Goal: Information Seeking & Learning: Learn about a topic

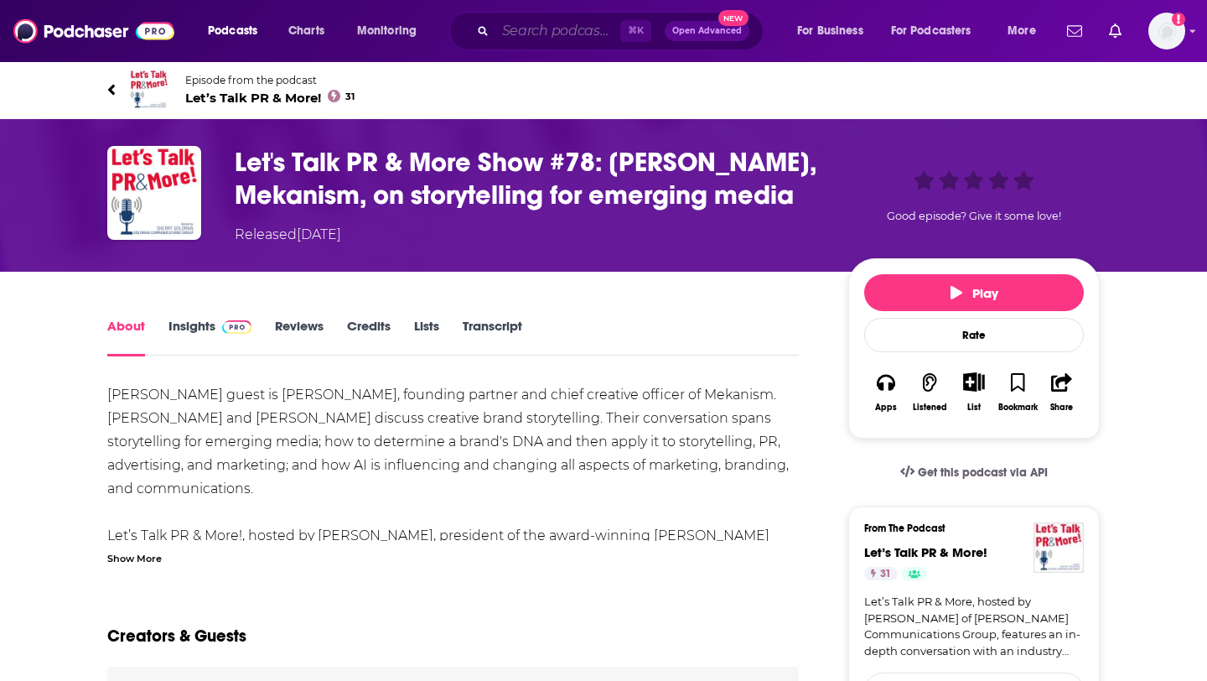
click at [531, 37] on input "Search podcasts, credits, & more..." at bounding box center [557, 31] width 125 height 27
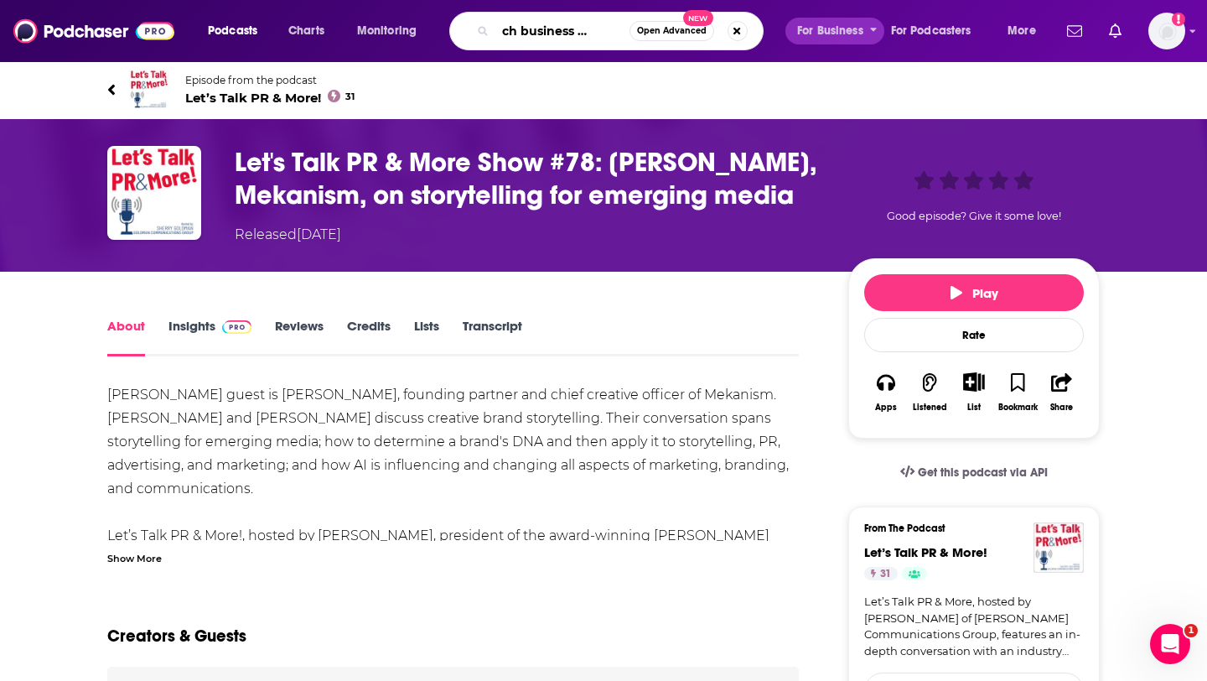
type input "fintech business podcast"
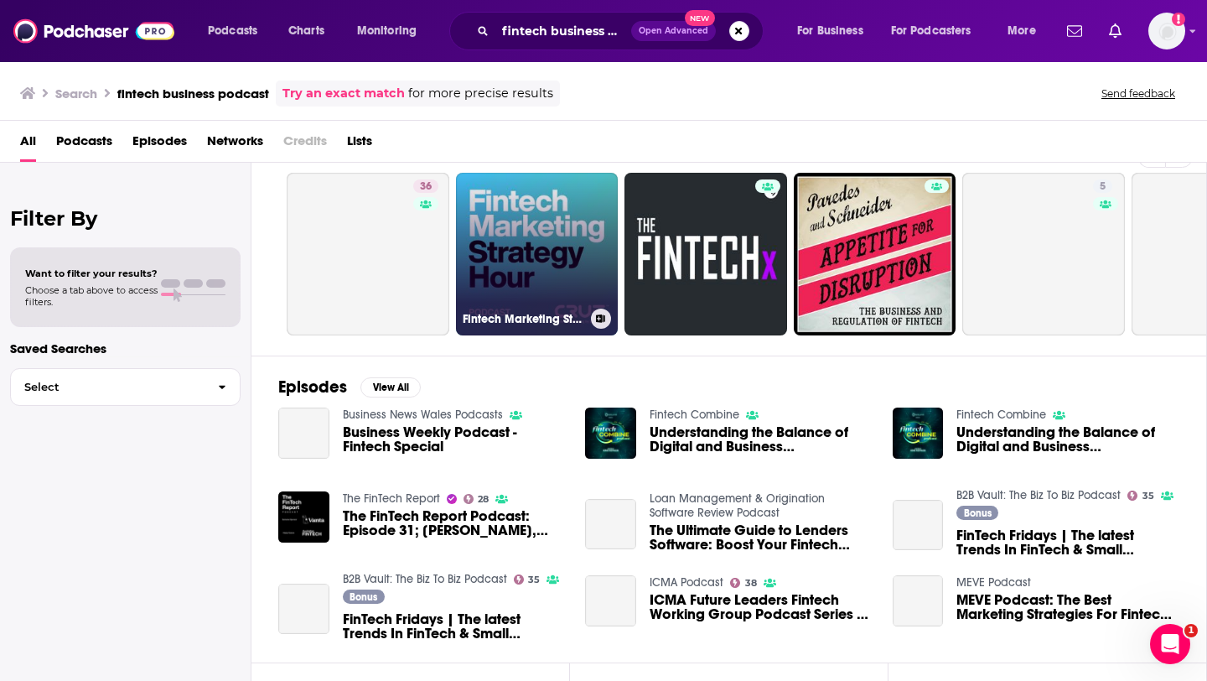
scroll to position [44, 0]
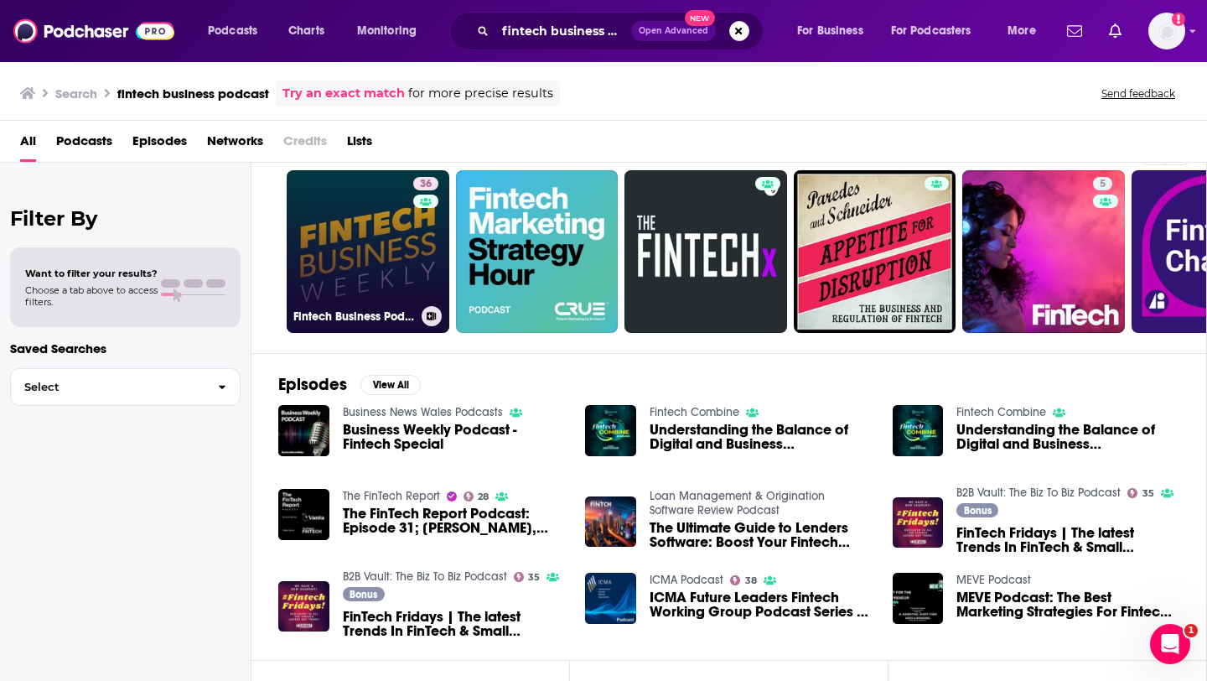
click at [371, 238] on link "36 Fintech Business Podcast" at bounding box center [368, 251] width 163 height 163
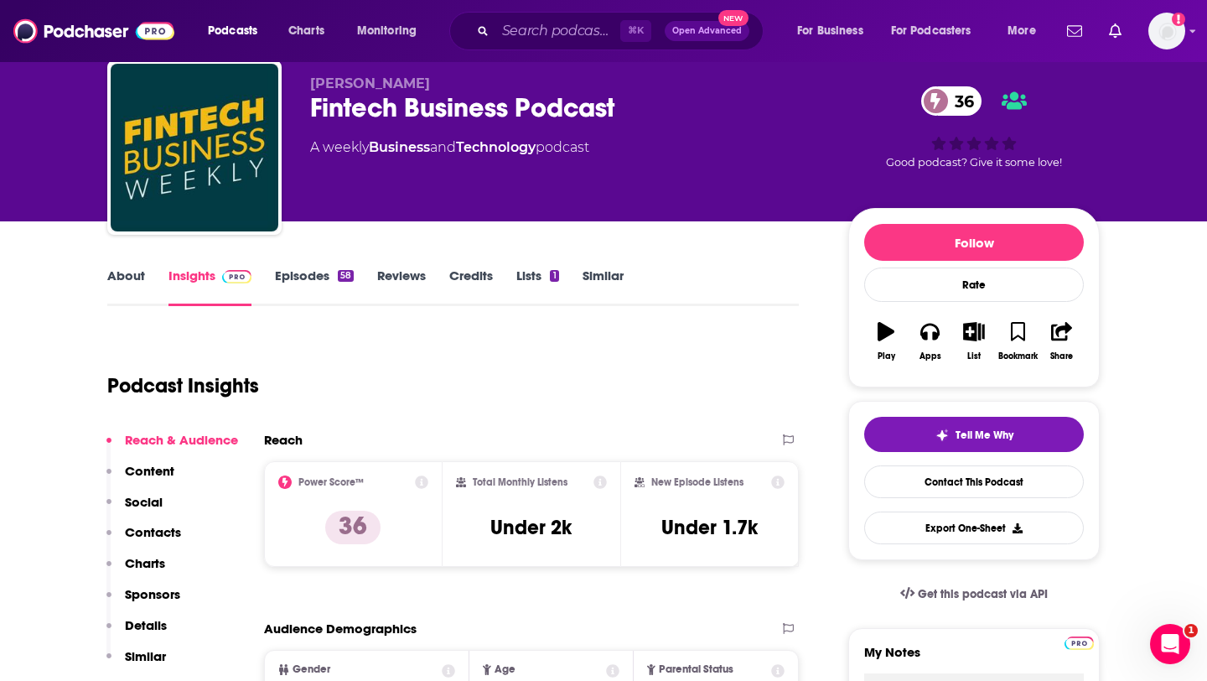
scroll to position [34, 0]
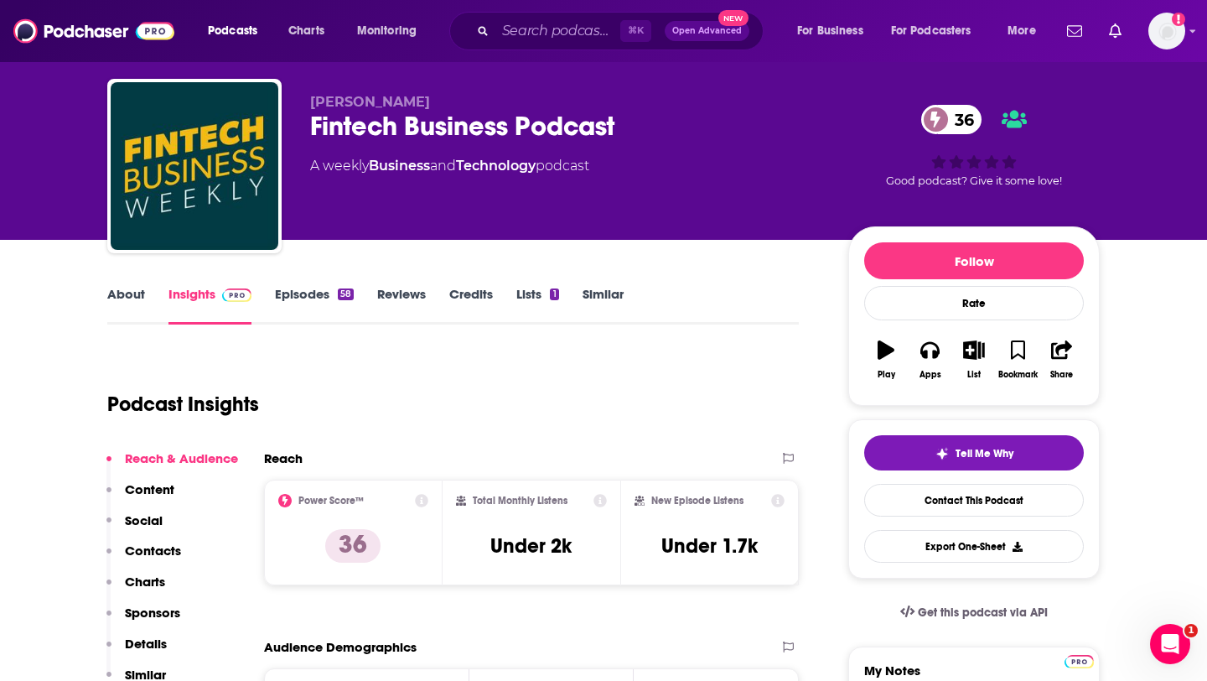
click at [134, 303] on link "About" at bounding box center [126, 305] width 38 height 39
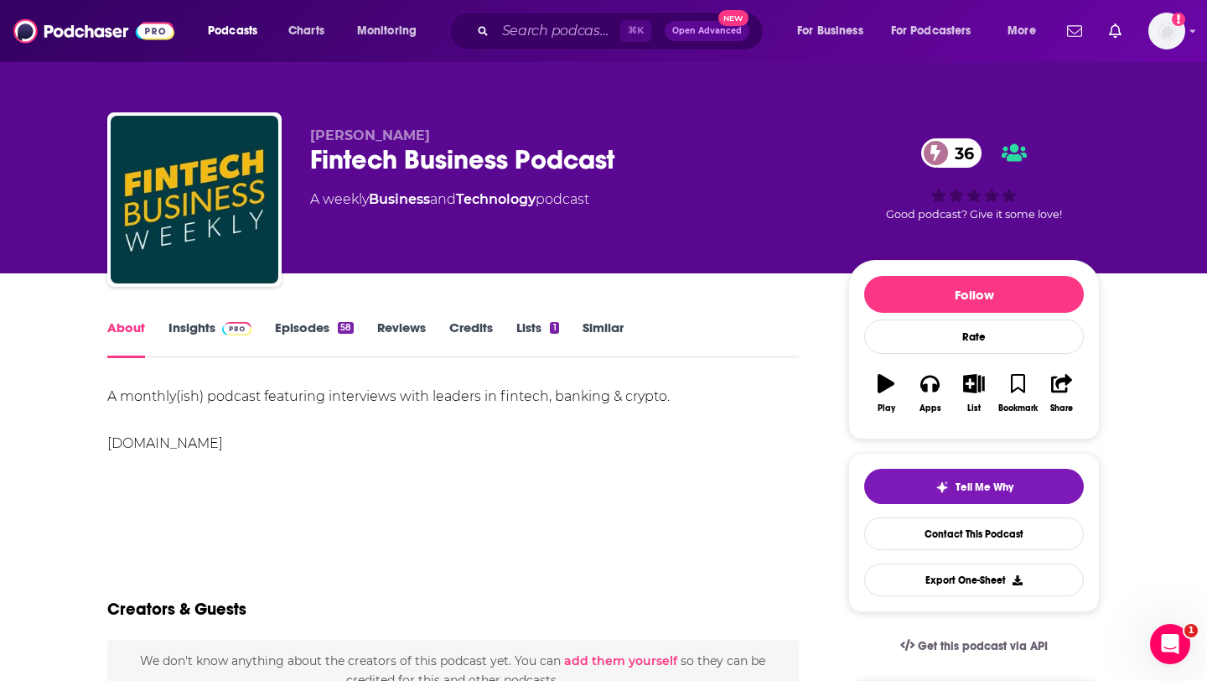
scroll to position [14, 0]
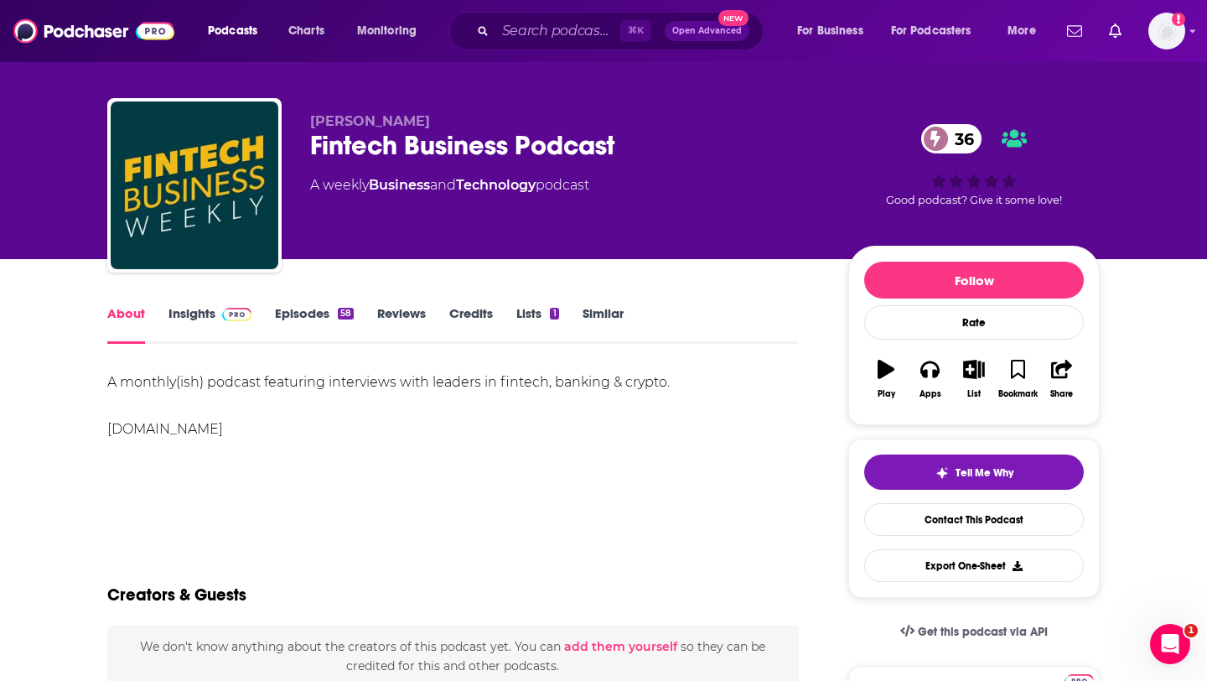
click at [318, 324] on link "Episodes 58" at bounding box center [314, 324] width 79 height 39
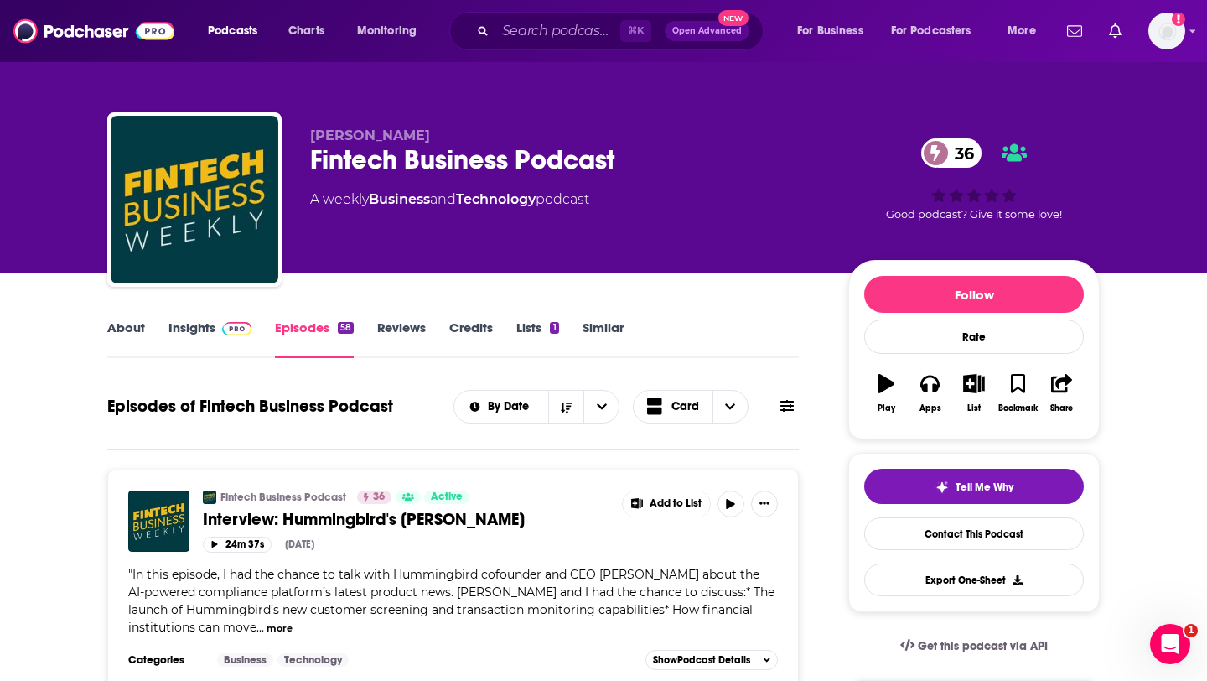
click at [112, 331] on link "About" at bounding box center [126, 338] width 38 height 39
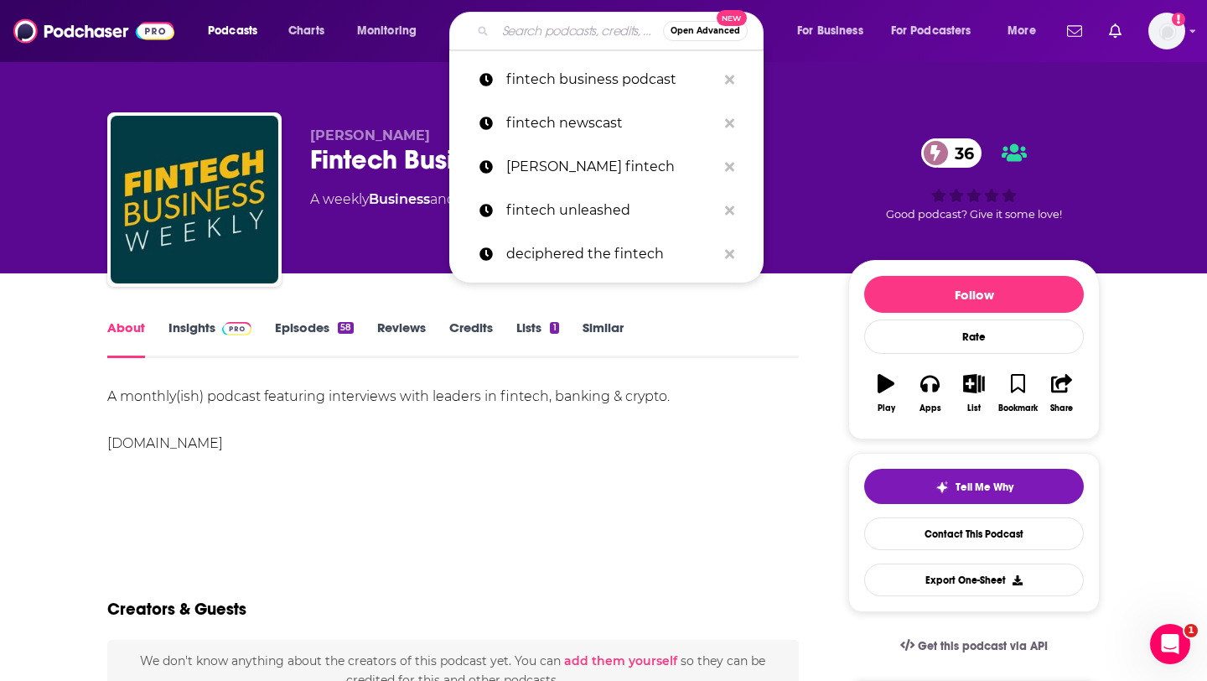
click at [517, 34] on input "Search podcasts, credits, & more..." at bounding box center [579, 31] width 168 height 27
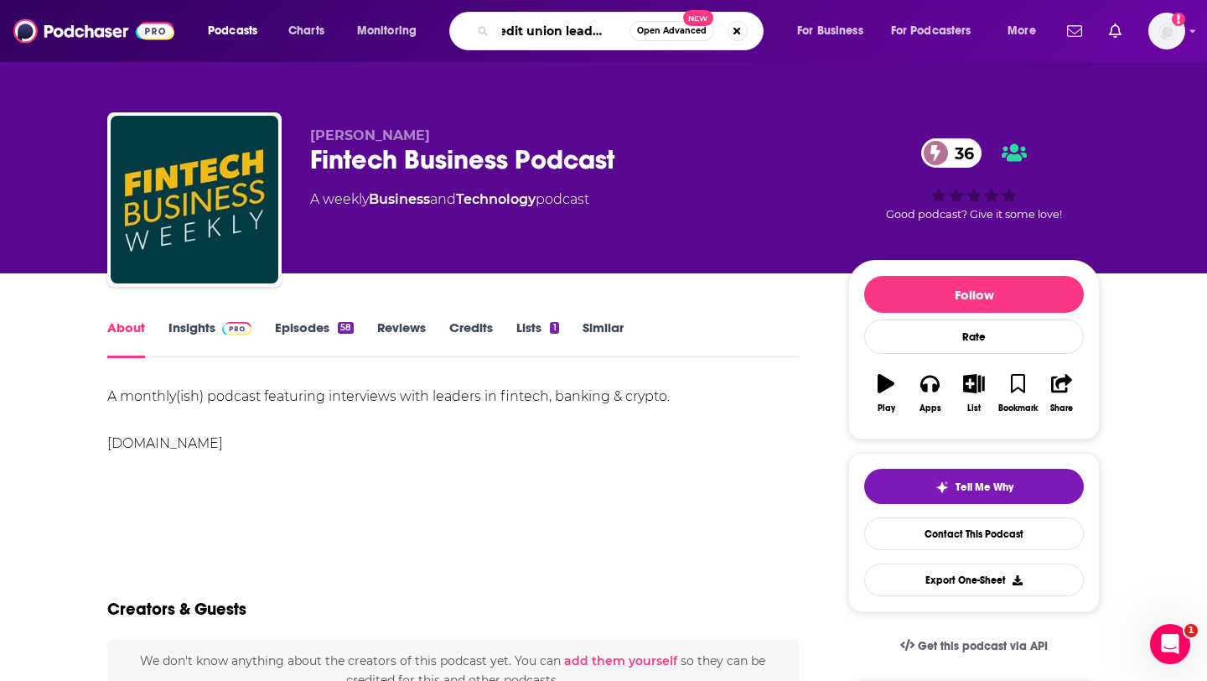
type input "credit union leadershi["
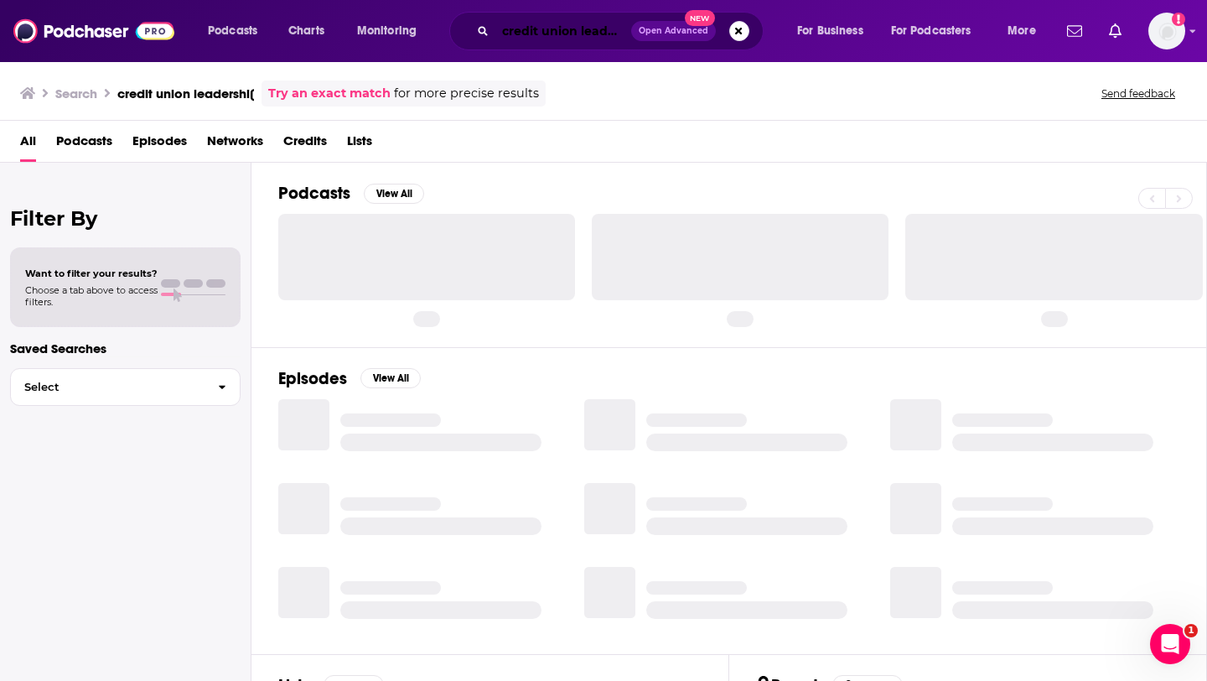
click at [541, 19] on input "credit union leadershi[" at bounding box center [563, 31] width 136 height 27
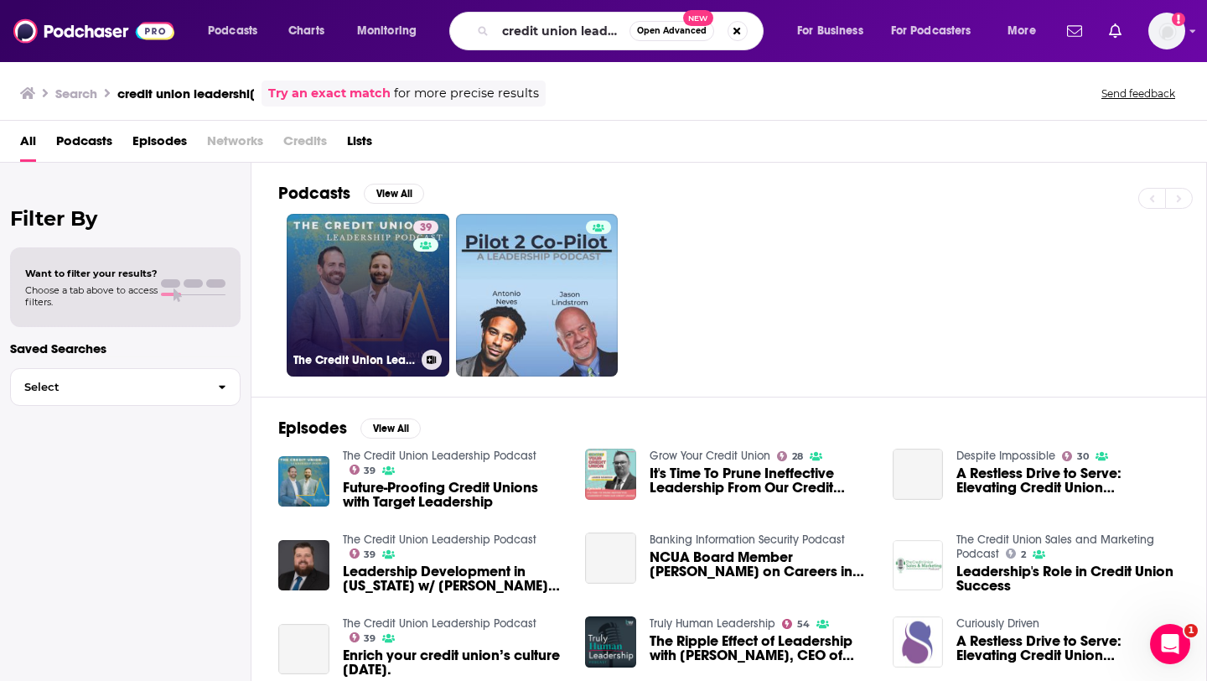
click at [332, 270] on link "39 The Credit Union Leadership Podcast" at bounding box center [368, 295] width 163 height 163
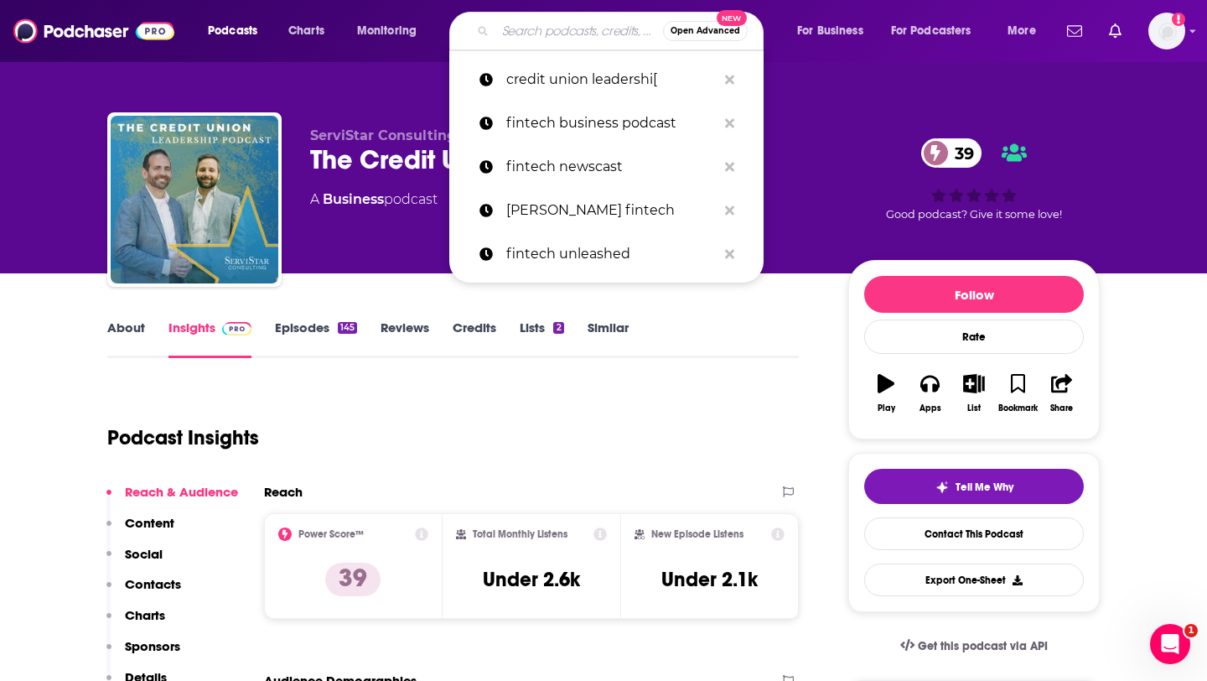
click at [587, 35] on input "Search podcasts, credits, & more..." at bounding box center [579, 31] width 168 height 27
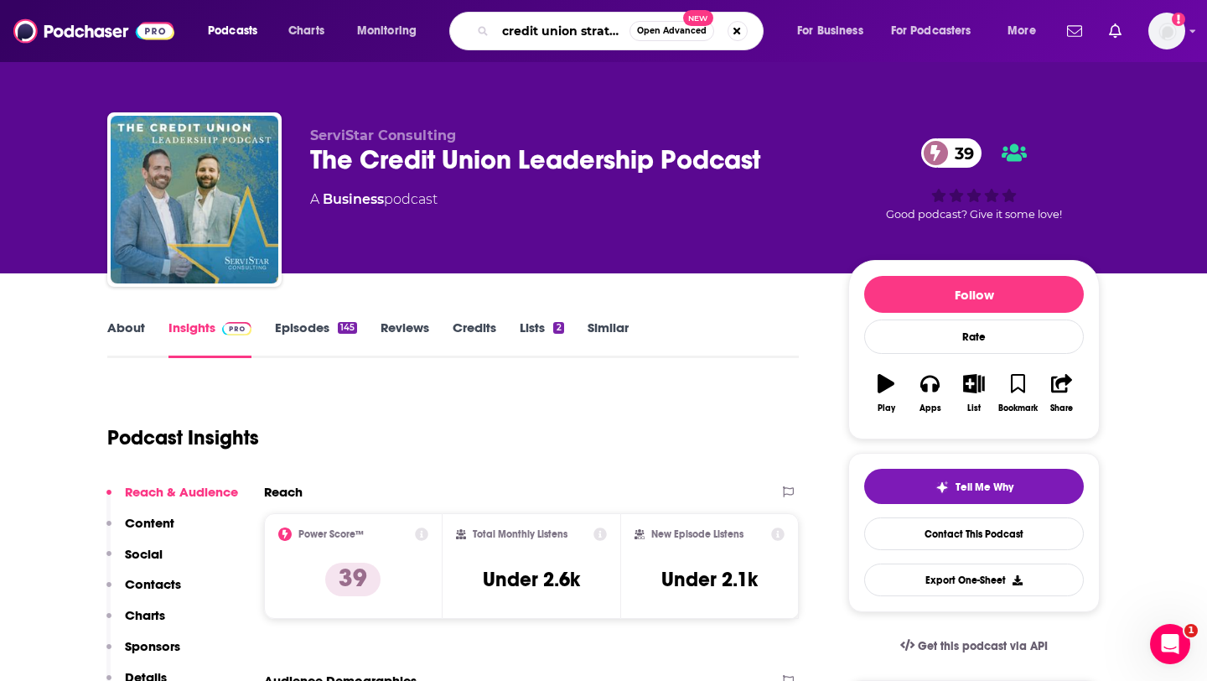
scroll to position [0, 10]
type input "credit union strategy"
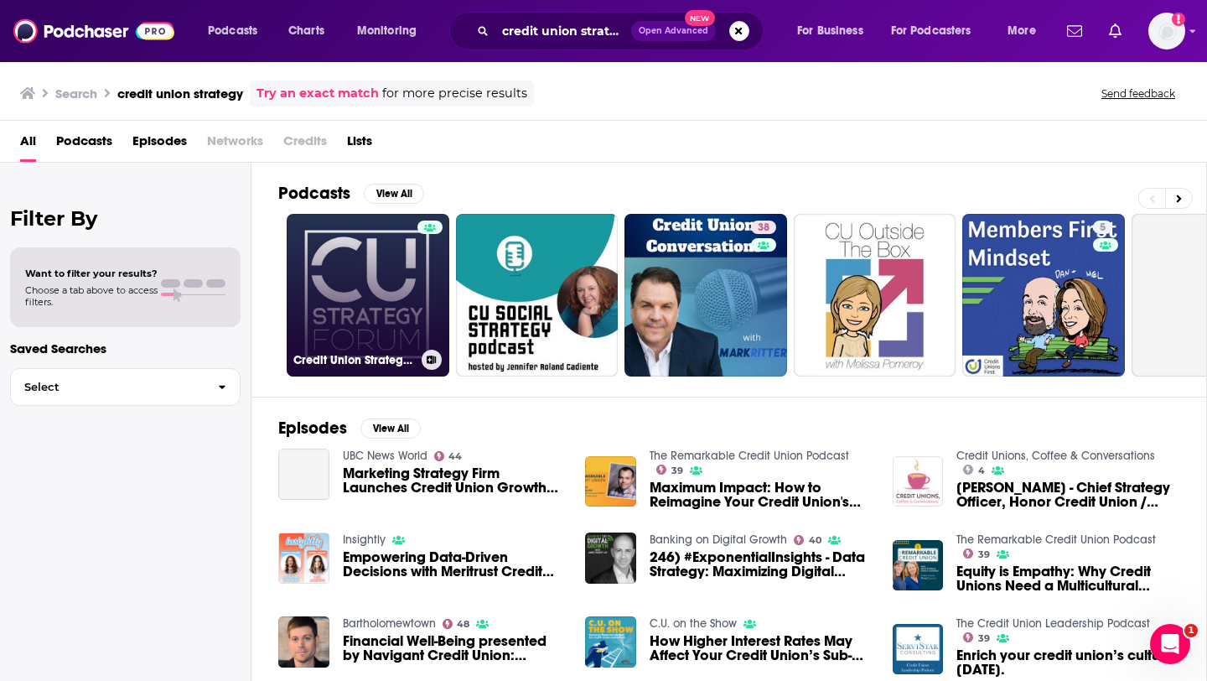
click at [403, 254] on link "Credit Union Strategy Podcast" at bounding box center [368, 295] width 163 height 163
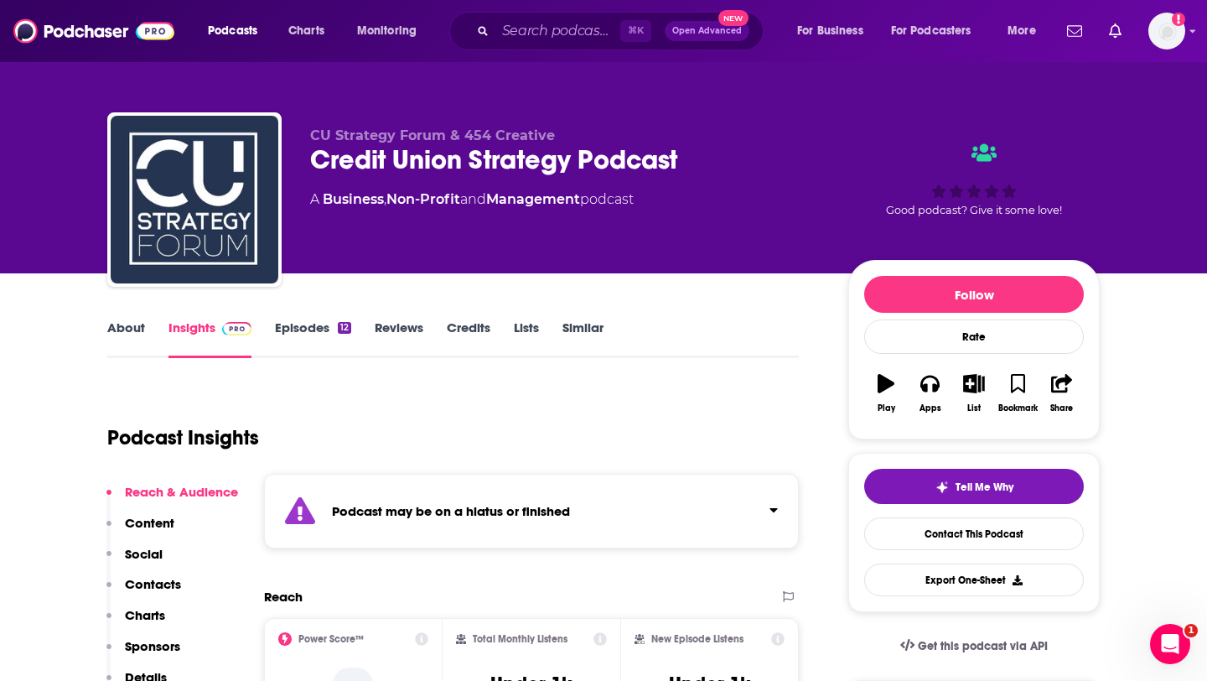
click at [303, 329] on link "Episodes 12" at bounding box center [313, 338] width 76 height 39
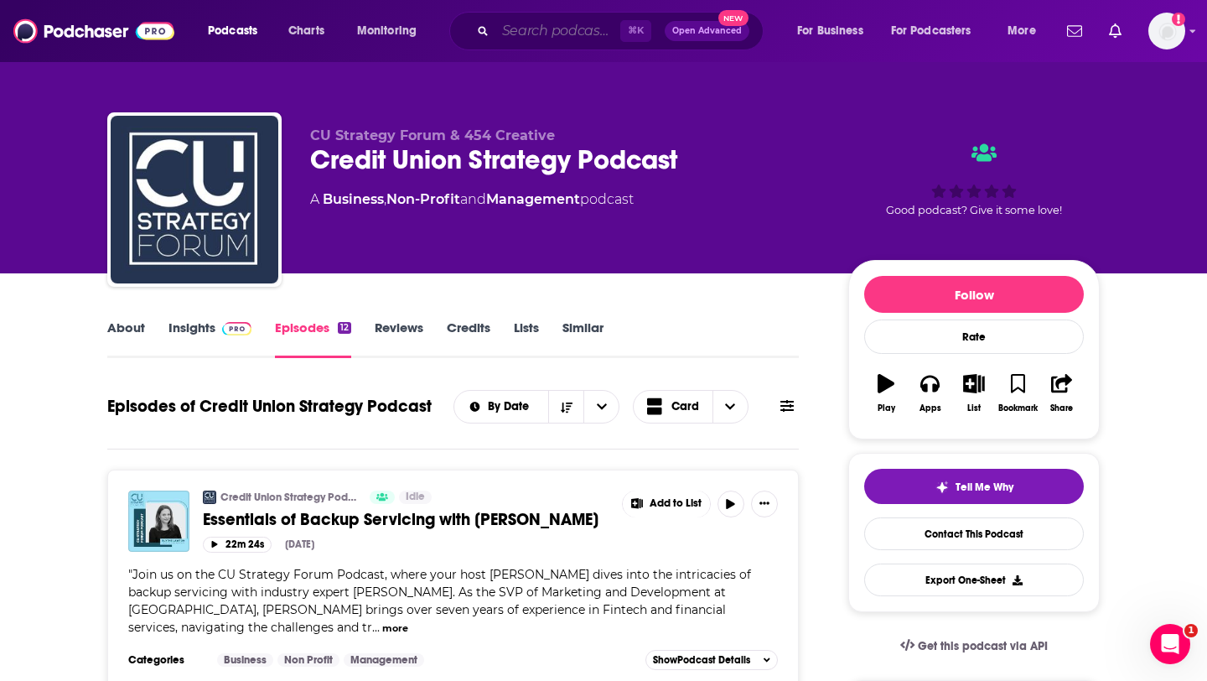
click at [542, 20] on input "Search podcasts, credits, & more..." at bounding box center [557, 31] width 125 height 27
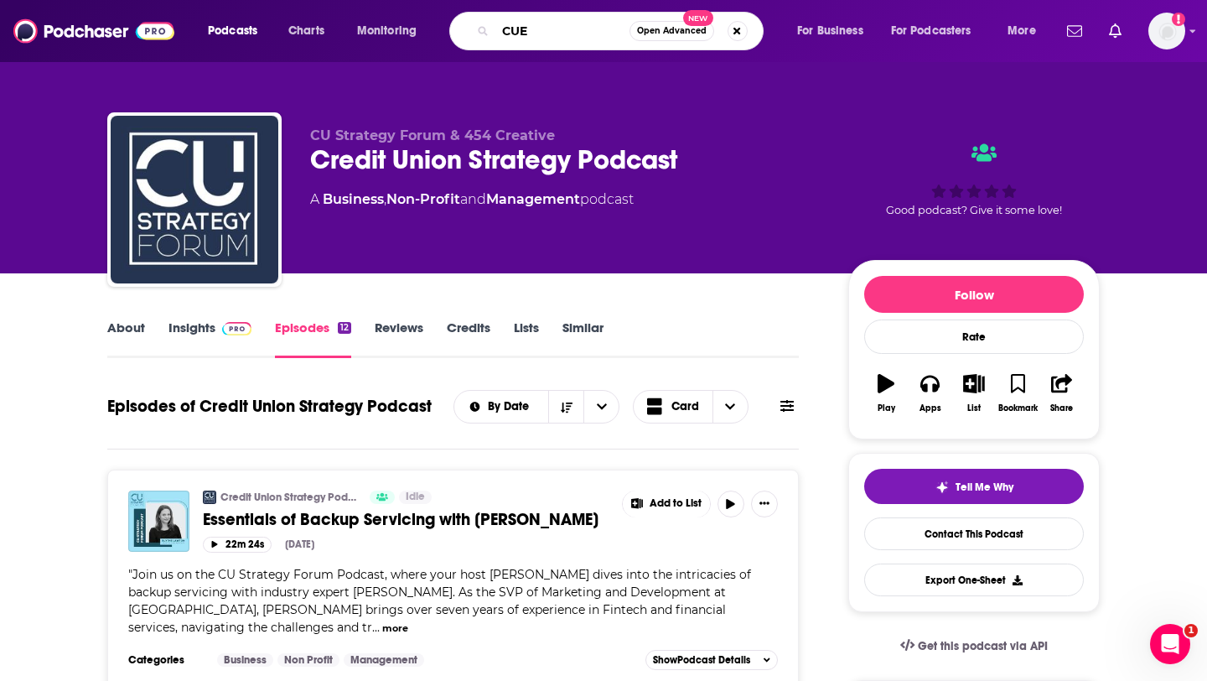
type input "CUES"
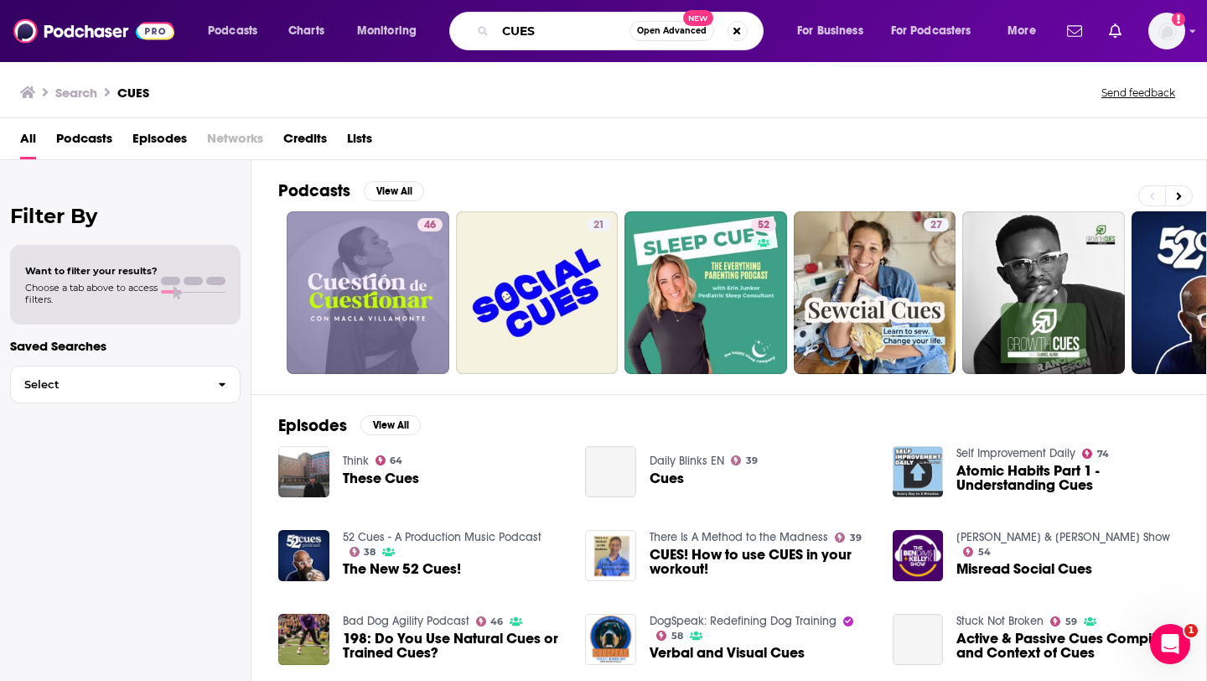
click at [560, 18] on input "CUES" at bounding box center [562, 31] width 134 height 27
type input "credit union"
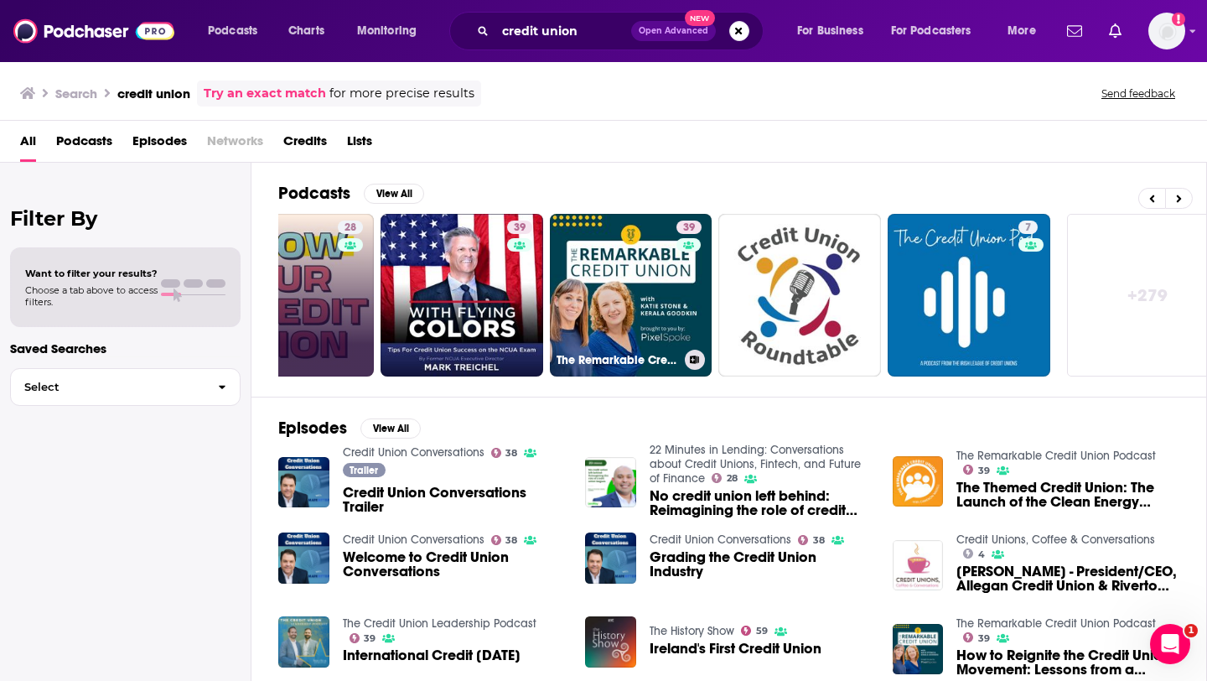
scroll to position [0, 595]
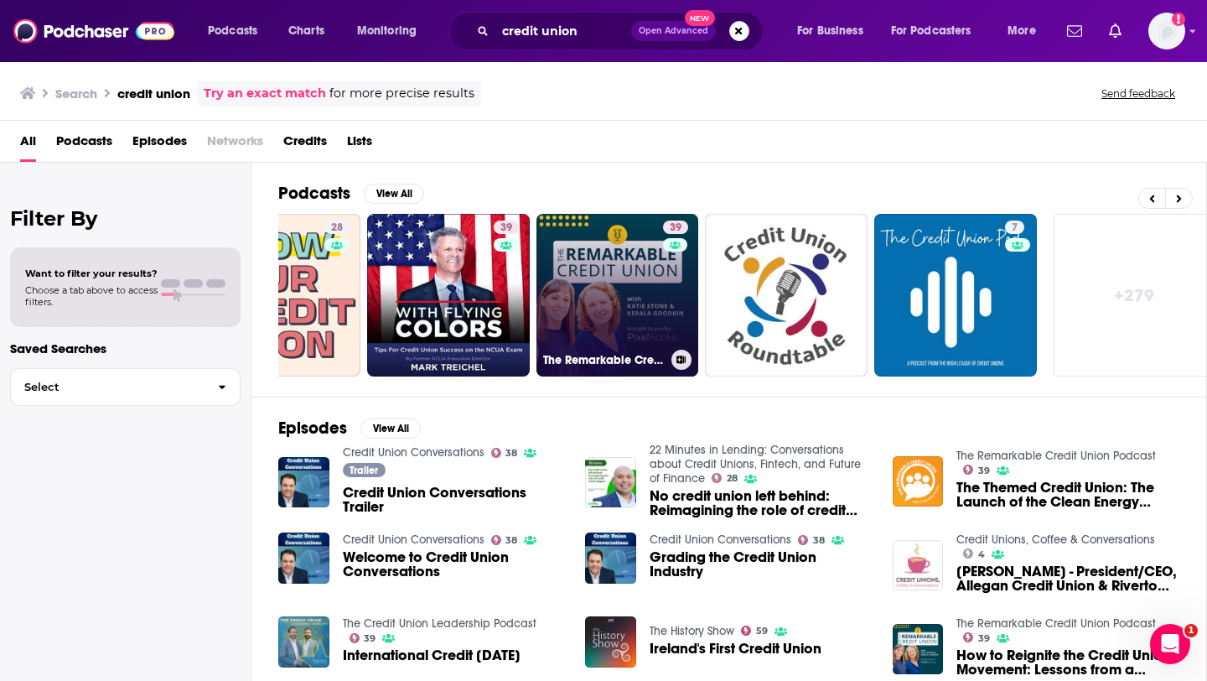
click at [631, 312] on link "39 The Remarkable Credit Union Podcast" at bounding box center [618, 295] width 163 height 163
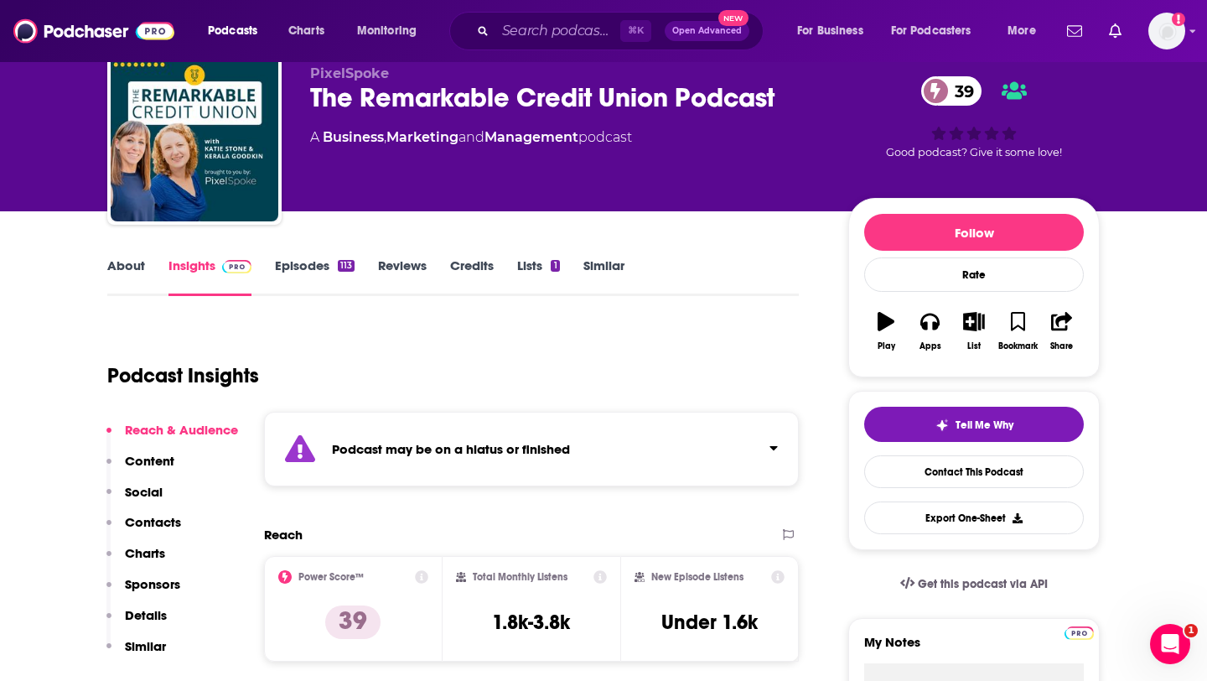
scroll to position [56, 0]
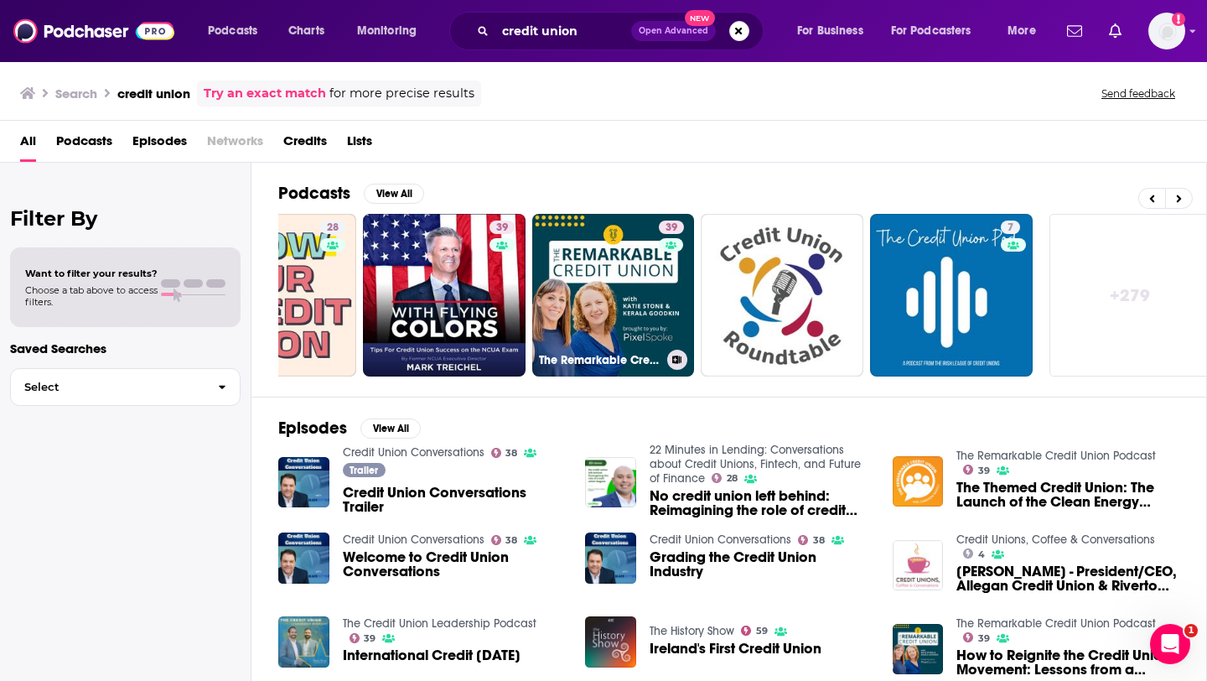
scroll to position [0, 611]
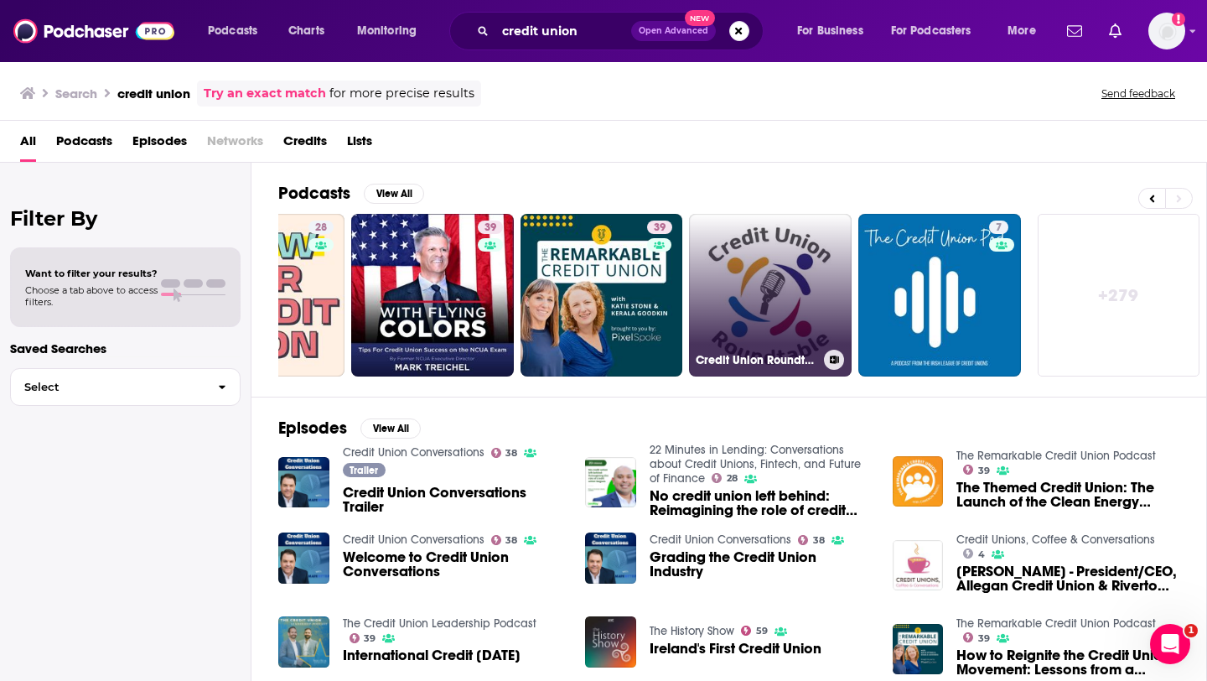
click at [751, 277] on link "Credit Union Roundtable" at bounding box center [770, 295] width 163 height 163
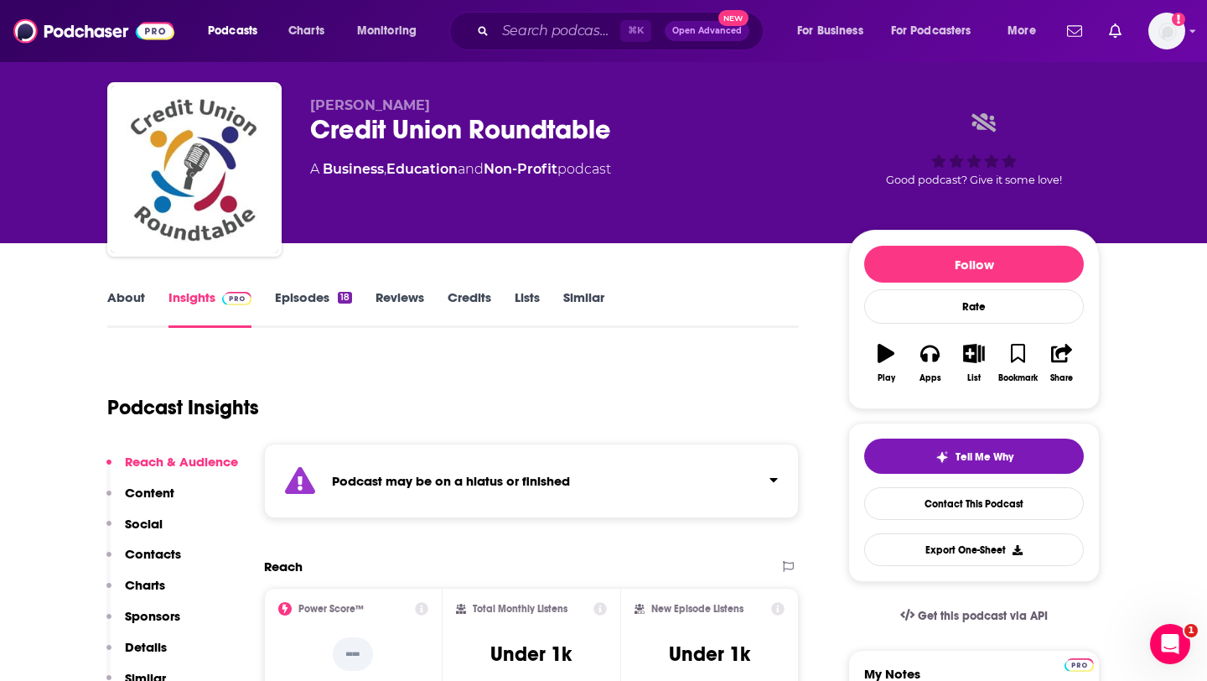
scroll to position [35, 0]
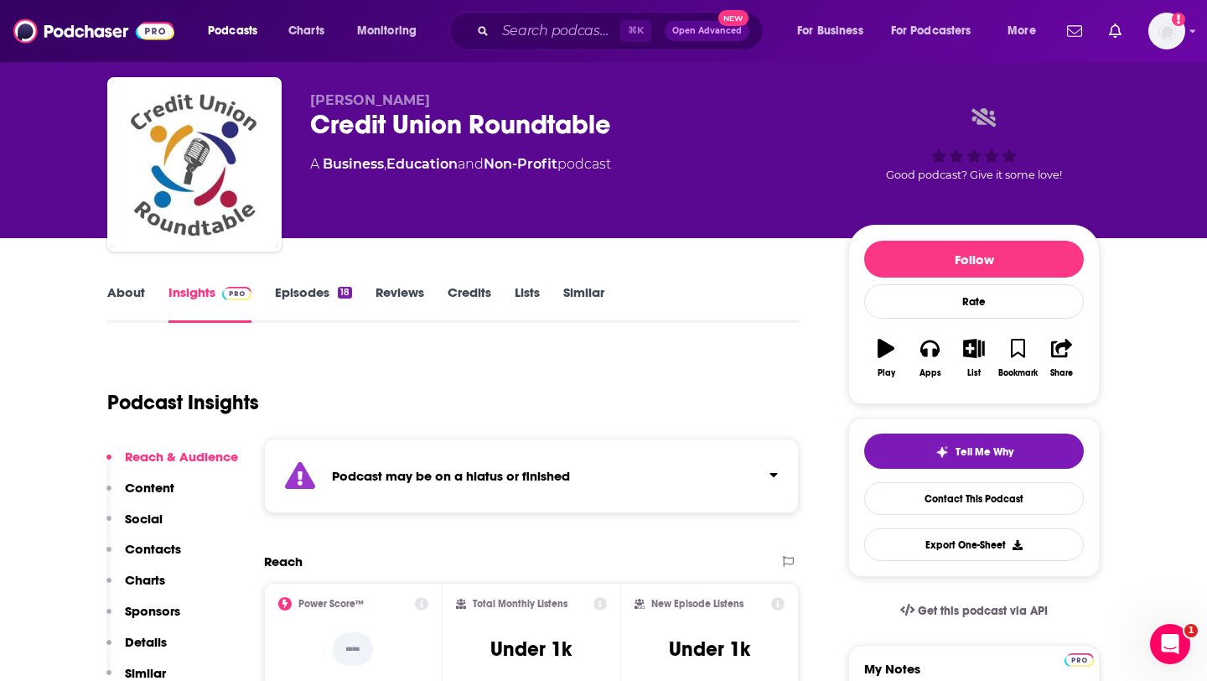
click at [295, 302] on link "Episodes 18" at bounding box center [313, 303] width 77 height 39
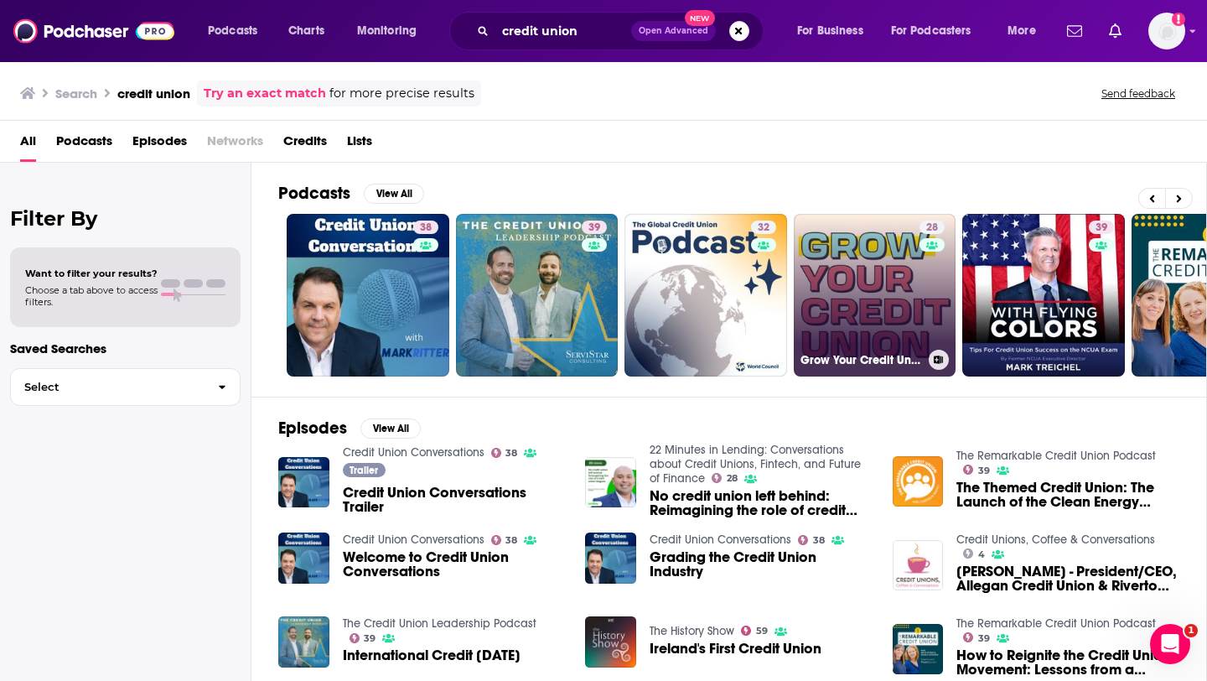
scroll to position [0, 611]
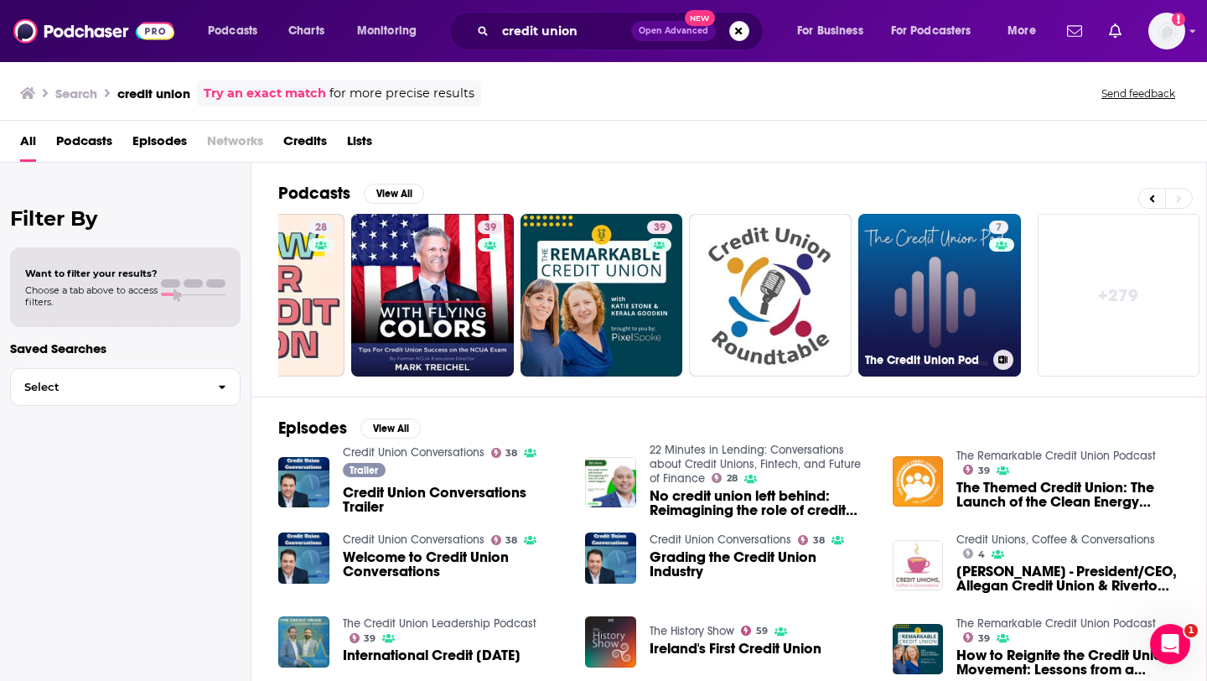
click at [945, 282] on link "7 The Credit Union Pod" at bounding box center [939, 295] width 163 height 163
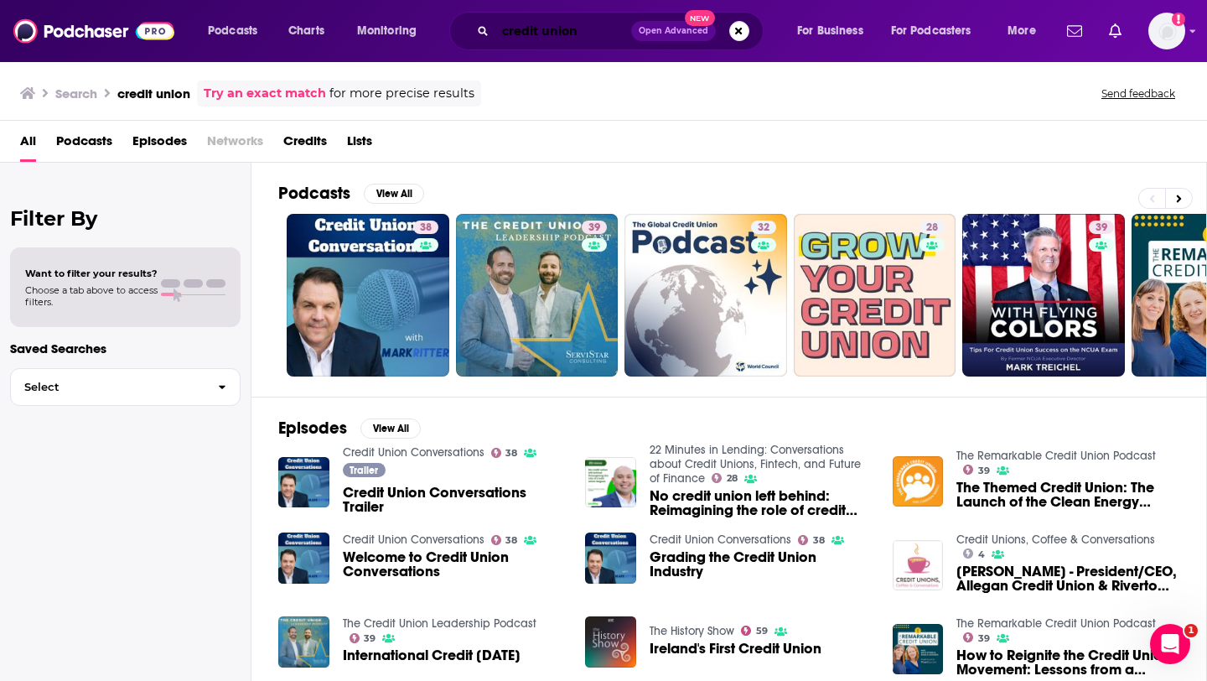
click at [555, 32] on input "credit union" at bounding box center [563, 31] width 136 height 27
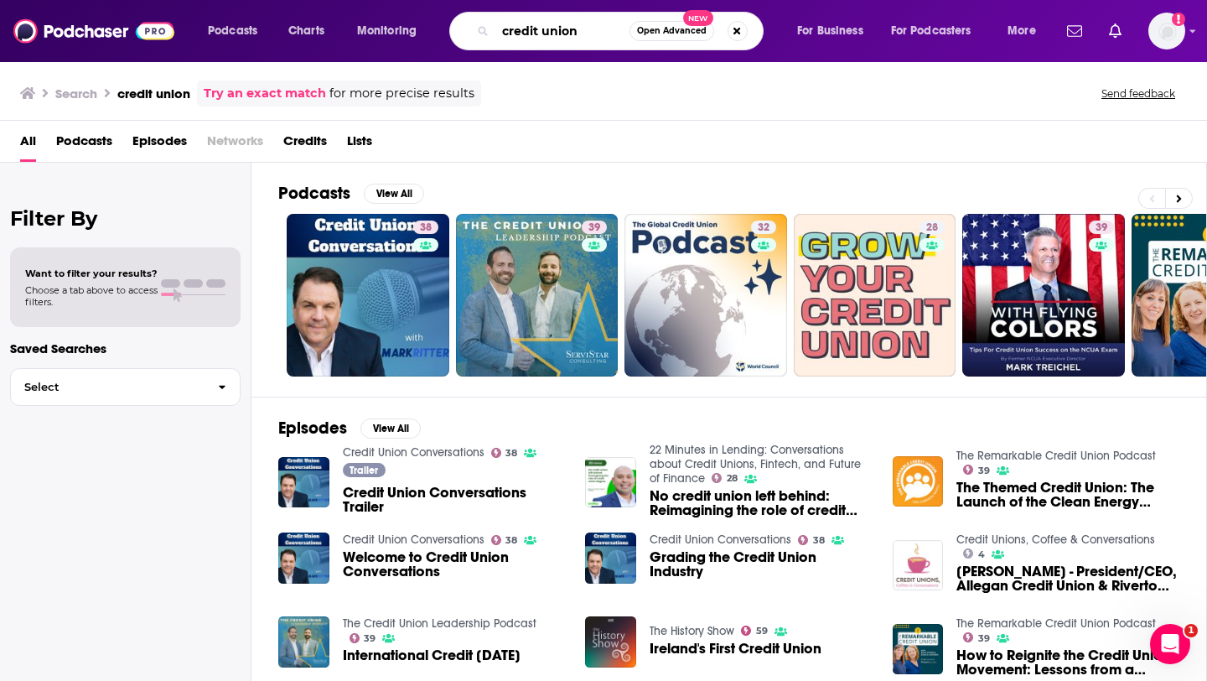
click at [555, 32] on input "credit union" at bounding box center [562, 31] width 134 height 27
type input "fintech business"
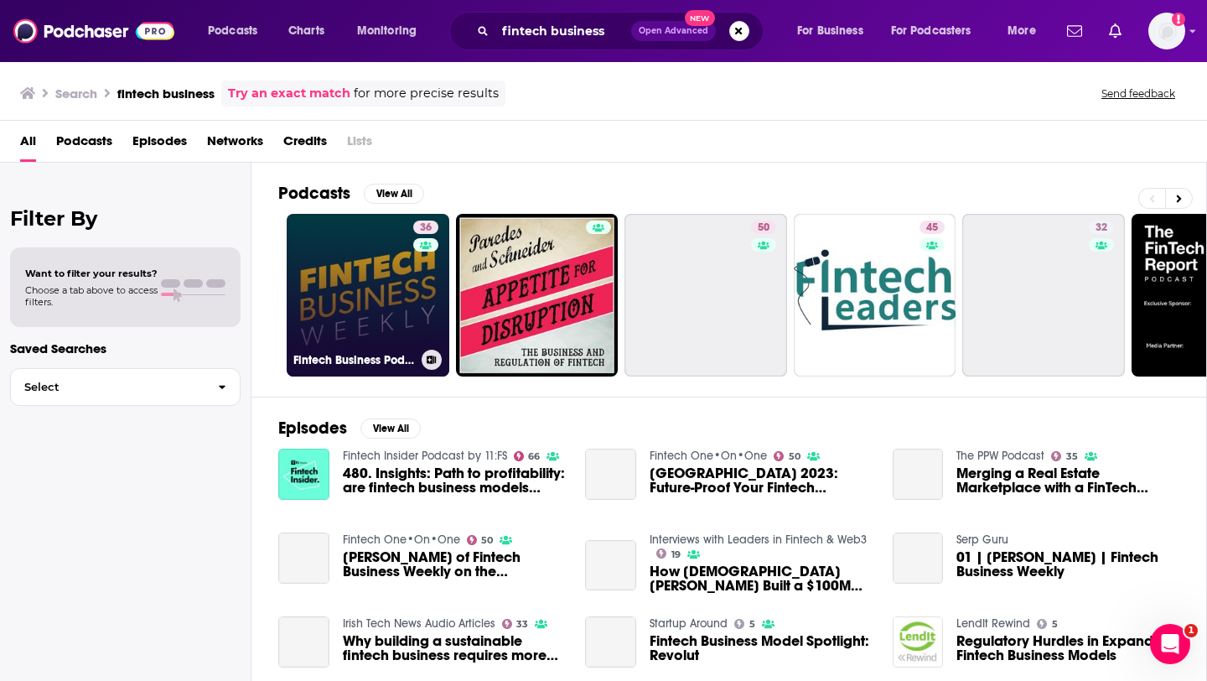
click at [339, 290] on link "36 Fintech Business Podcast" at bounding box center [368, 295] width 163 height 163
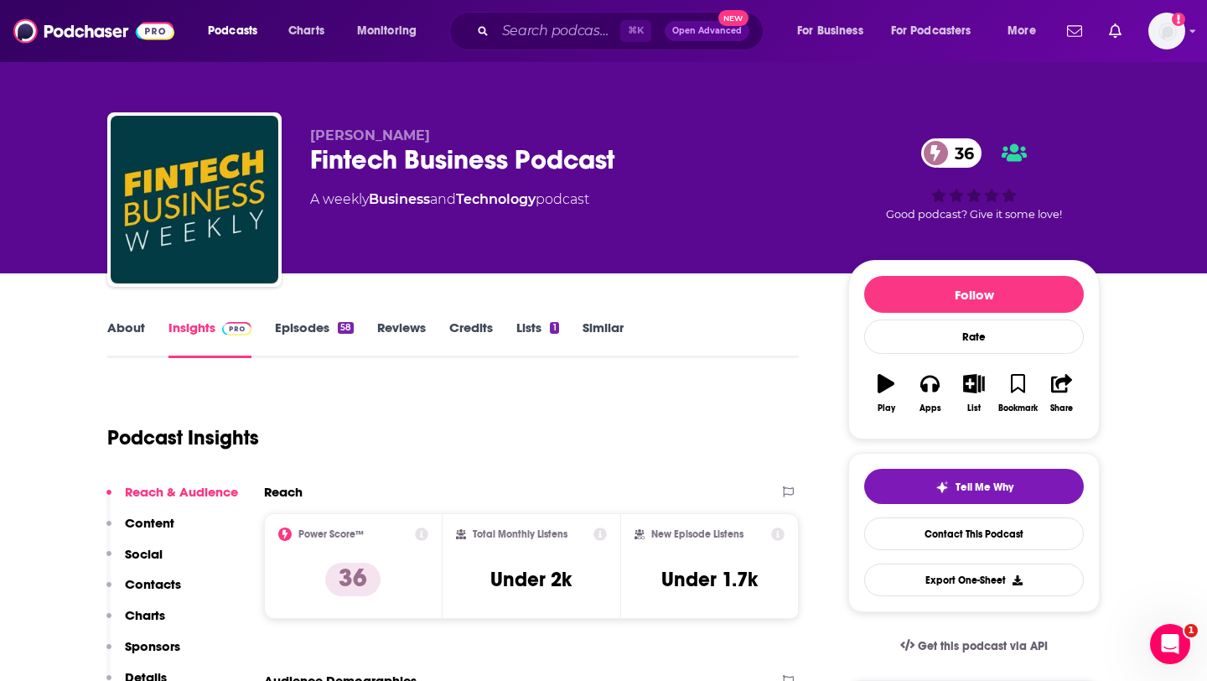
click at [309, 329] on link "Episodes 58" at bounding box center [314, 338] width 79 height 39
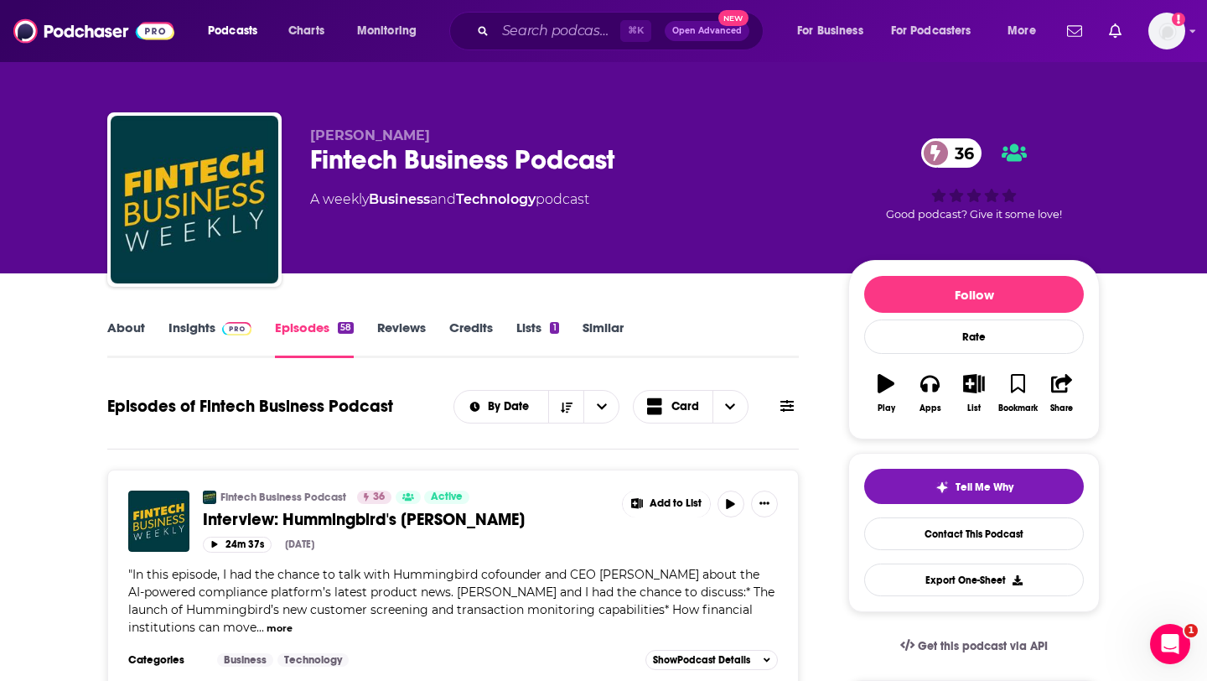
click at [124, 332] on link "About" at bounding box center [126, 338] width 38 height 39
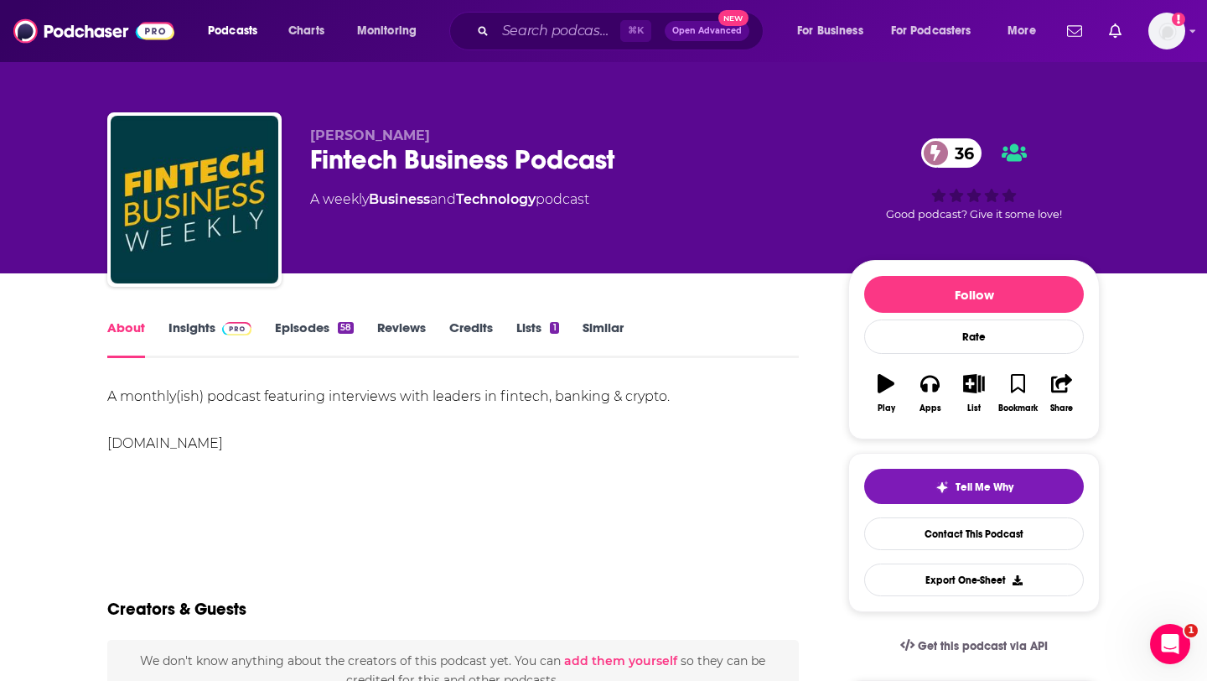
click at [131, 400] on div "A monthly(ish) podcast featuring interviews with leaders in fintech, banking & …" at bounding box center [453, 420] width 692 height 70
click at [117, 400] on div "A monthly(ish) podcast featuring interviews with leaders in fintech, banking & …" at bounding box center [453, 420] width 692 height 70
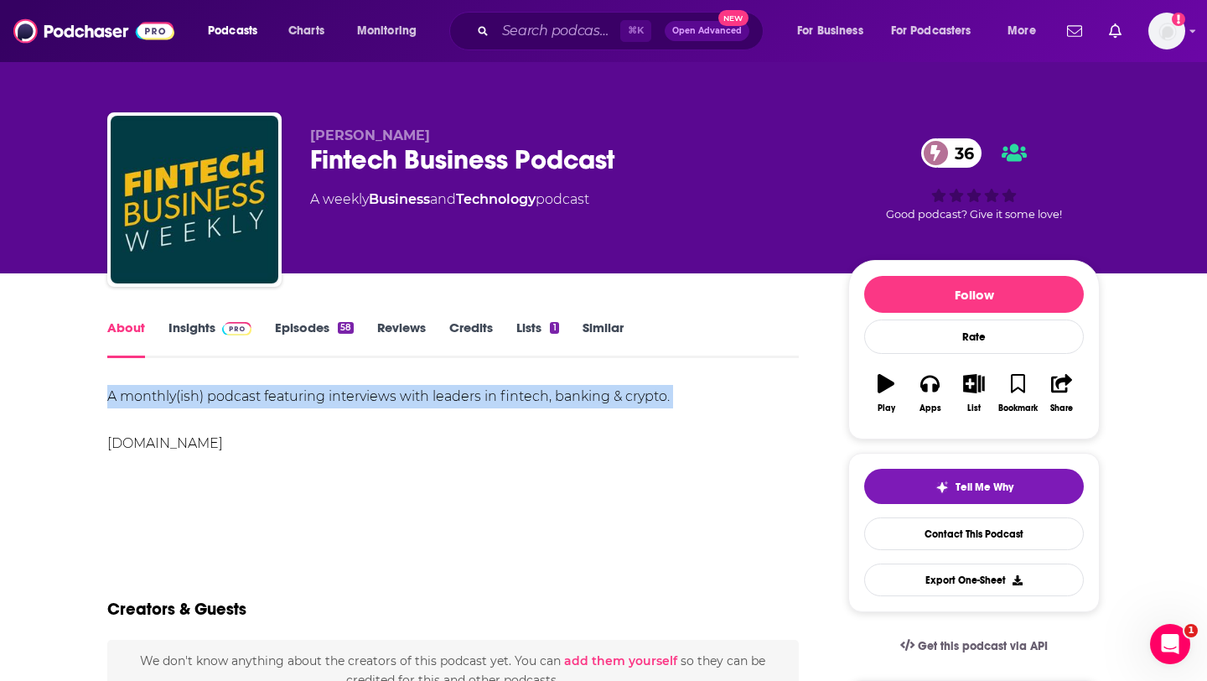
copy div "A monthly(ish) podcast featuring interviews with leaders in fintech, banking & …"
click at [383, 417] on div "A monthly(ish) podcast featuring interviews with leaders in fintech, banking & …" at bounding box center [453, 420] width 692 height 70
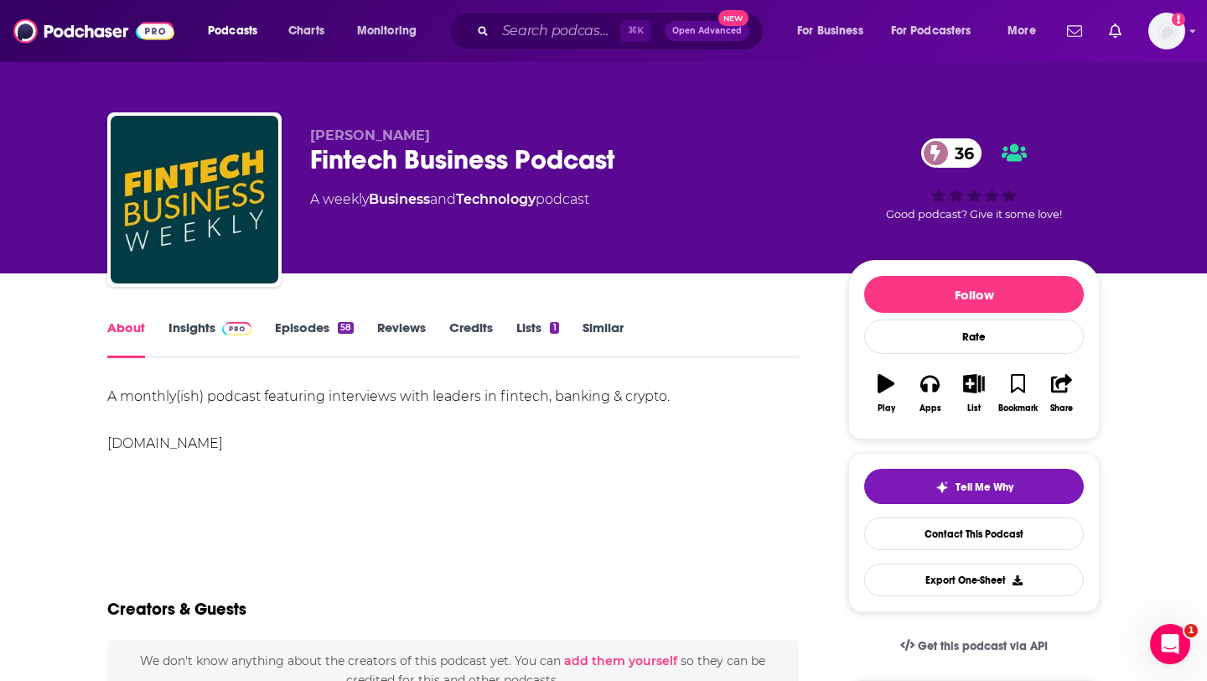
click at [198, 326] on link "Insights" at bounding box center [209, 338] width 83 height 39
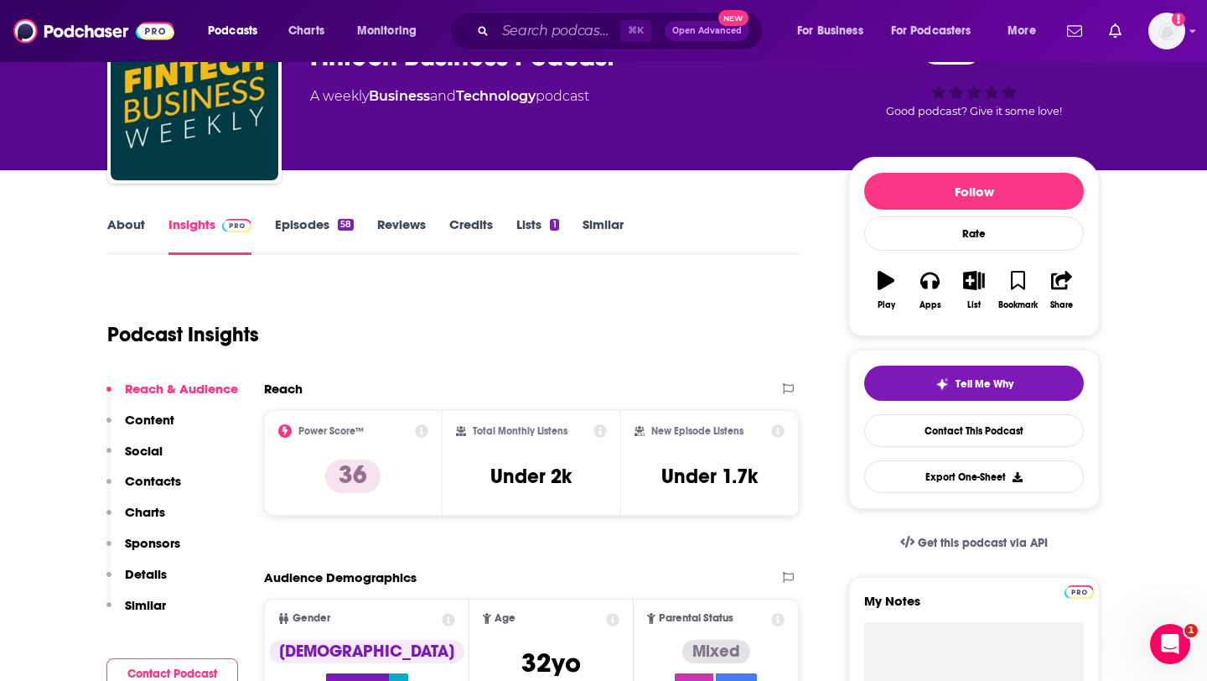
click at [151, 490] on button "Contacts" at bounding box center [143, 488] width 75 height 31
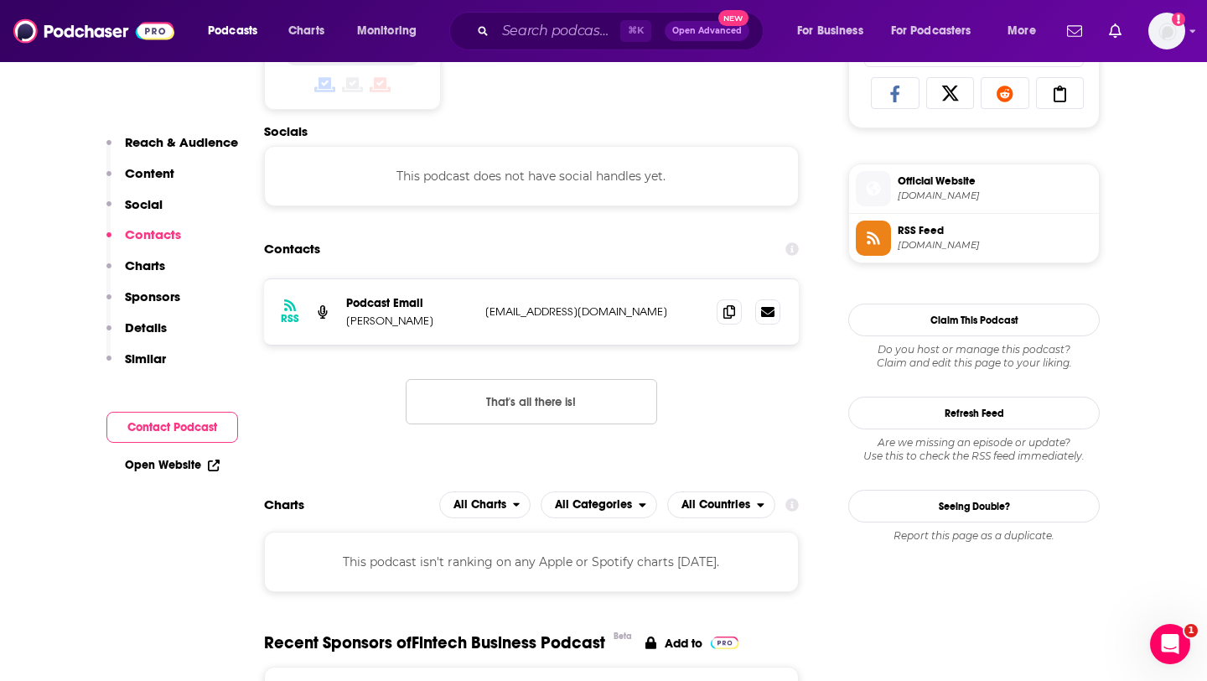
scroll to position [1126, 0]
click at [739, 317] on span at bounding box center [729, 310] width 25 height 25
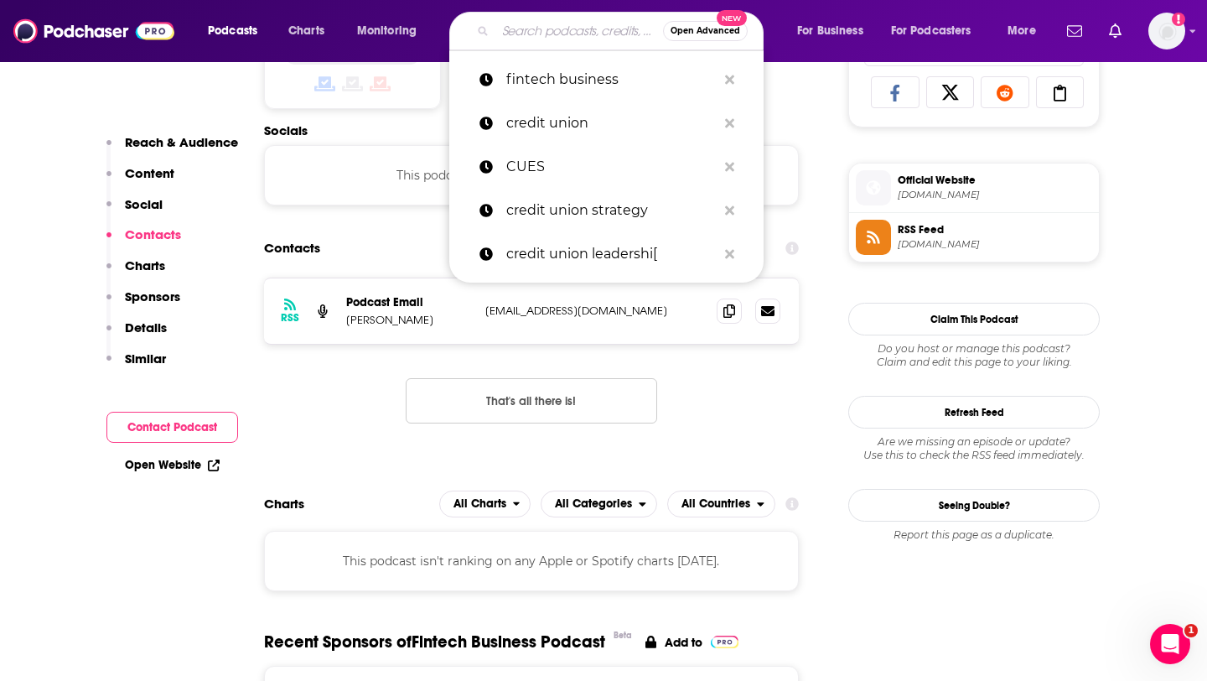
click at [546, 30] on input "Search podcasts, credits, & more..." at bounding box center [579, 31] width 168 height 27
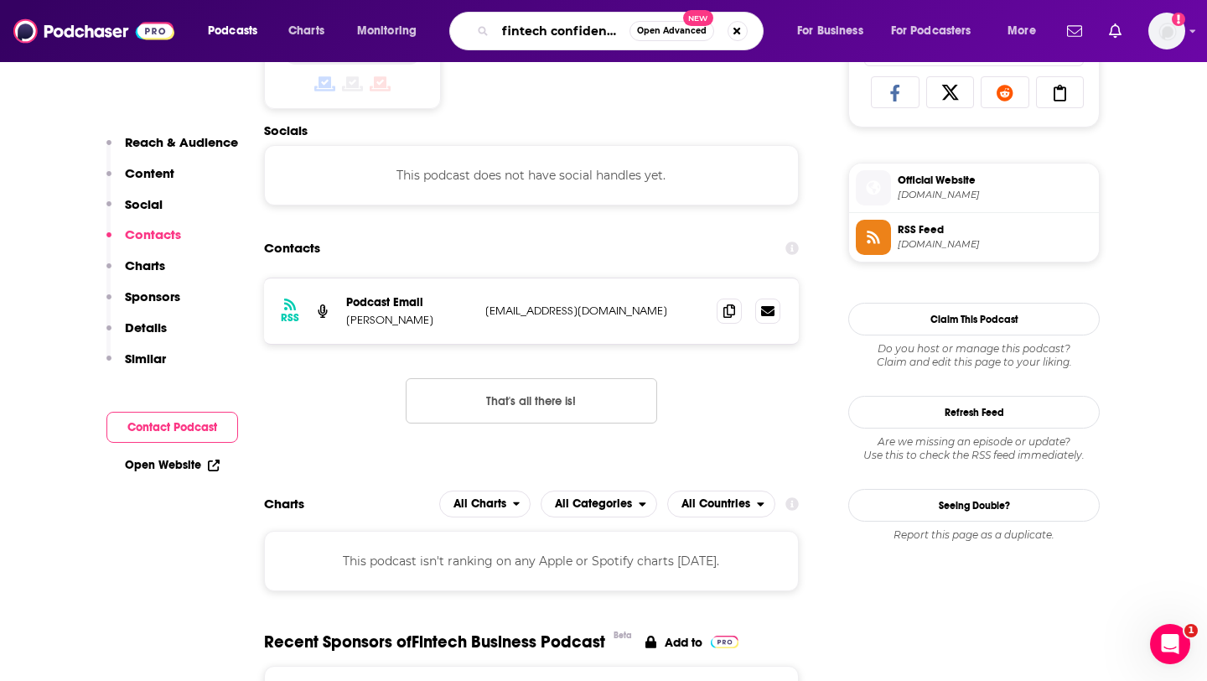
type input "fintech confidential"
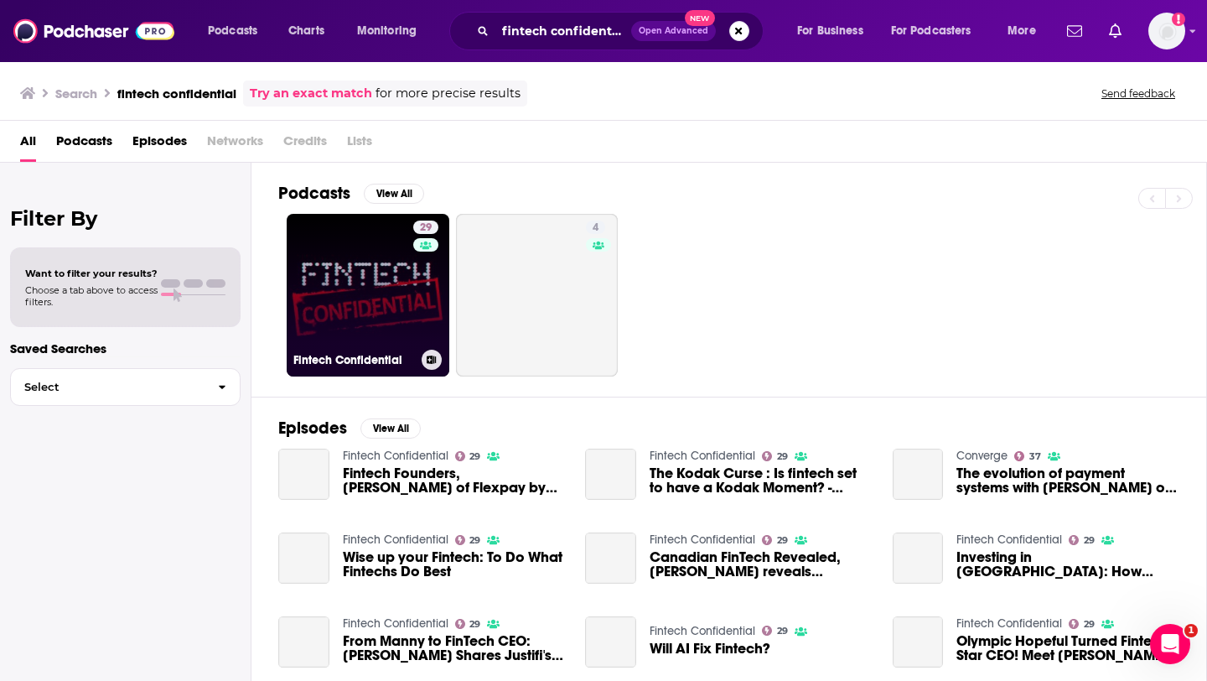
click at [388, 296] on link "29 Fintech Confidential" at bounding box center [368, 295] width 163 height 163
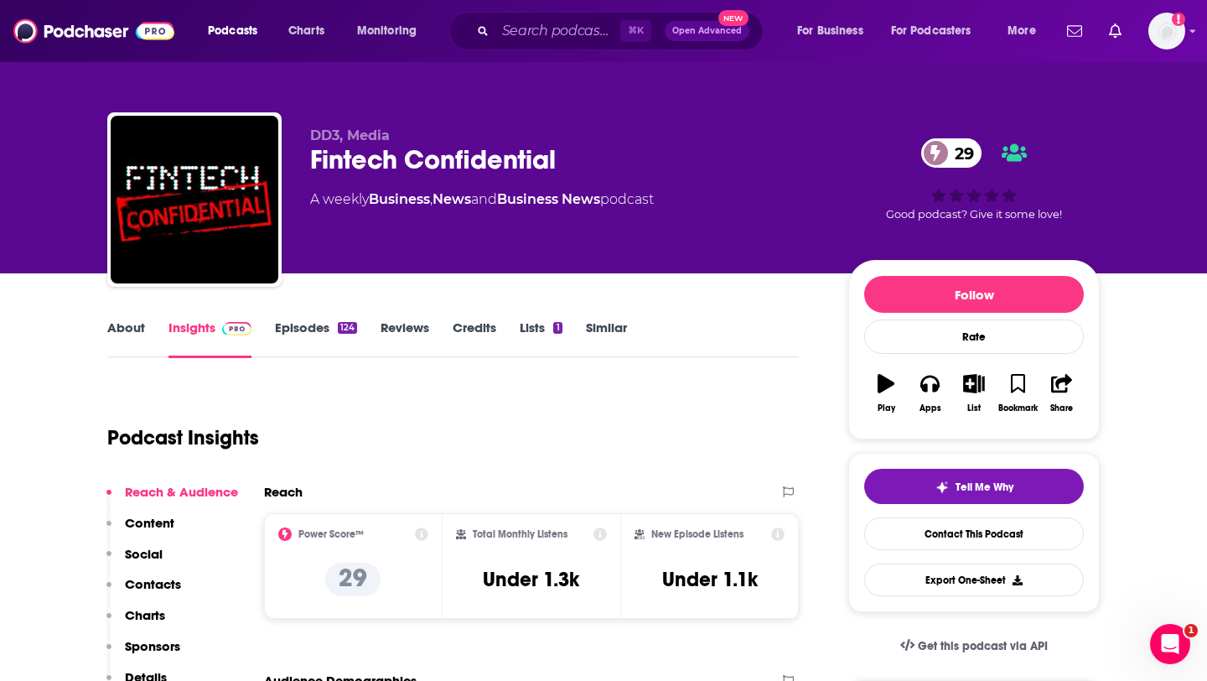
click at [298, 325] on link "Episodes 124" at bounding box center [316, 338] width 82 height 39
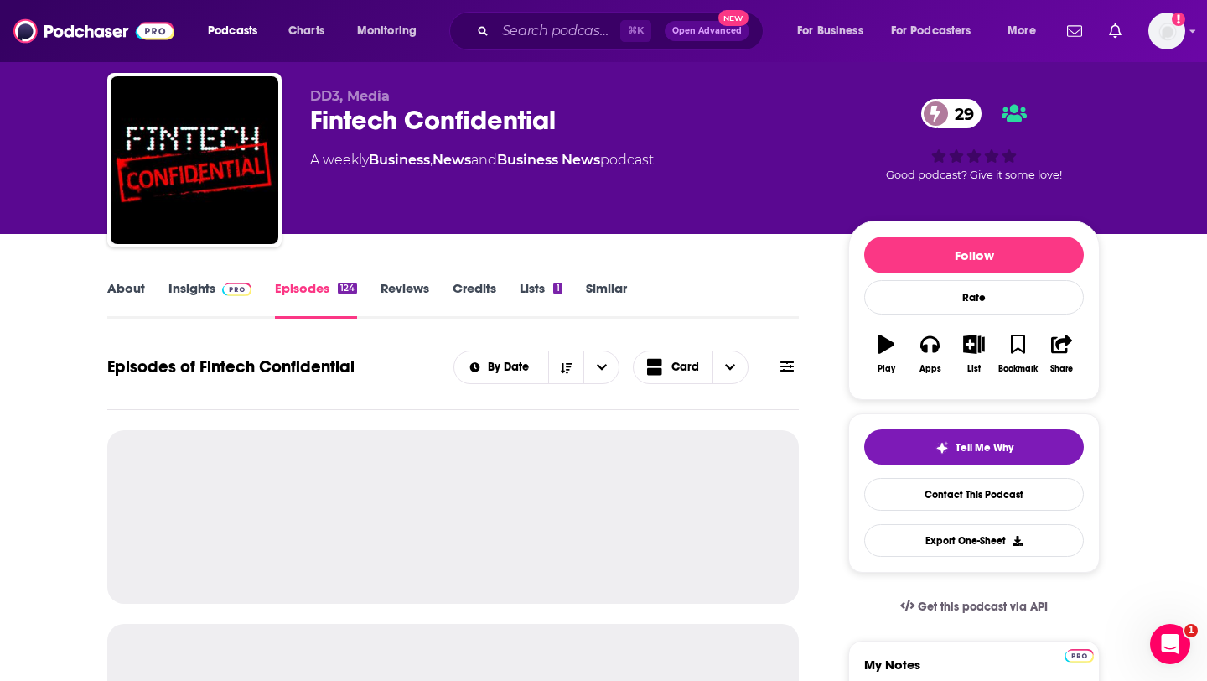
scroll to position [43, 0]
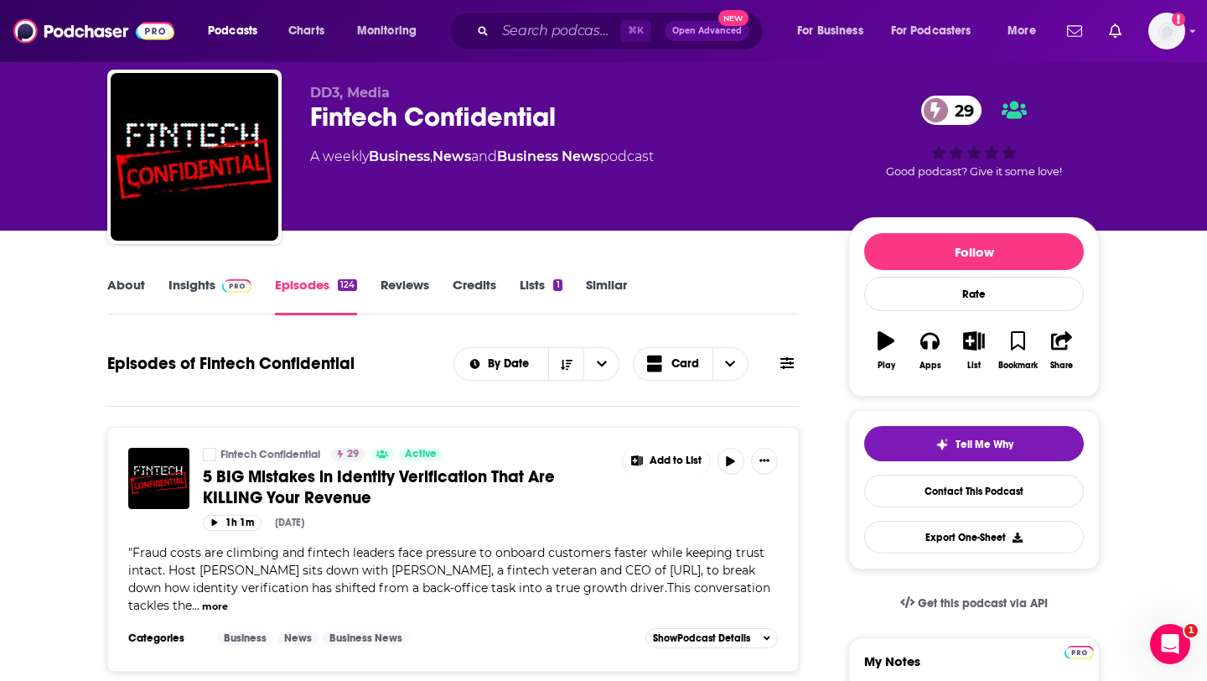
click at [137, 283] on link "About" at bounding box center [126, 296] width 38 height 39
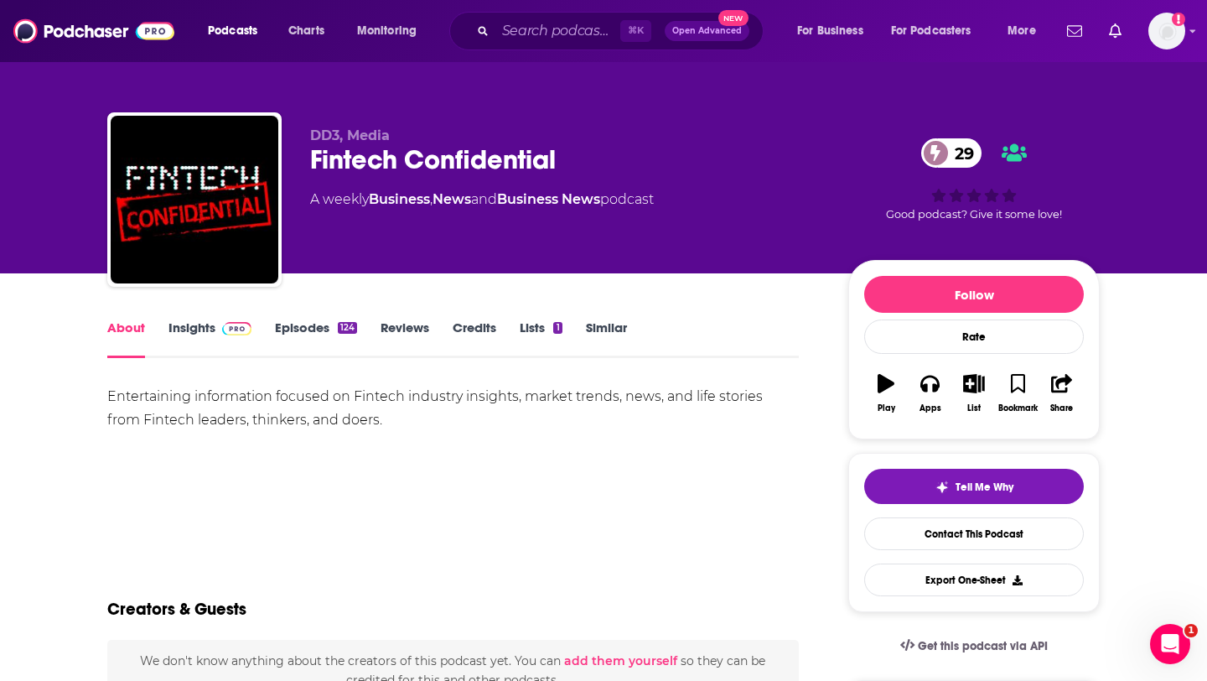
click at [314, 329] on link "Episodes 124" at bounding box center [316, 338] width 82 height 39
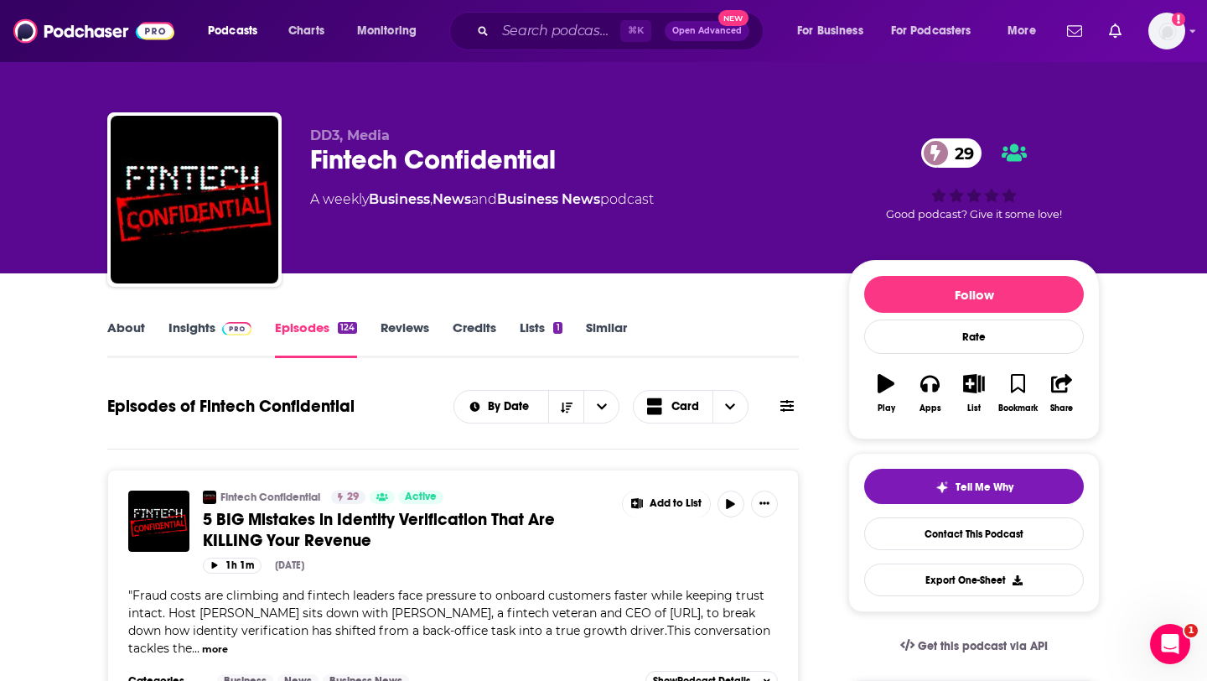
click at [132, 319] on link "About" at bounding box center [126, 338] width 38 height 39
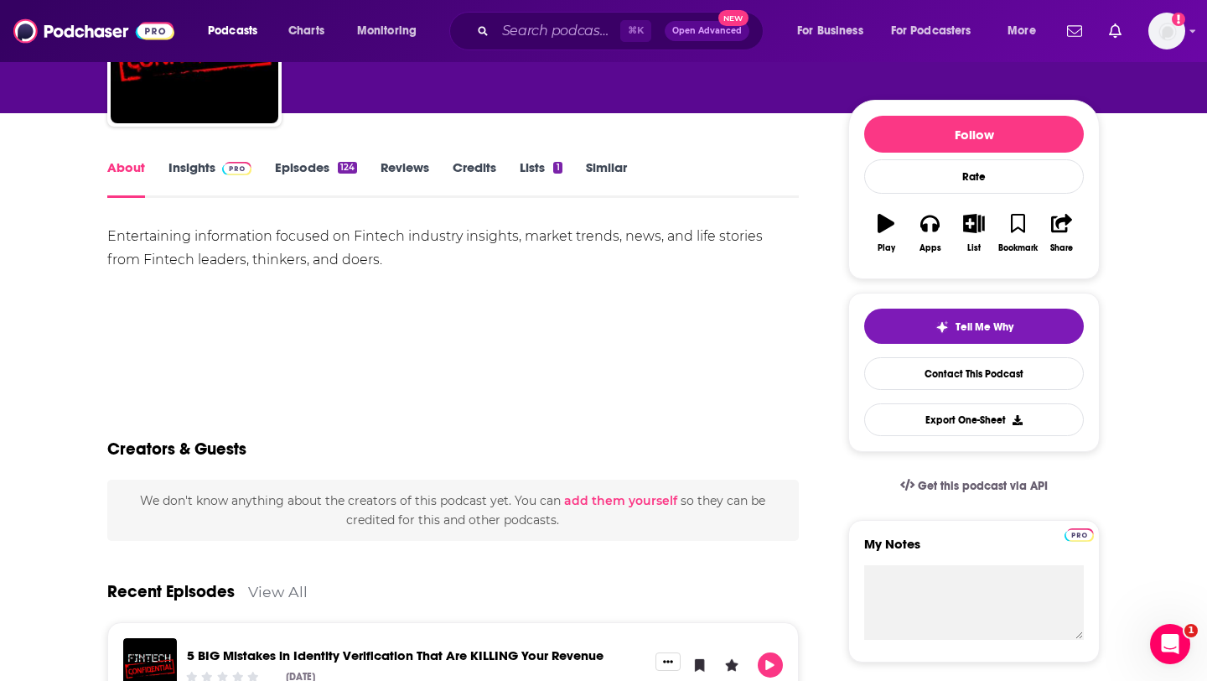
scroll to position [117, 0]
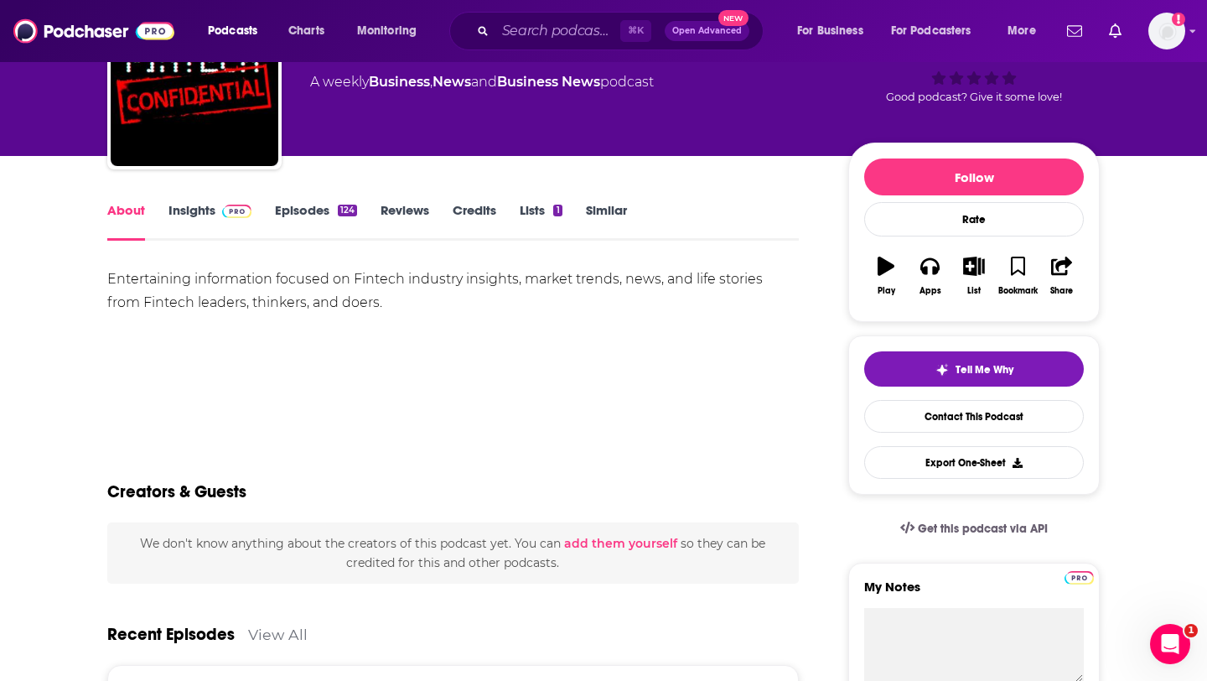
click at [177, 220] on link "Insights" at bounding box center [209, 221] width 83 height 39
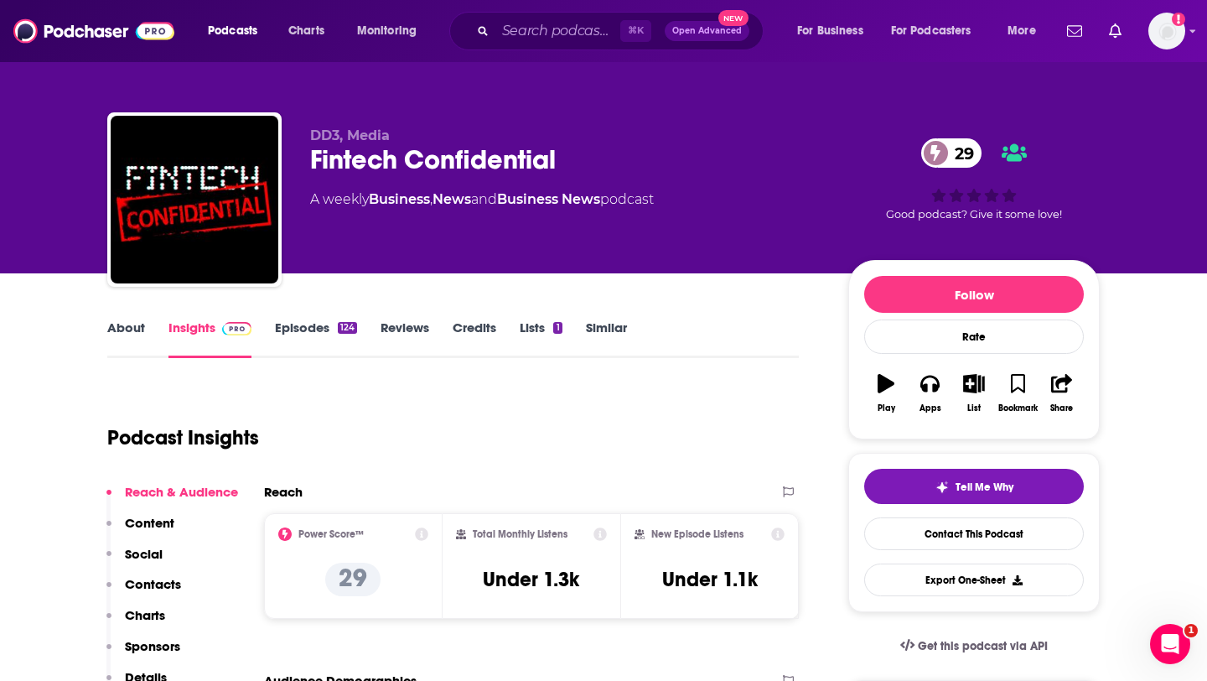
click at [155, 584] on p "Contacts" at bounding box center [153, 584] width 56 height 16
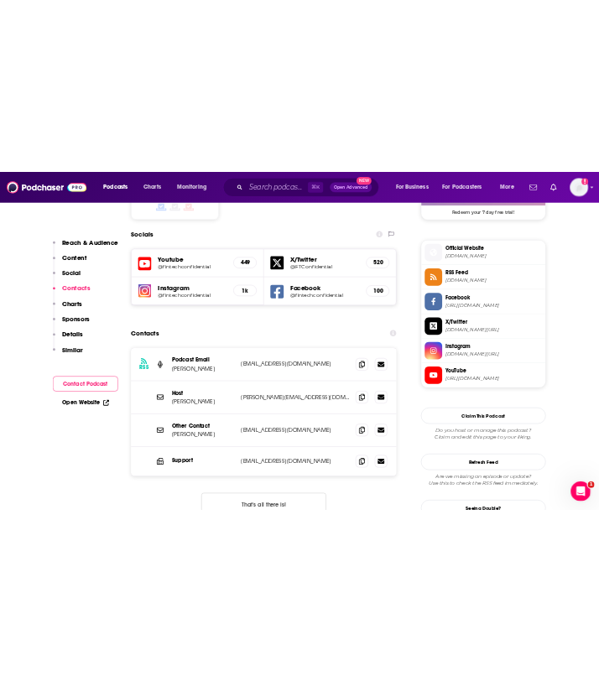
scroll to position [1439, 0]
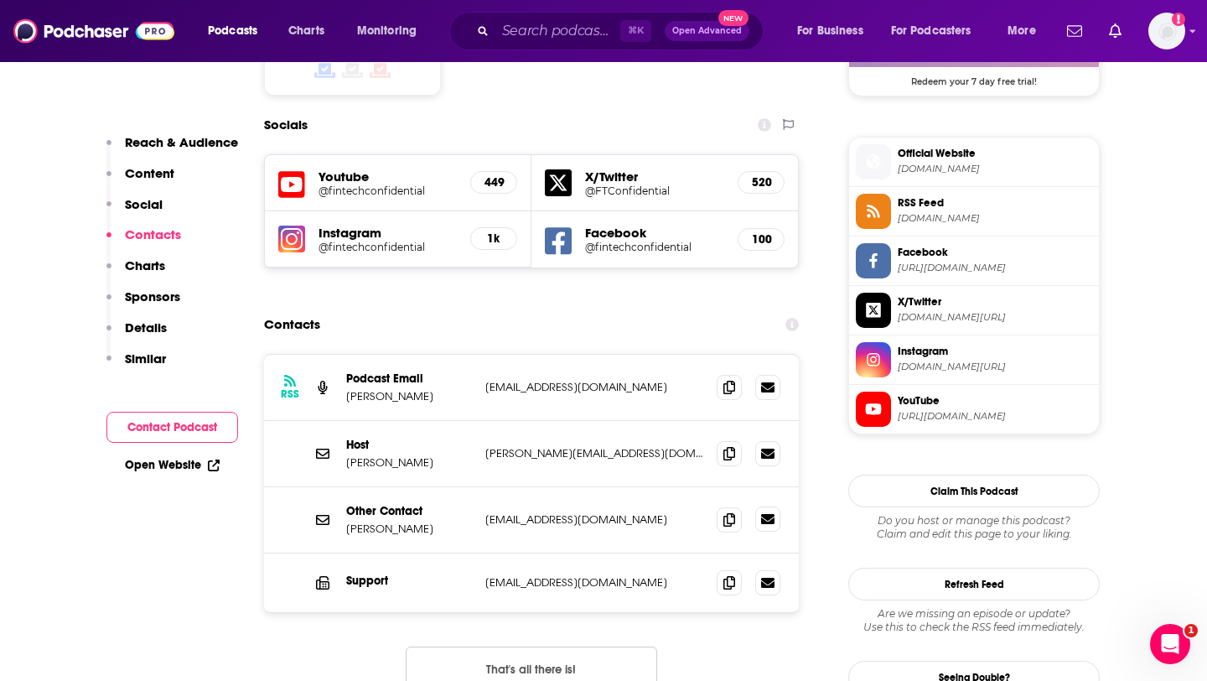
click at [765, 514] on icon at bounding box center [767, 519] width 13 height 10
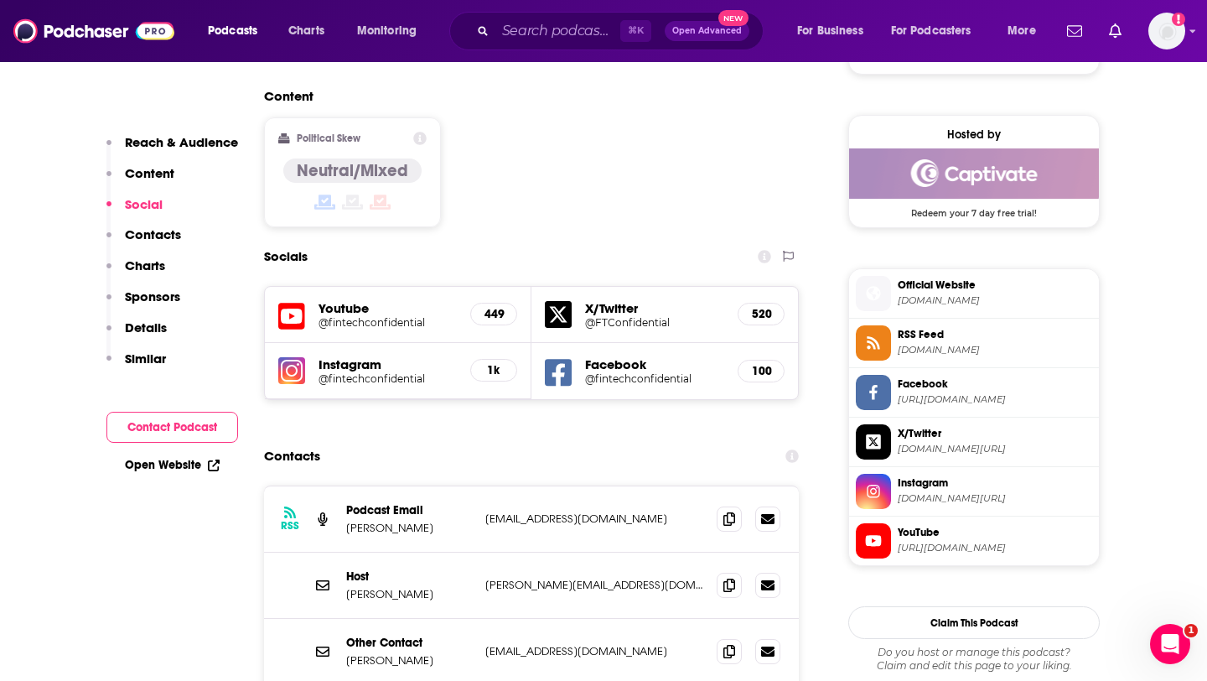
scroll to position [1340, 0]
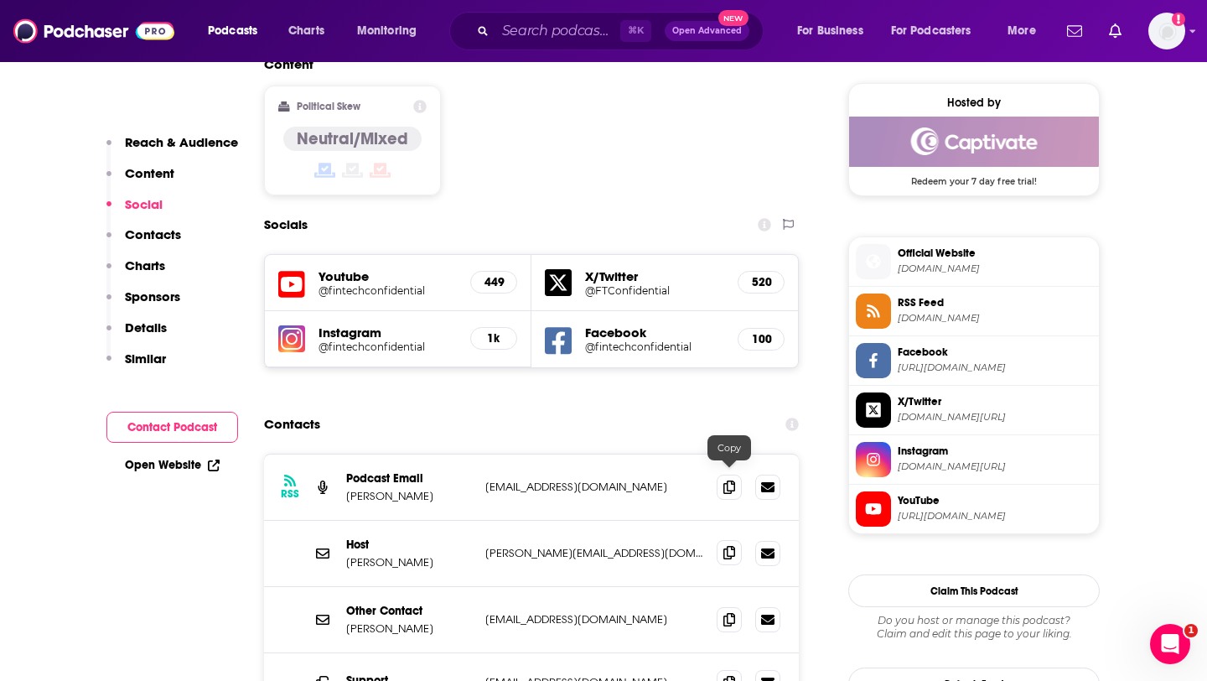
click at [734, 546] on icon at bounding box center [729, 552] width 12 height 13
click at [727, 606] on span at bounding box center [729, 618] width 25 height 25
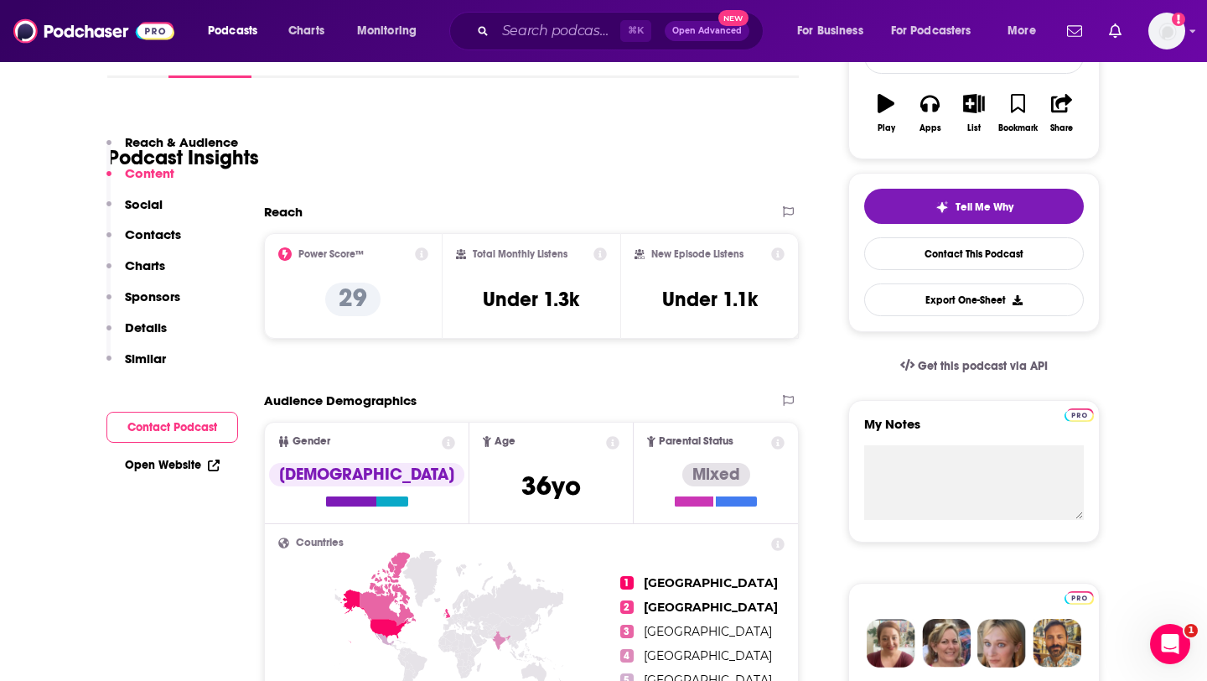
scroll to position [0, 0]
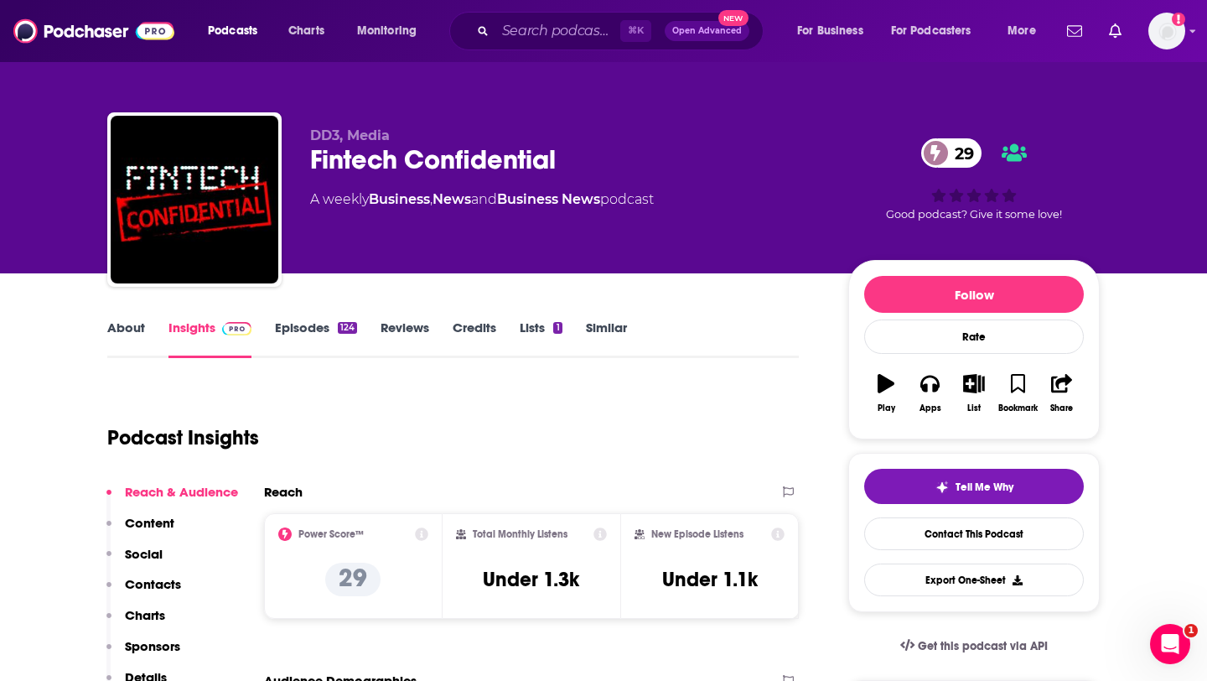
click at [120, 320] on link "About" at bounding box center [126, 338] width 38 height 39
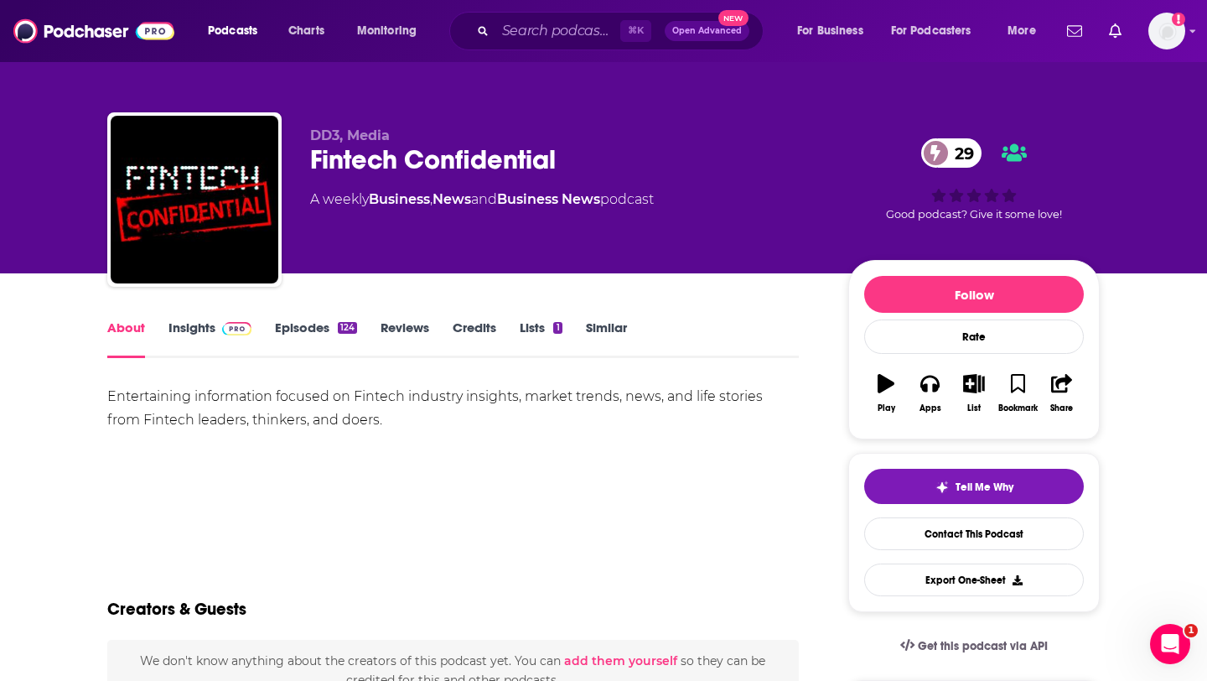
click at [132, 395] on div "Entertaining information focused on Fintech industry insights, market trends, n…" at bounding box center [453, 408] width 692 height 47
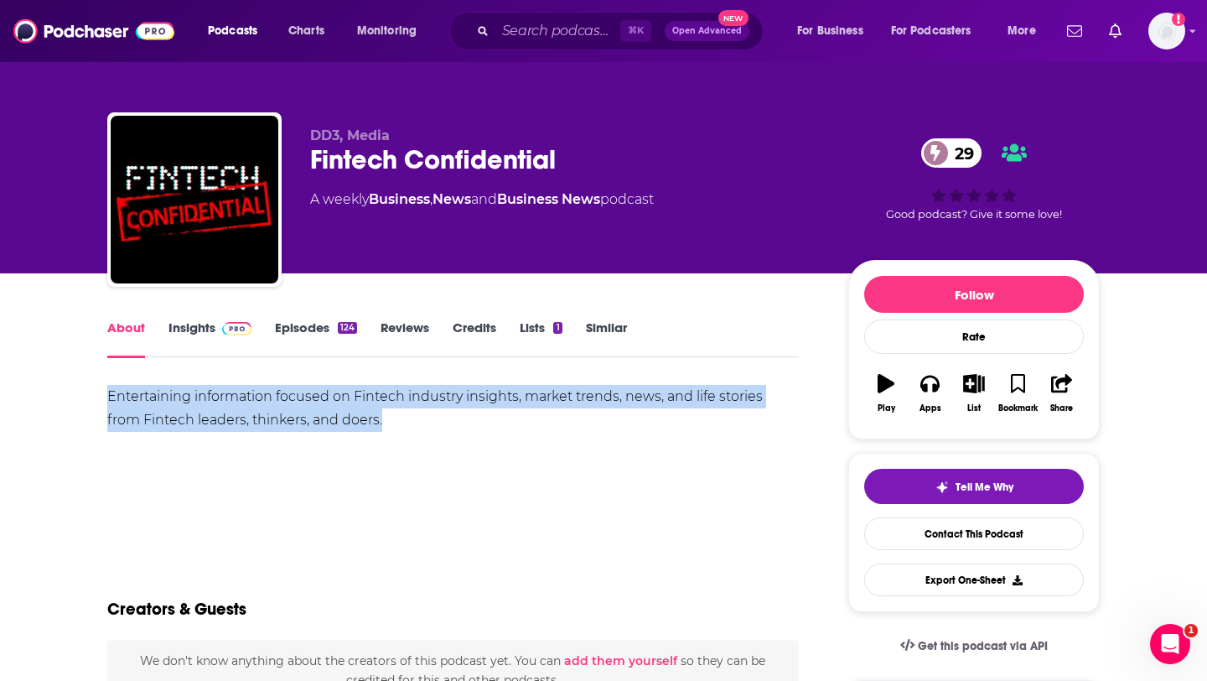
drag, startPoint x: 132, startPoint y: 395, endPoint x: 377, endPoint y: 413, distance: 245.5
click at [377, 413] on div "Entertaining information focused on Fintech industry insights, market trends, n…" at bounding box center [453, 408] width 692 height 47
copy div "Entertaining information focused on Fintech industry insights, market trends, n…"
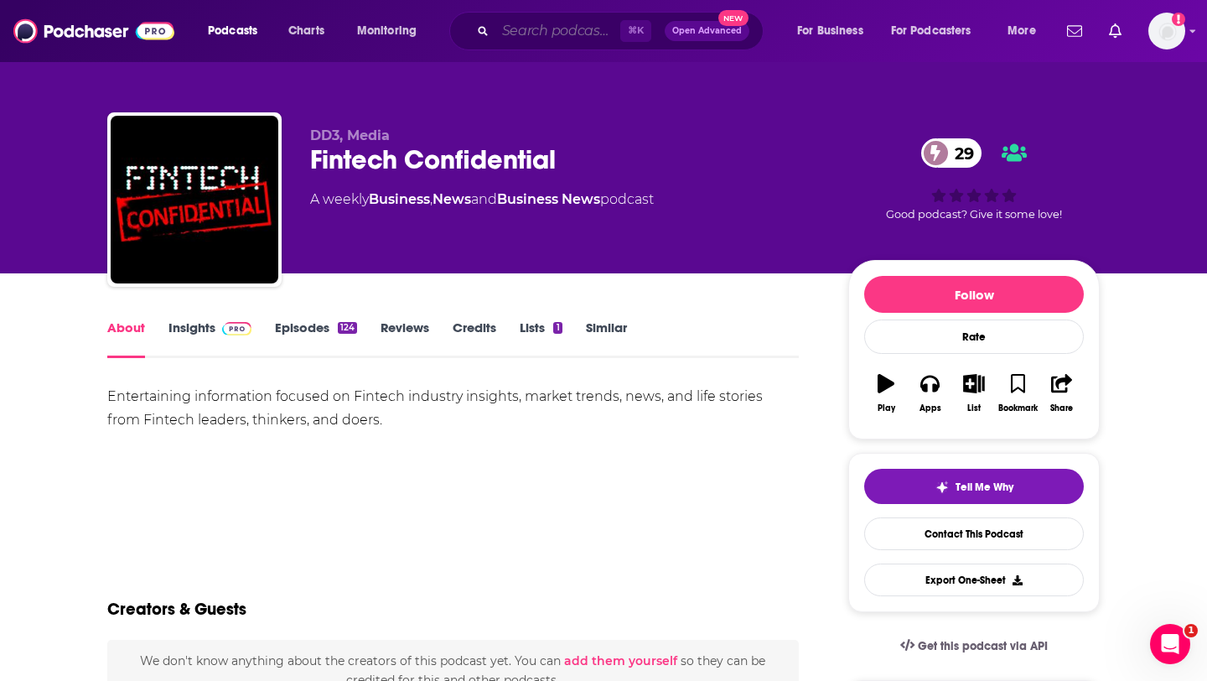
click at [562, 29] on input "Search podcasts, credits, & more..." at bounding box center [557, 31] width 125 height 27
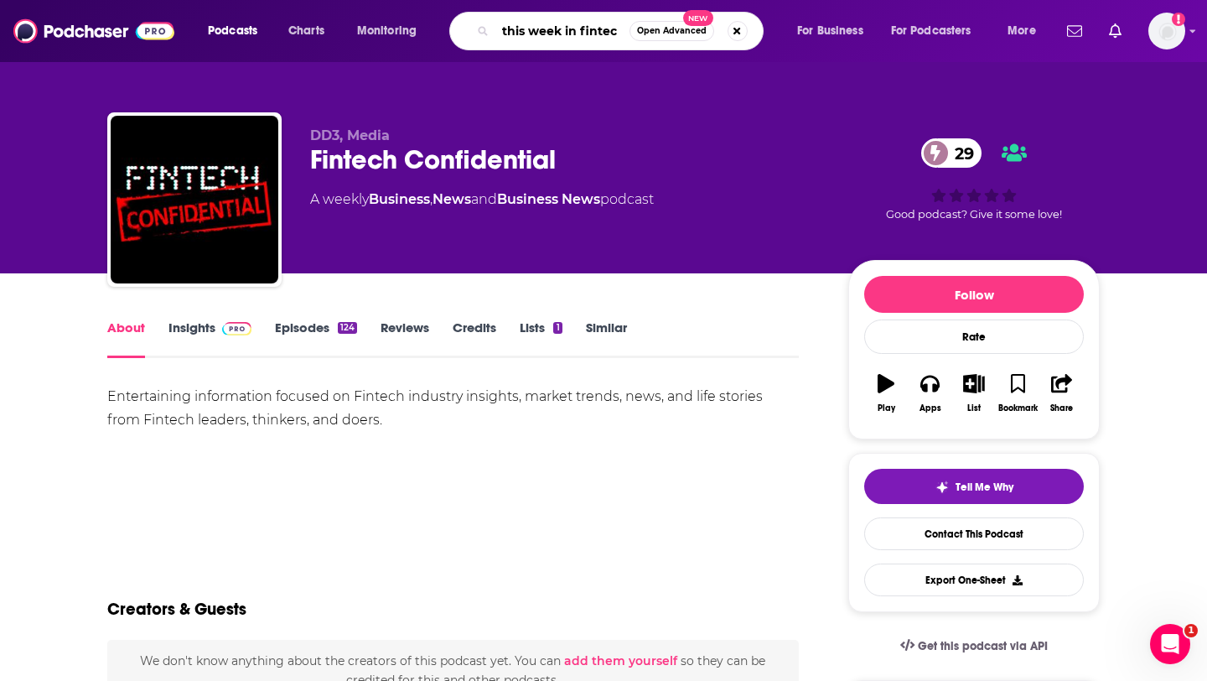
type input "this week in [GEOGRAPHIC_DATA]"
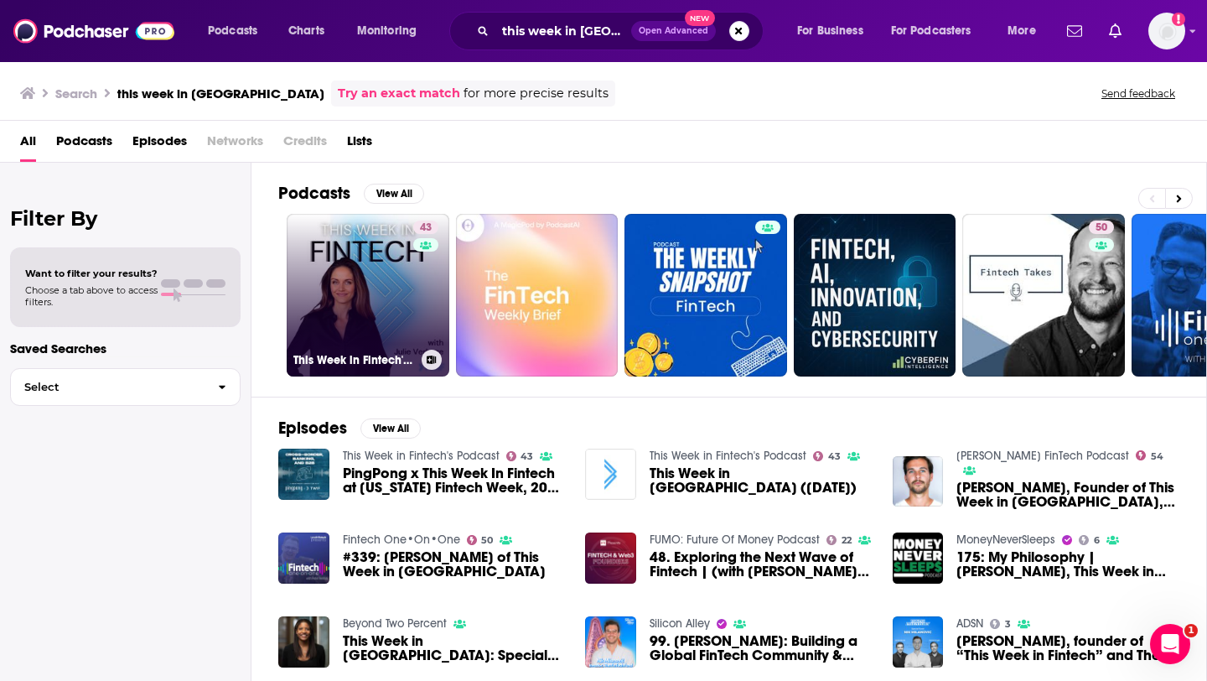
click at [365, 298] on link "43 This Week in Fintech's Podcast" at bounding box center [368, 295] width 163 height 163
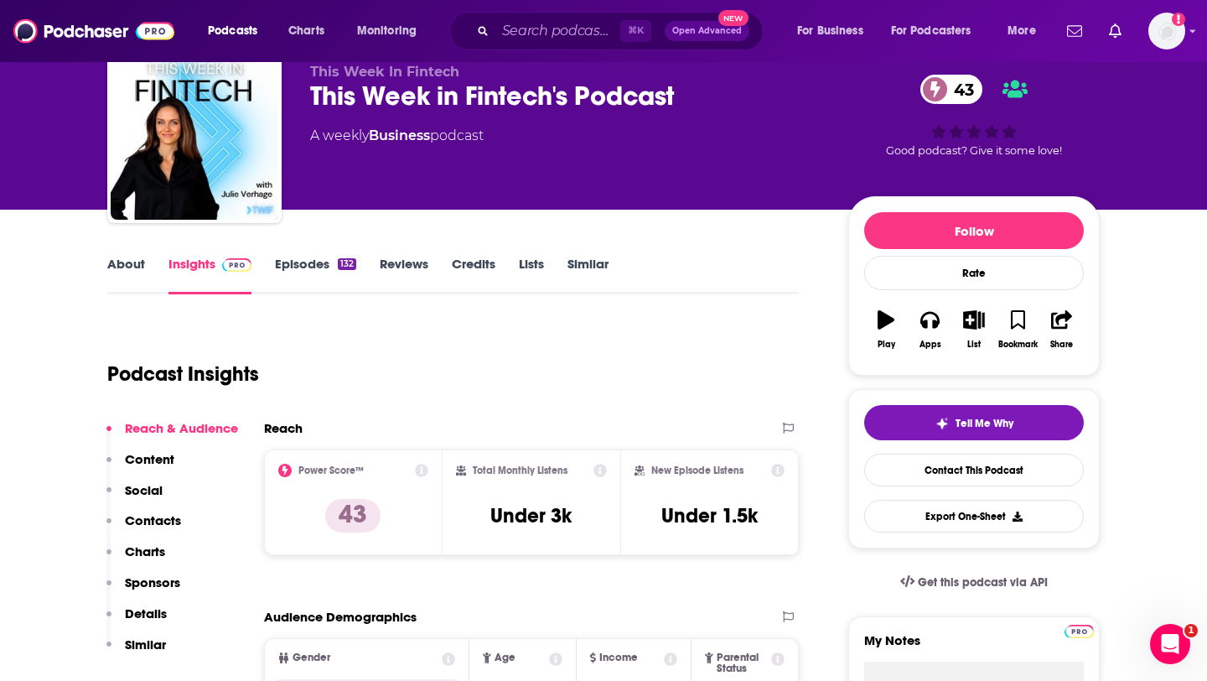
scroll to position [65, 0]
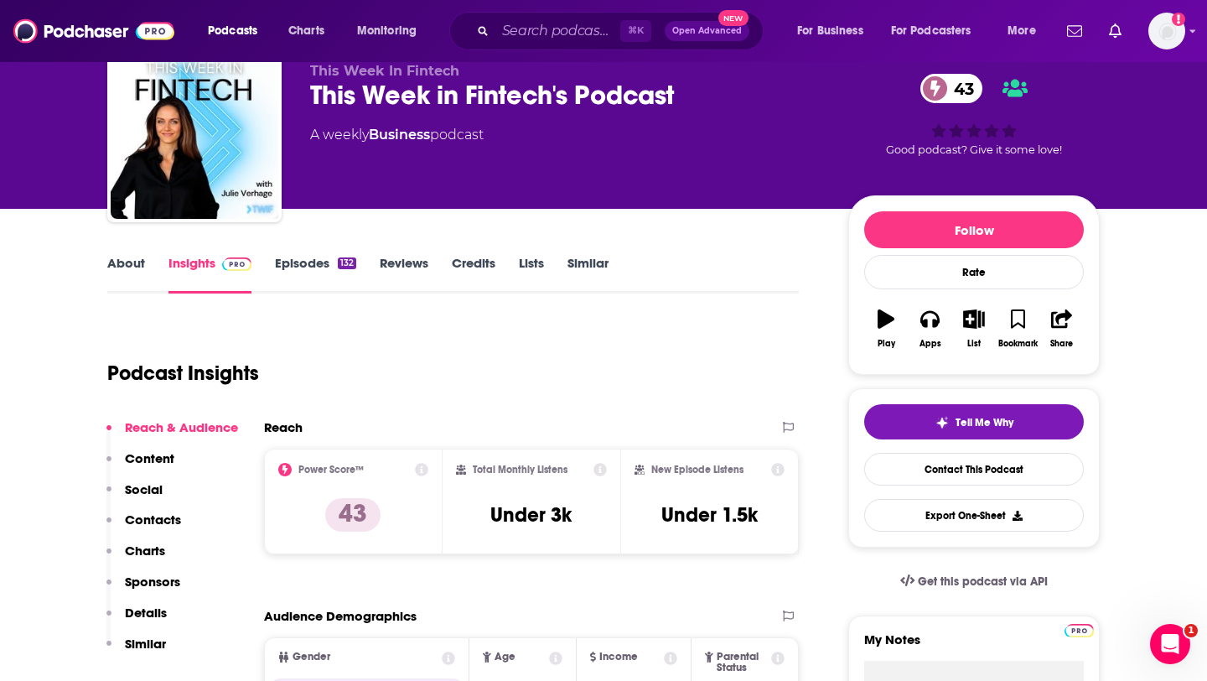
click at [132, 268] on link "About" at bounding box center [126, 274] width 38 height 39
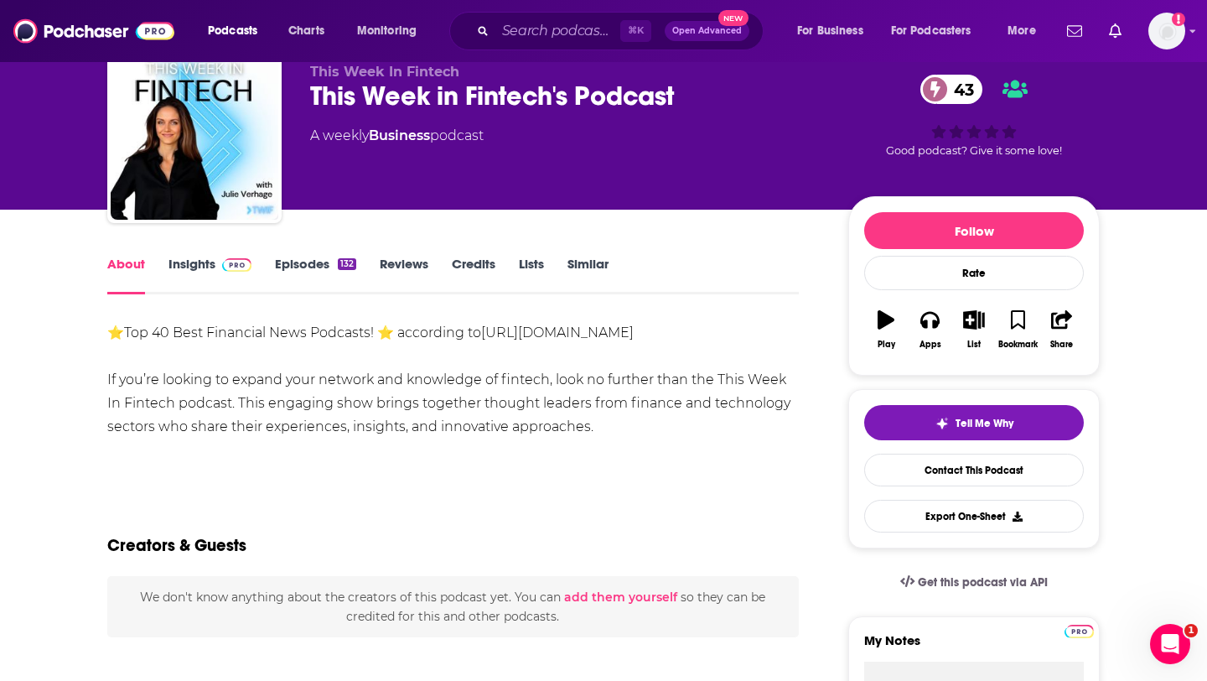
scroll to position [68, 0]
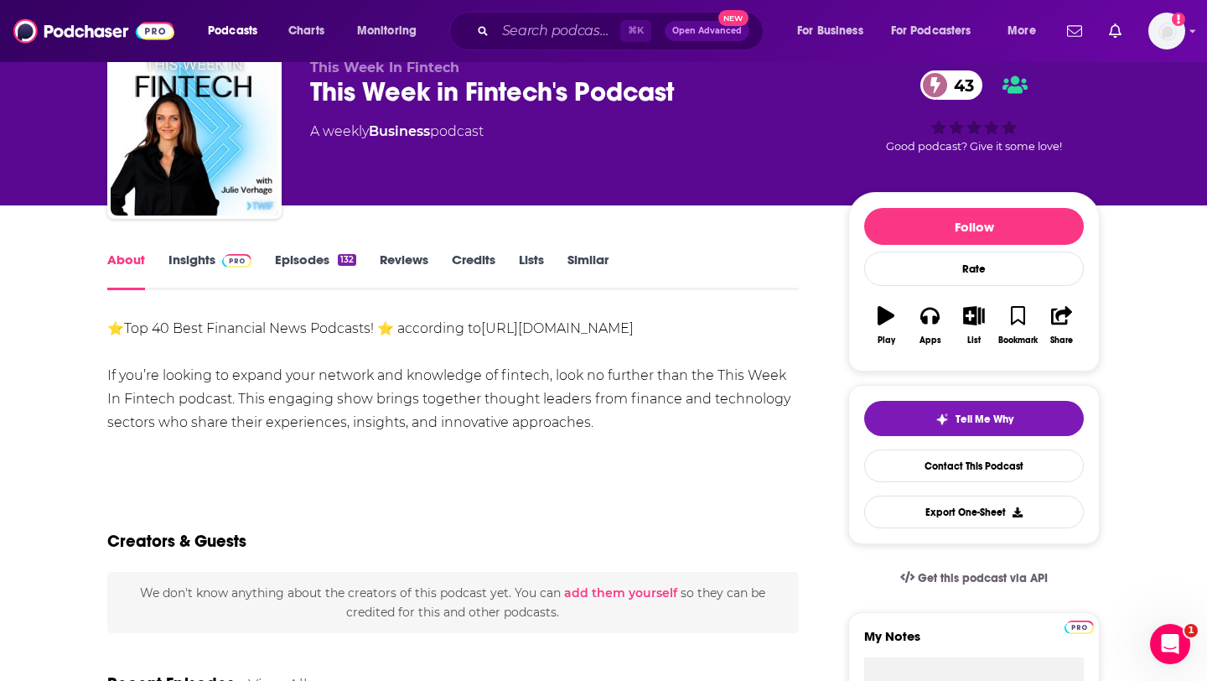
click at [303, 267] on link "Episodes 132" at bounding box center [315, 270] width 81 height 39
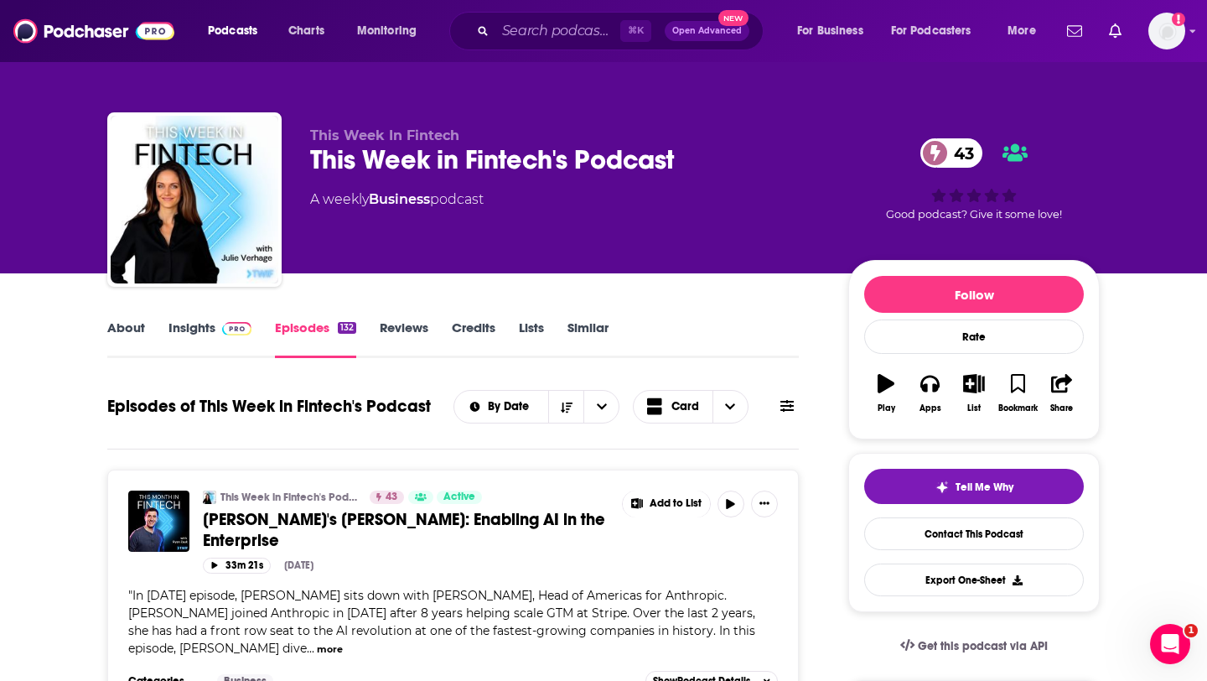
click at [132, 339] on link "About" at bounding box center [126, 338] width 38 height 39
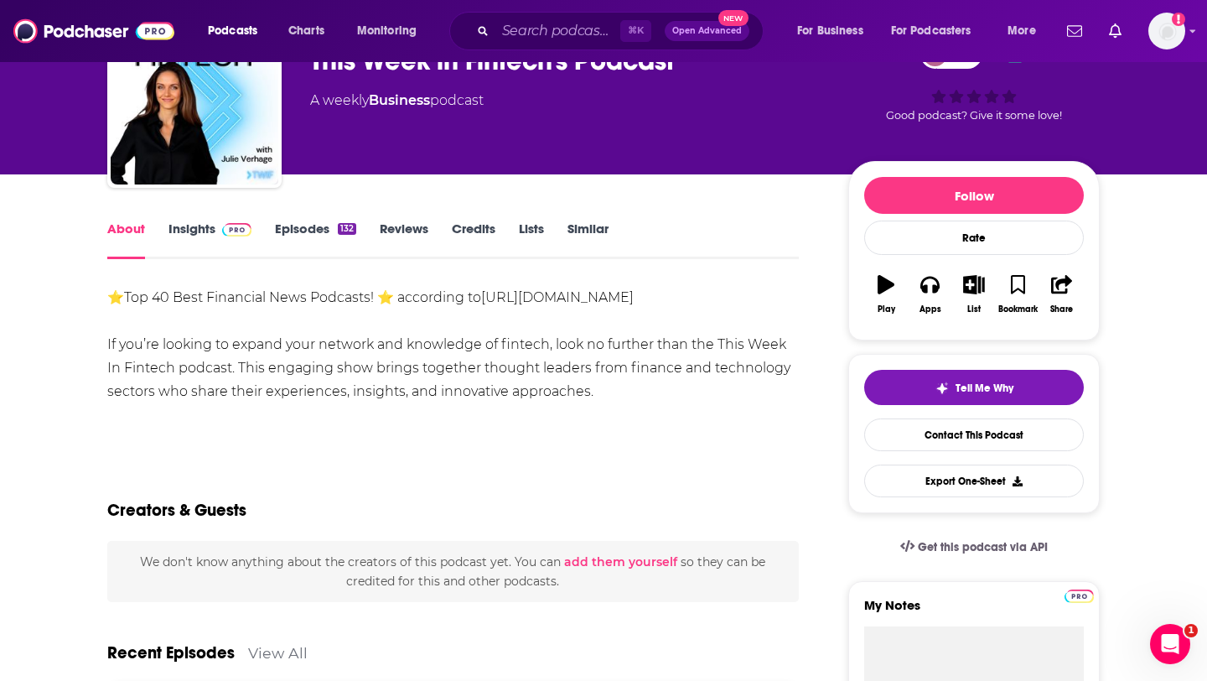
scroll to position [101, 0]
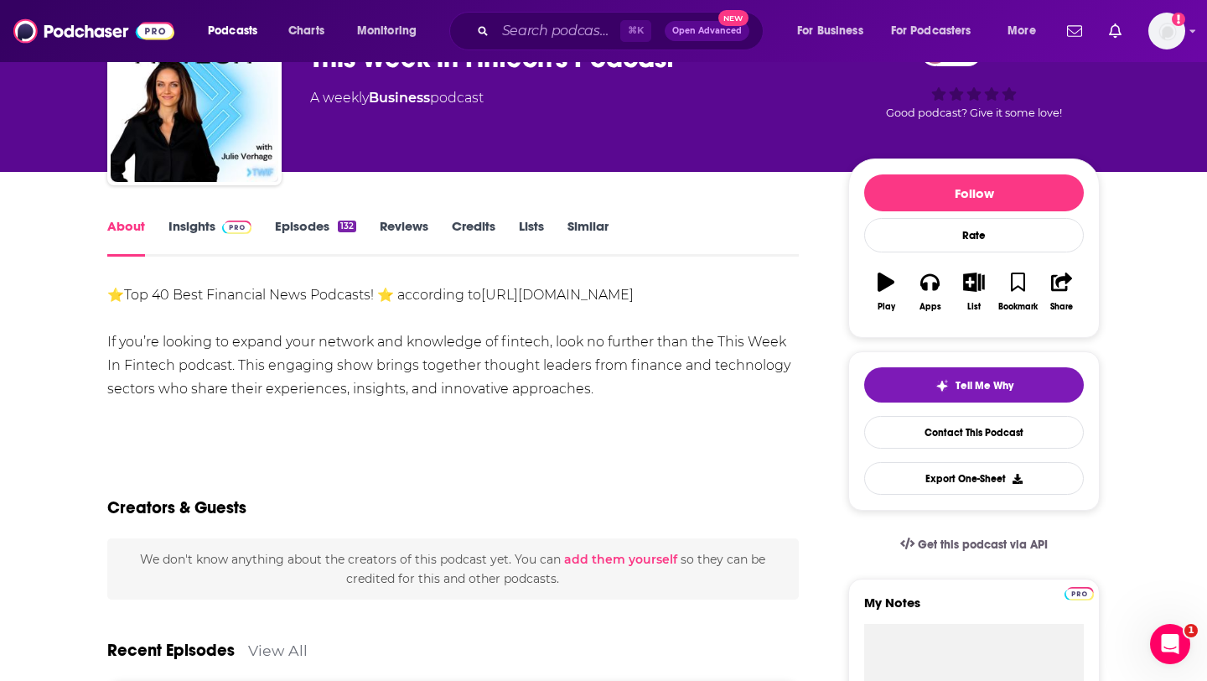
click at [312, 241] on link "Episodes 132" at bounding box center [315, 237] width 81 height 39
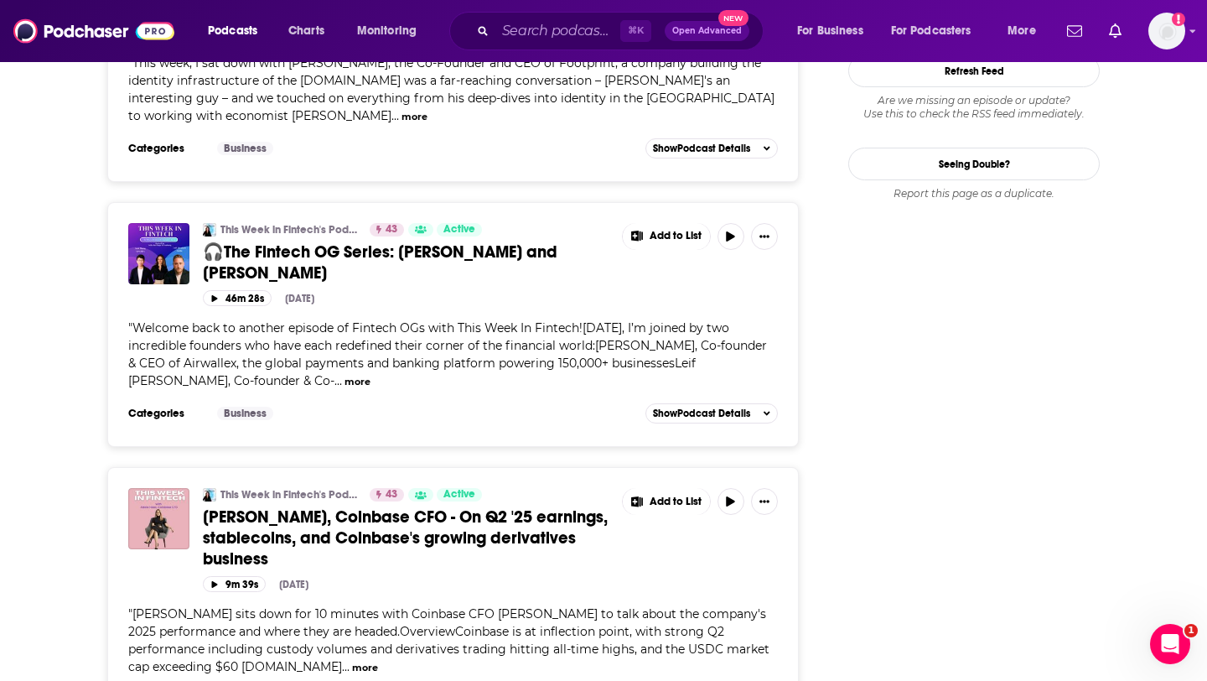
scroll to position [1209, 0]
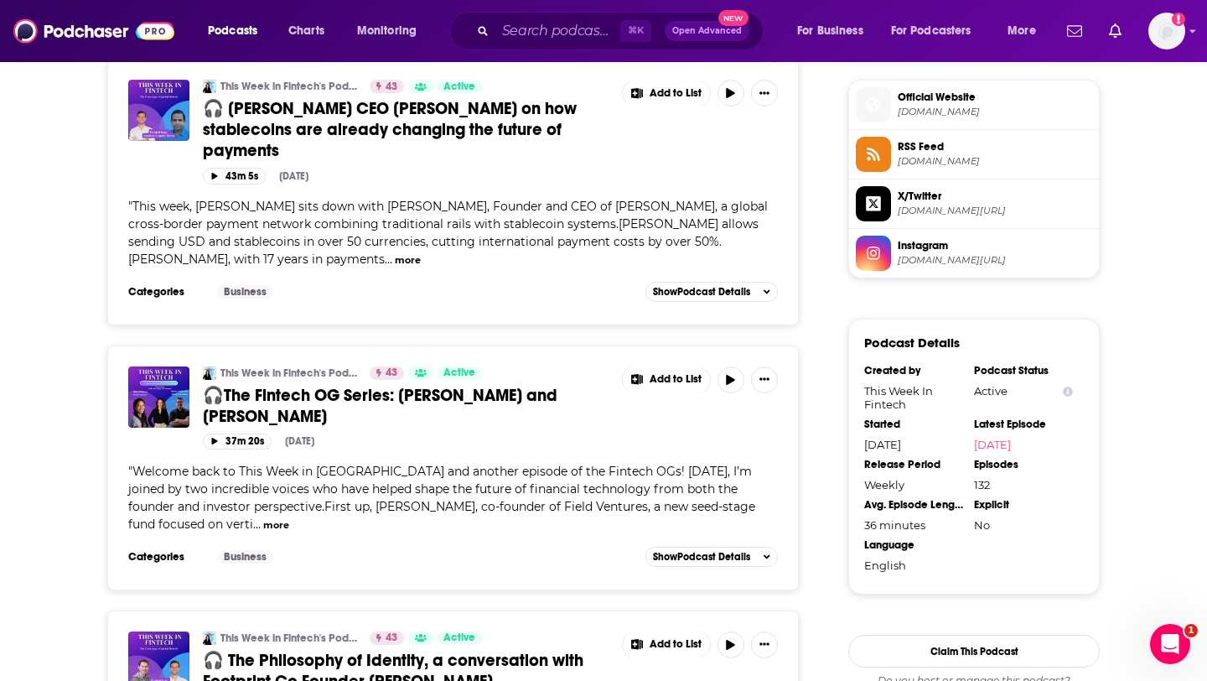
click at [305, 385] on span "🎧The Fintech OG Series: [PERSON_NAME] and [PERSON_NAME]" at bounding box center [380, 406] width 355 height 42
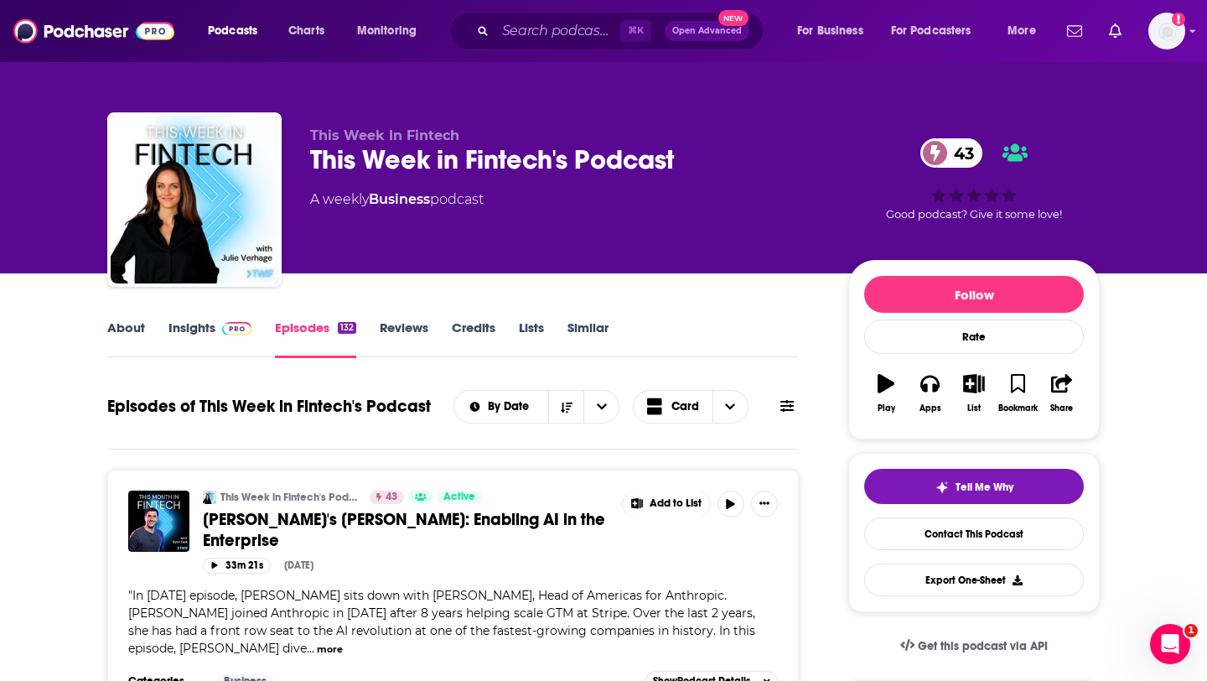
click at [133, 334] on link "About" at bounding box center [126, 338] width 38 height 39
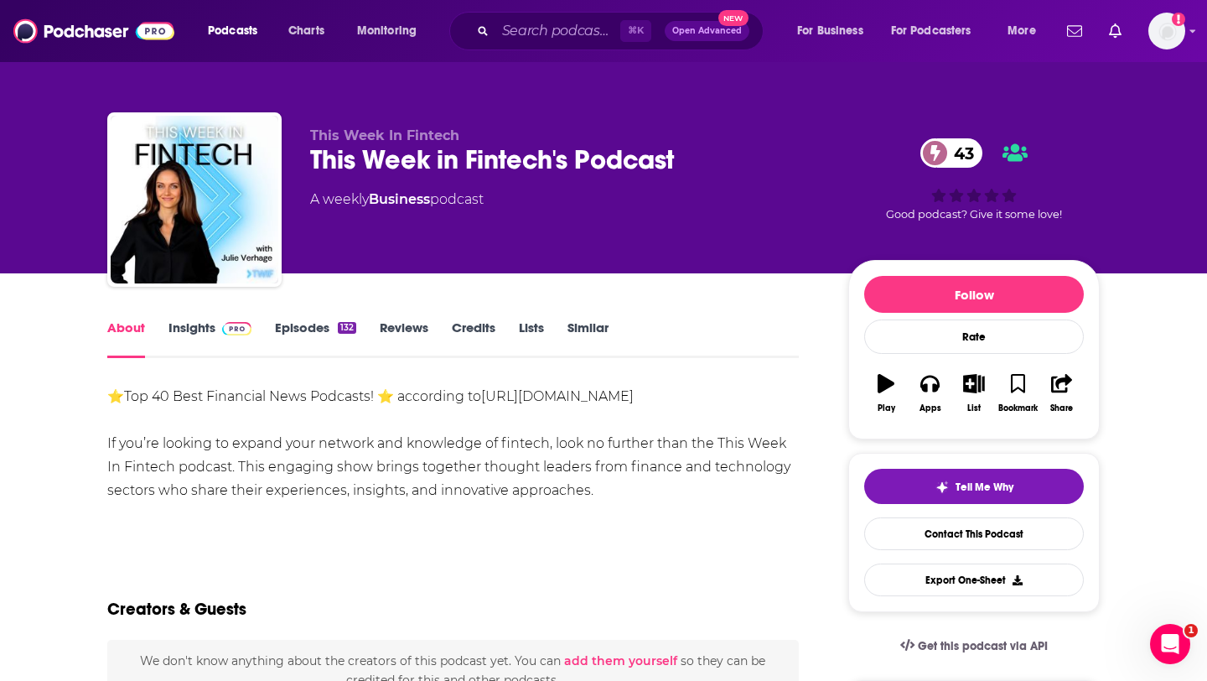
click at [112, 446] on div "⭐Top 40 Best Financial News Podcasts! ⭐ according to [URL][DOMAIN_NAME] If you’…" at bounding box center [453, 443] width 692 height 117
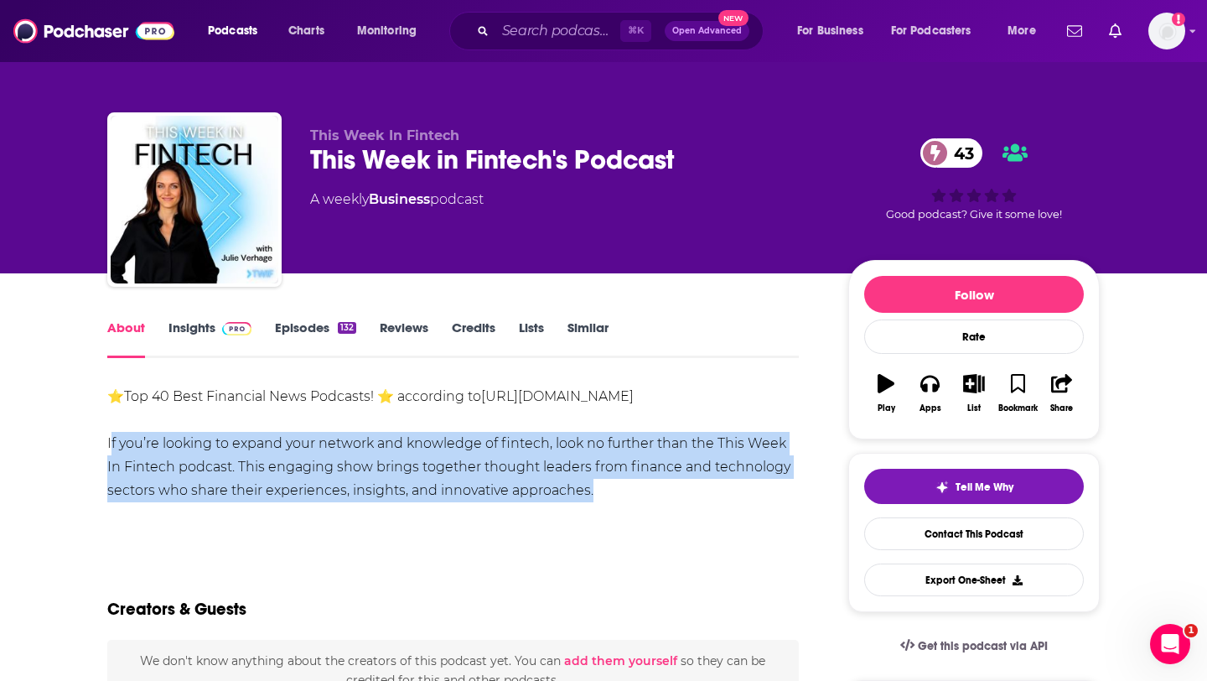
drag, startPoint x: 112, startPoint y: 446, endPoint x: 614, endPoint y: 492, distance: 504.2
click at [614, 492] on div "⭐Top 40 Best Financial News Podcasts! ⭐ according to [URL][DOMAIN_NAME] If you’…" at bounding box center [453, 443] width 692 height 117
copy div "If you’re looking to expand your network and knowledge of fintech, look no furt…"
click at [200, 329] on link "Insights" at bounding box center [209, 338] width 83 height 39
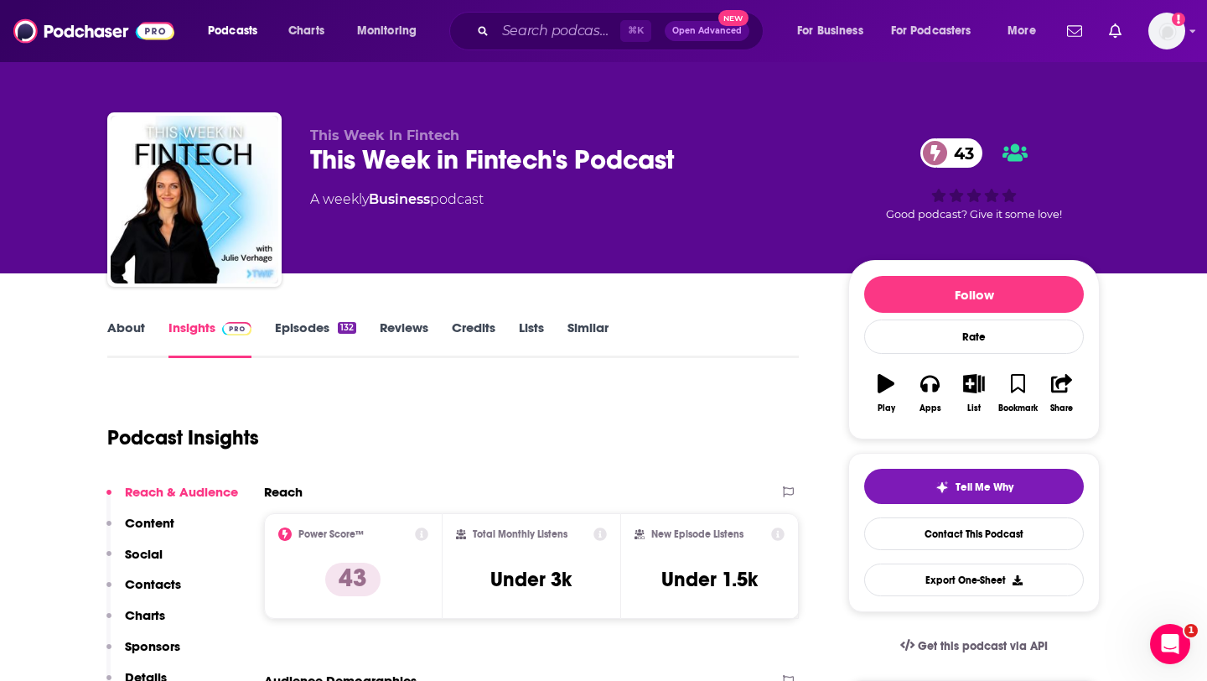
click at [160, 578] on p "Contacts" at bounding box center [153, 584] width 56 height 16
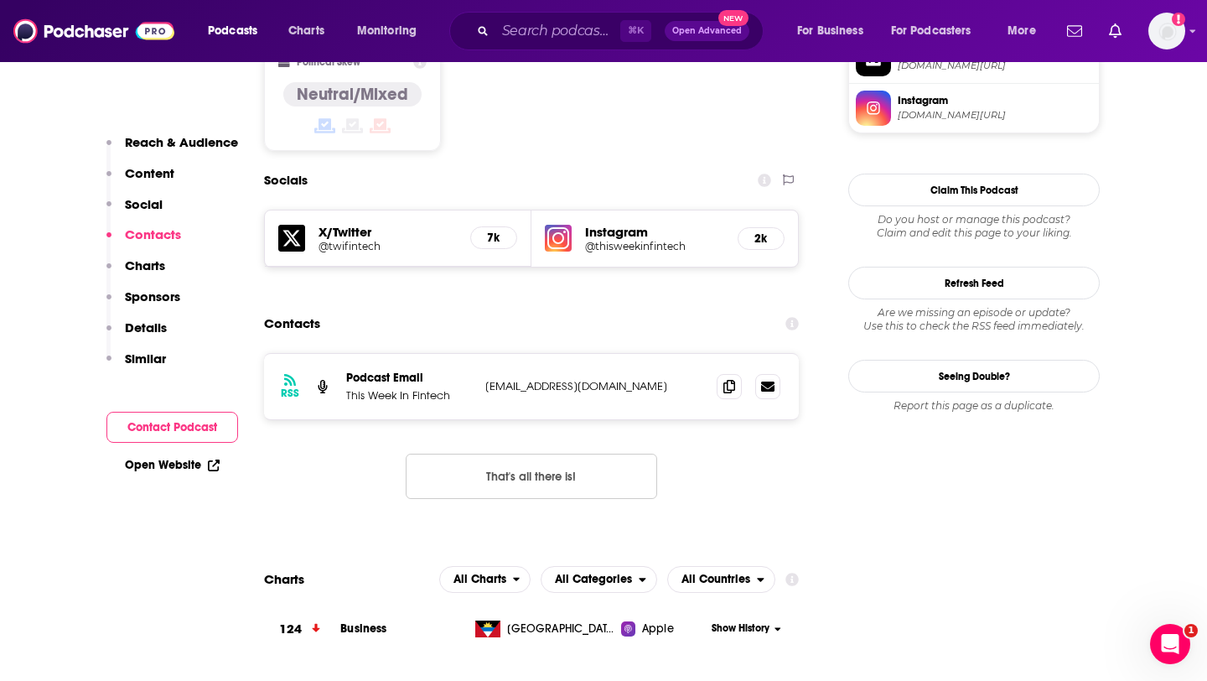
scroll to position [1364, 0]
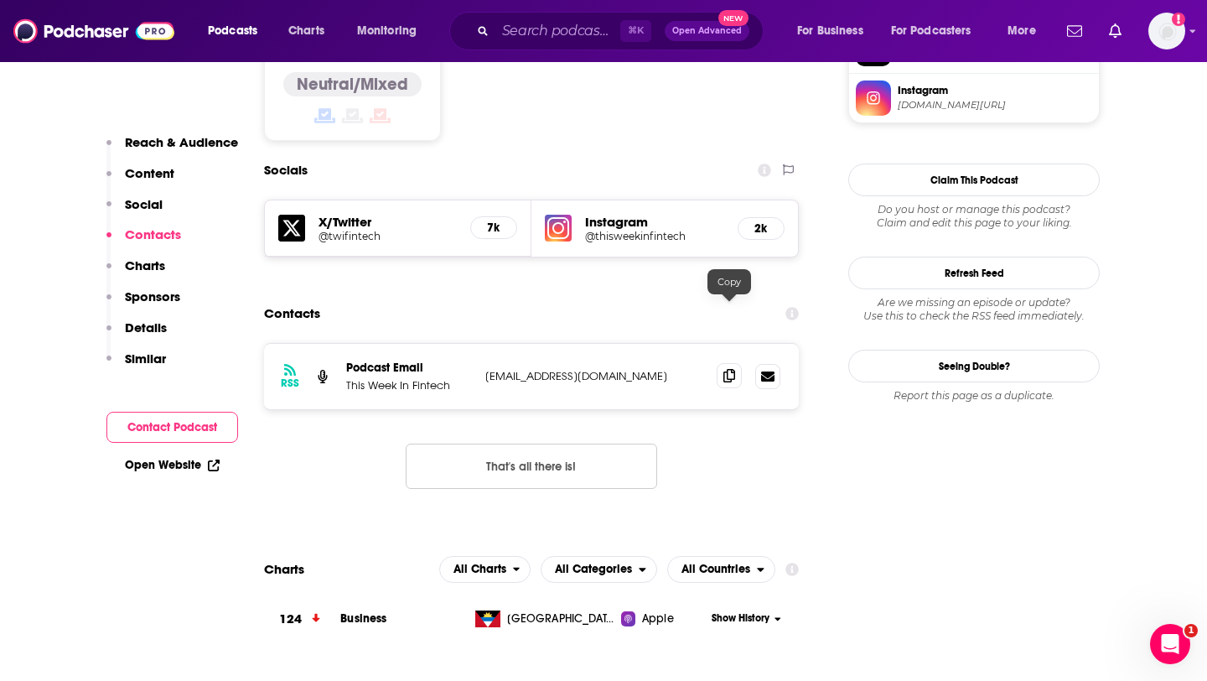
click at [734, 369] on icon at bounding box center [729, 375] width 12 height 13
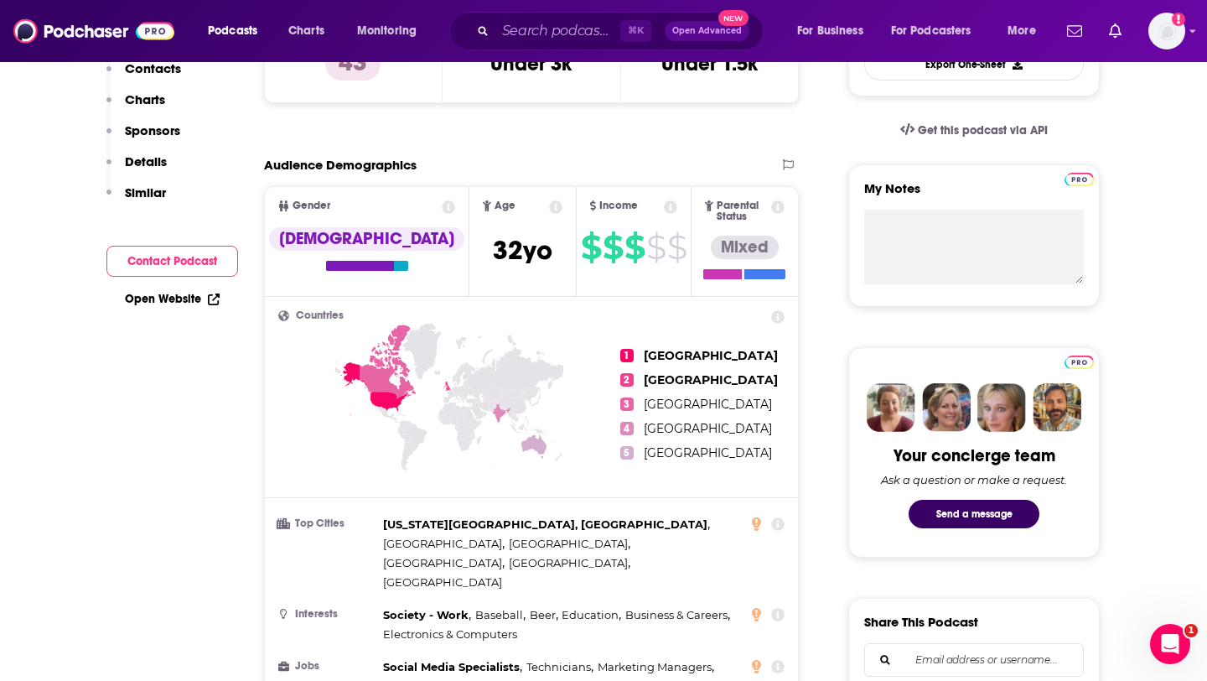
scroll to position [0, 0]
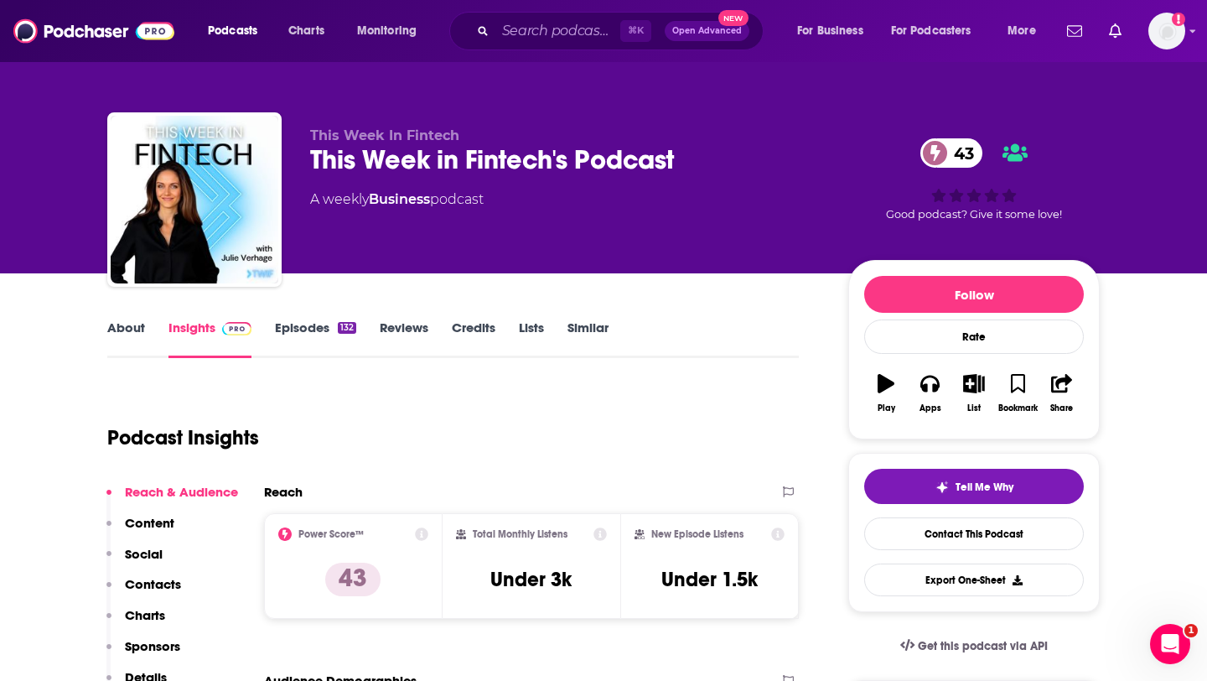
click at [317, 334] on link "Episodes 132" at bounding box center [315, 338] width 81 height 39
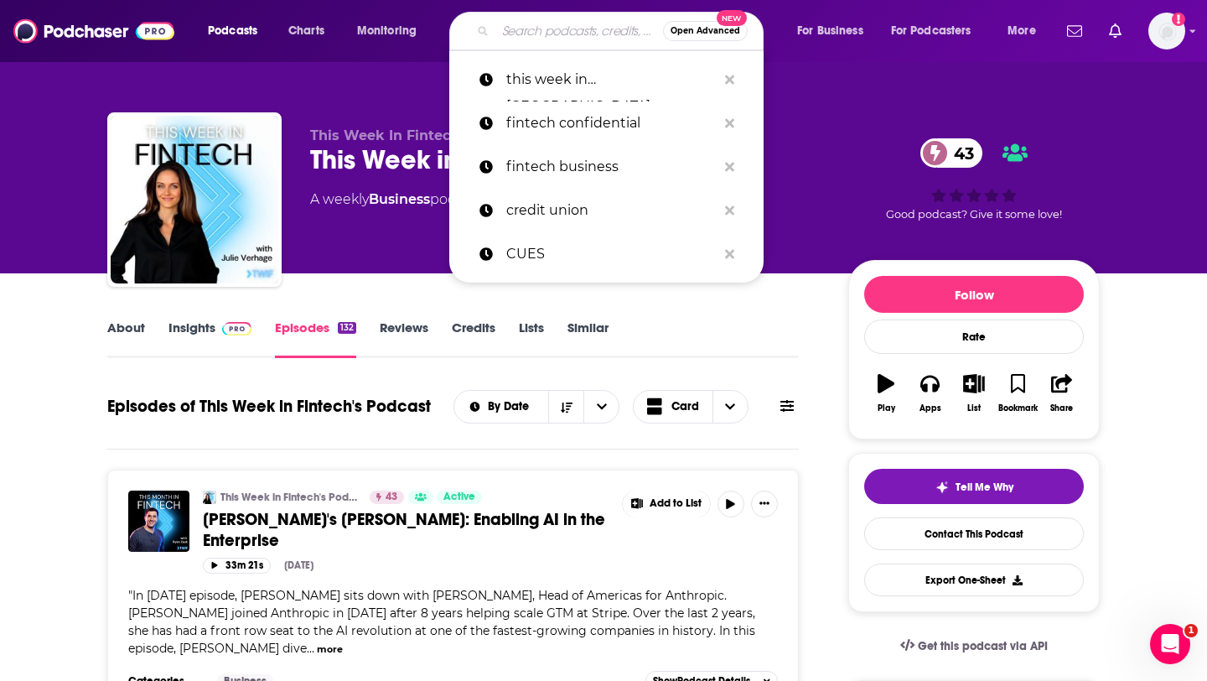
click at [526, 28] on input "Search podcasts, credits, & more..." at bounding box center [579, 31] width 168 height 27
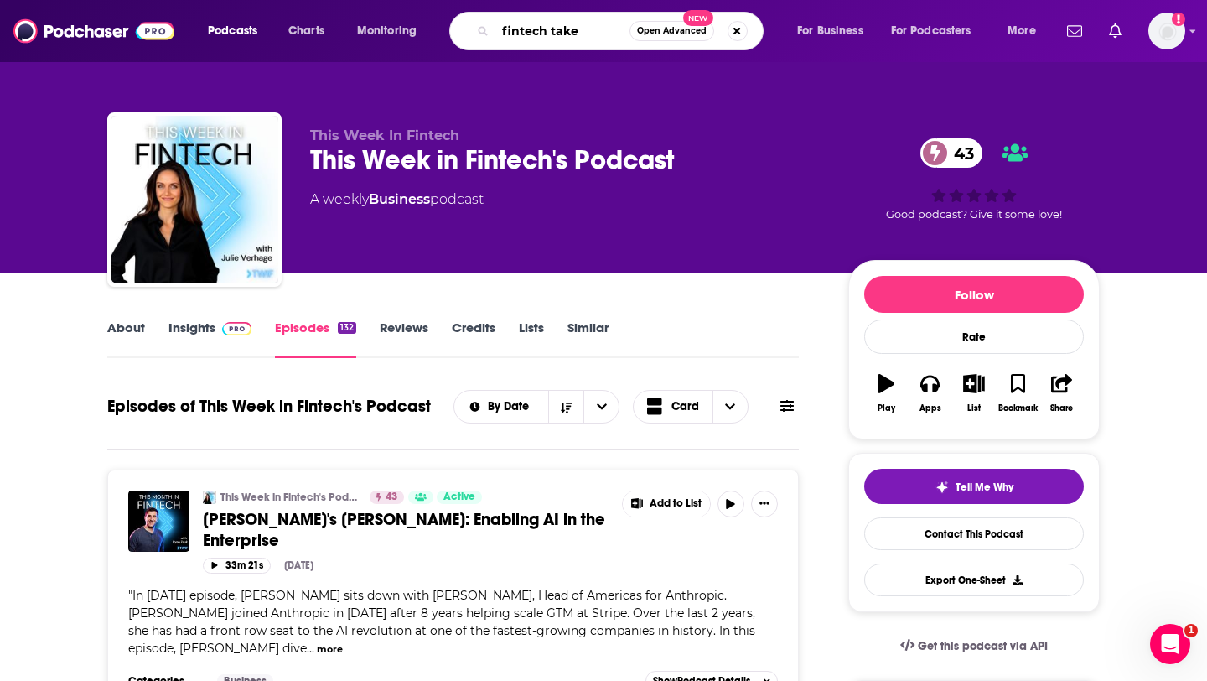
type input "fintech takes"
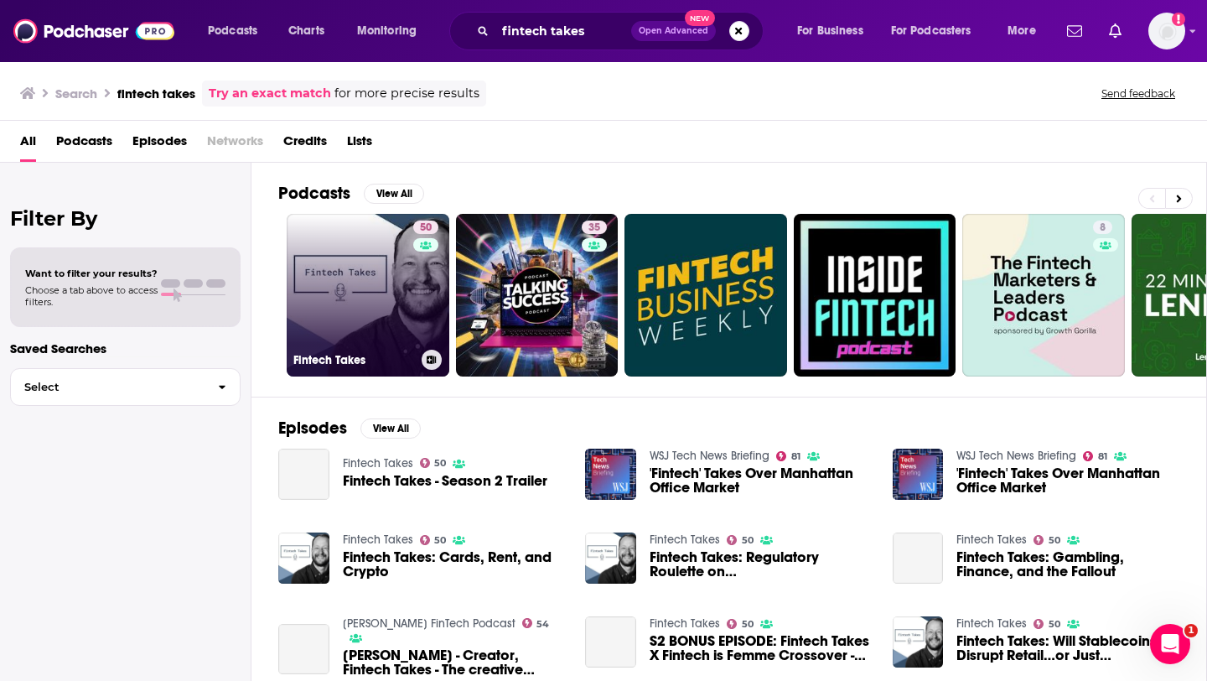
click at [388, 283] on link "50 Fintech Takes" at bounding box center [368, 295] width 163 height 163
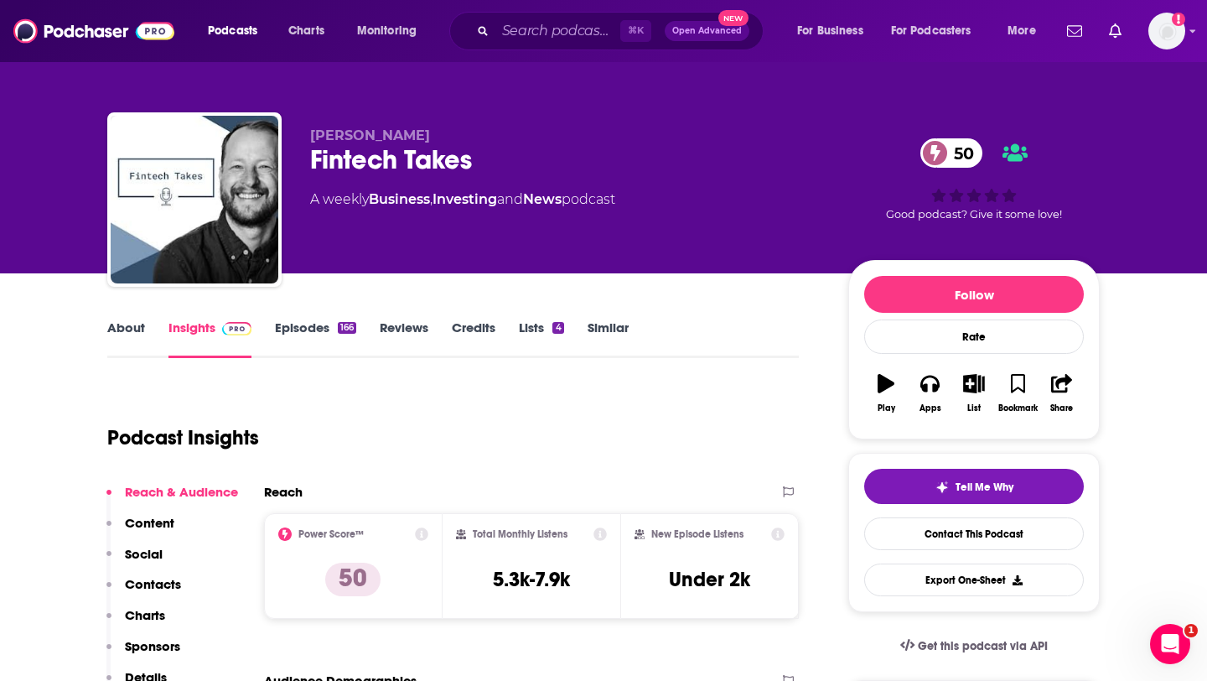
click at [134, 328] on link "About" at bounding box center [126, 338] width 38 height 39
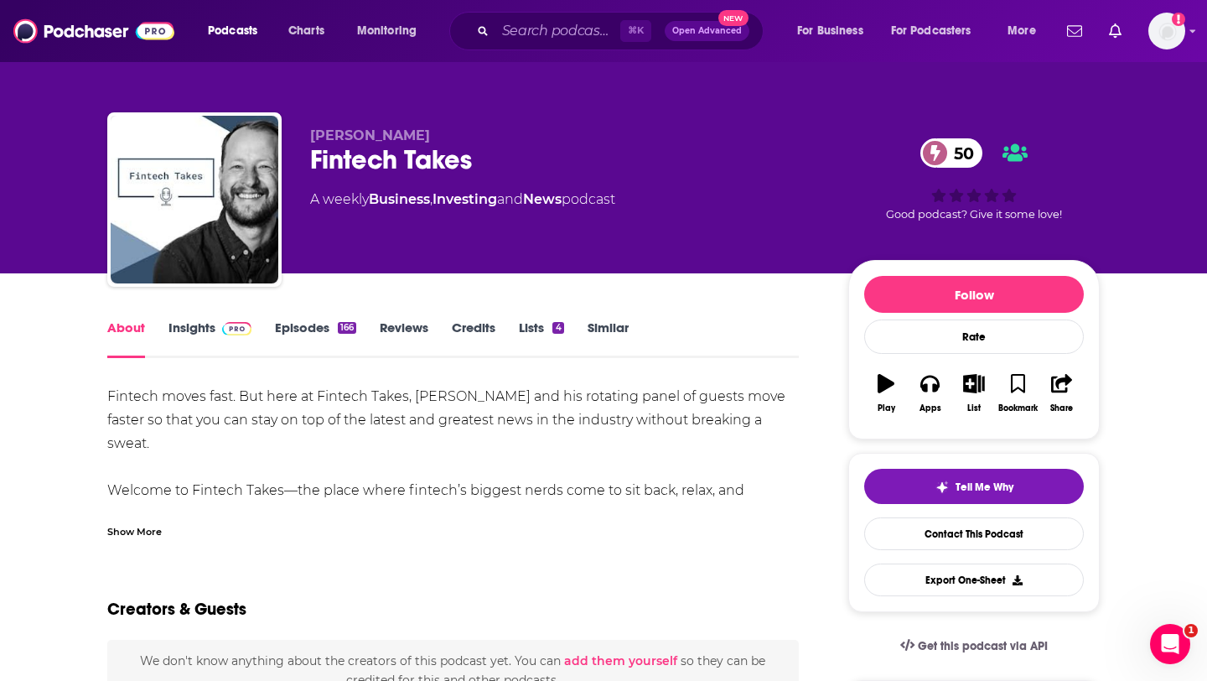
click at [282, 320] on link "Episodes 166" at bounding box center [315, 338] width 81 height 39
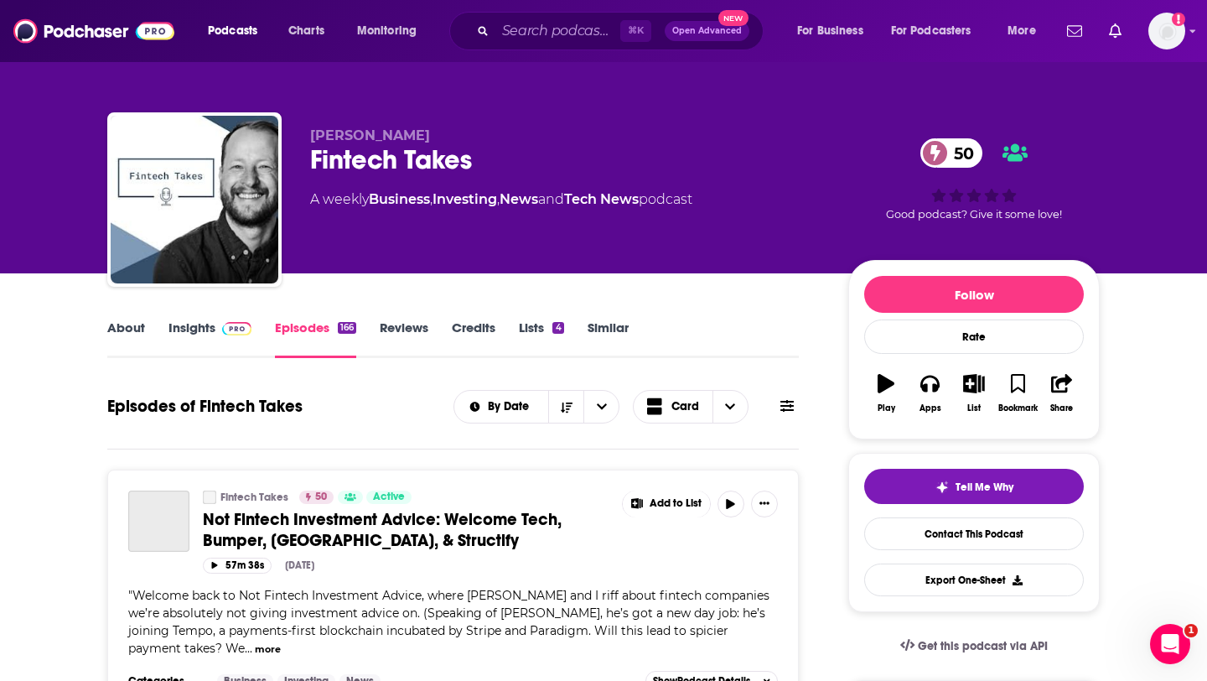
click at [122, 331] on link "About" at bounding box center [126, 338] width 38 height 39
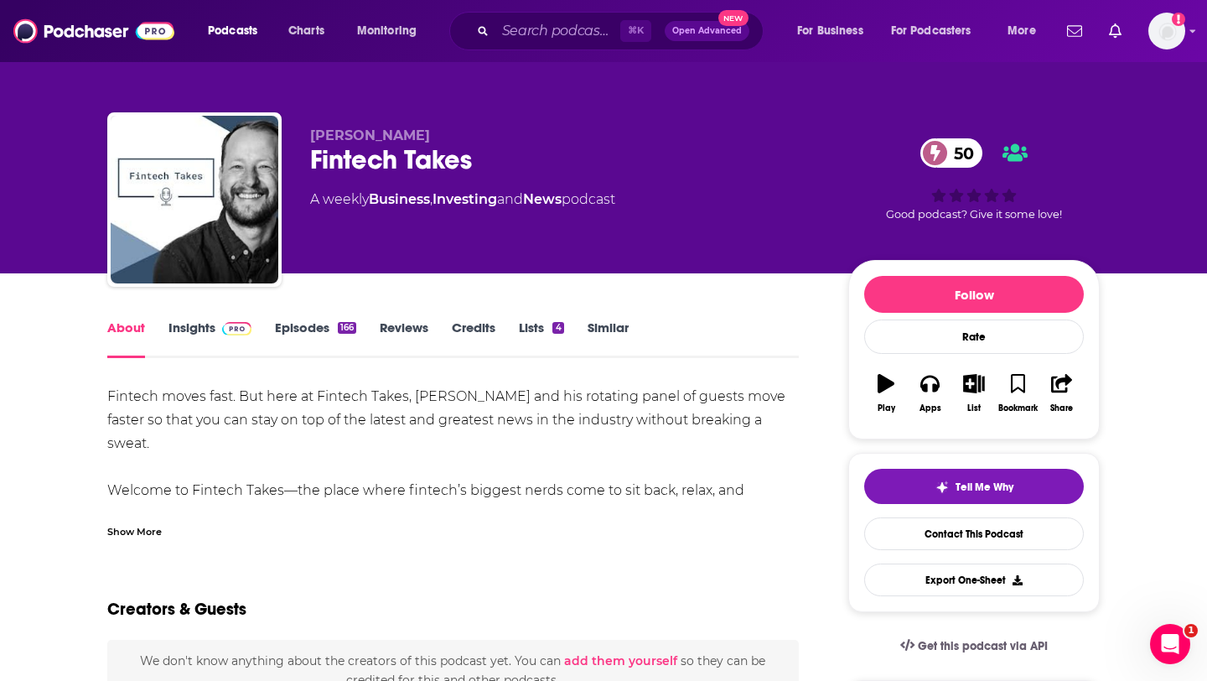
click at [123, 395] on div "Fintech moves fast. But here at Fintech Takes, [PERSON_NAME] and his rotating p…" at bounding box center [453, 584] width 692 height 399
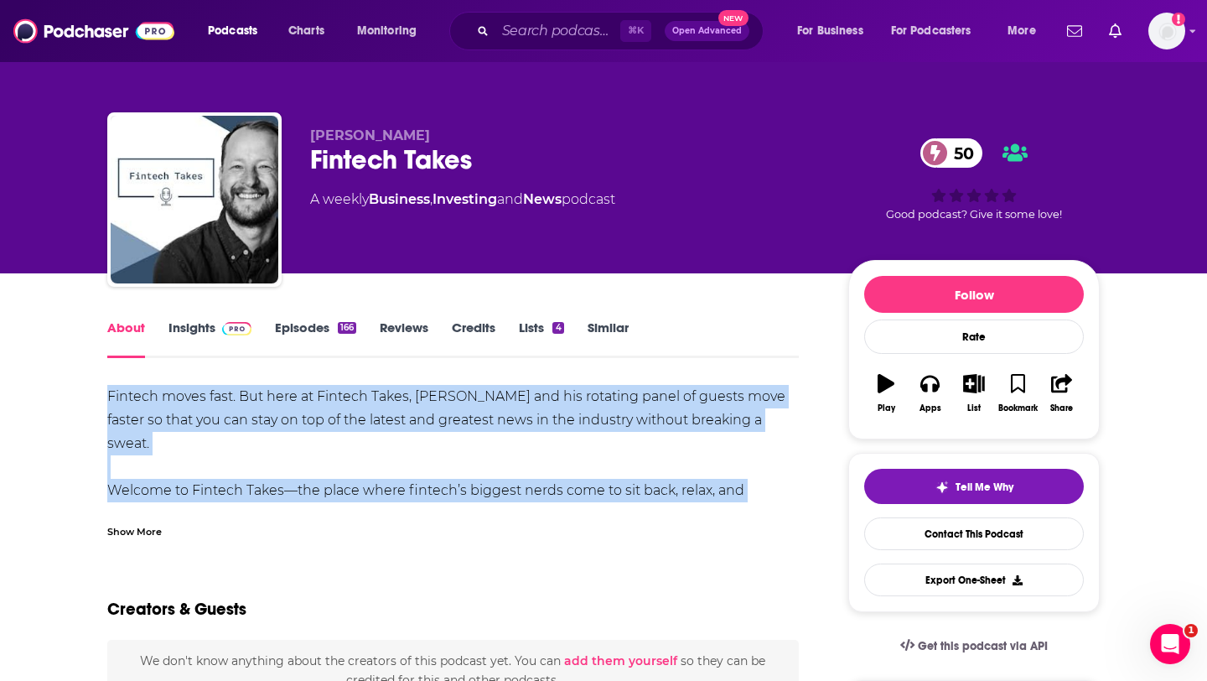
drag, startPoint x: 123, startPoint y: 395, endPoint x: 267, endPoint y: 486, distance: 170.0
click at [267, 486] on div "Fintech moves fast. But here at Fintech Takes, [PERSON_NAME] and his rotating p…" at bounding box center [453, 584] width 692 height 399
copy div "Fintech moves fast. But here at Fintech Takes, [PERSON_NAME] and his rotating p…"
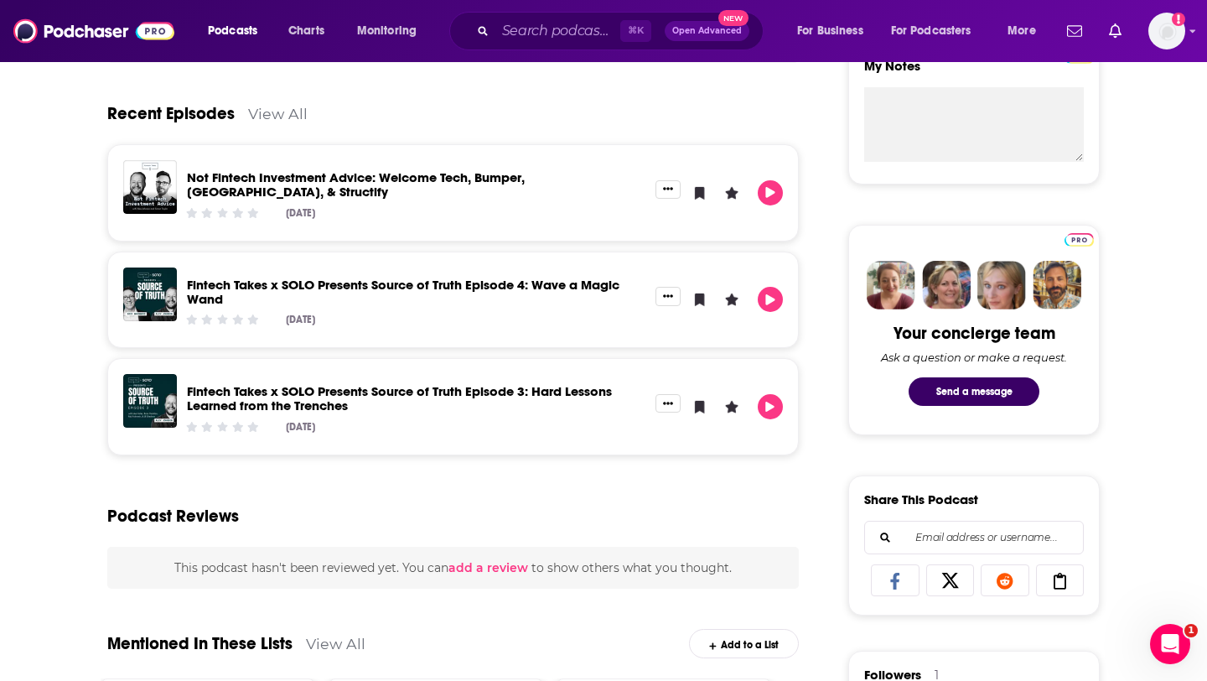
scroll to position [115, 0]
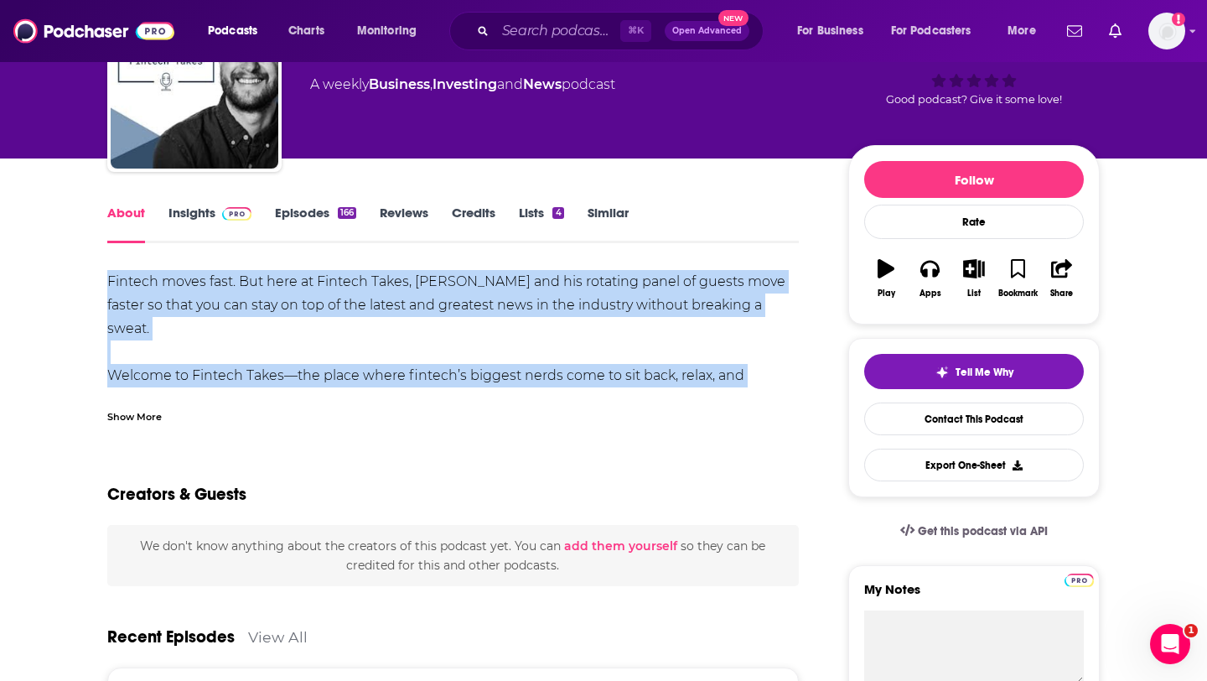
click at [300, 207] on link "Episodes 166" at bounding box center [315, 224] width 81 height 39
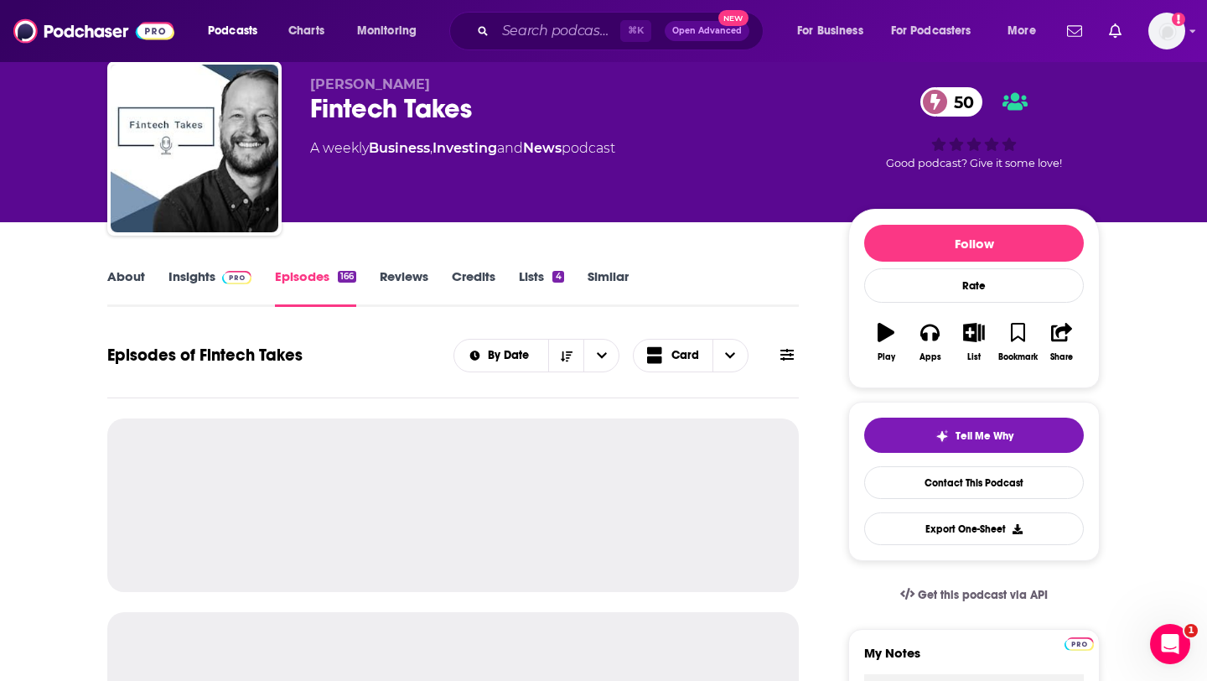
scroll to position [57, 0]
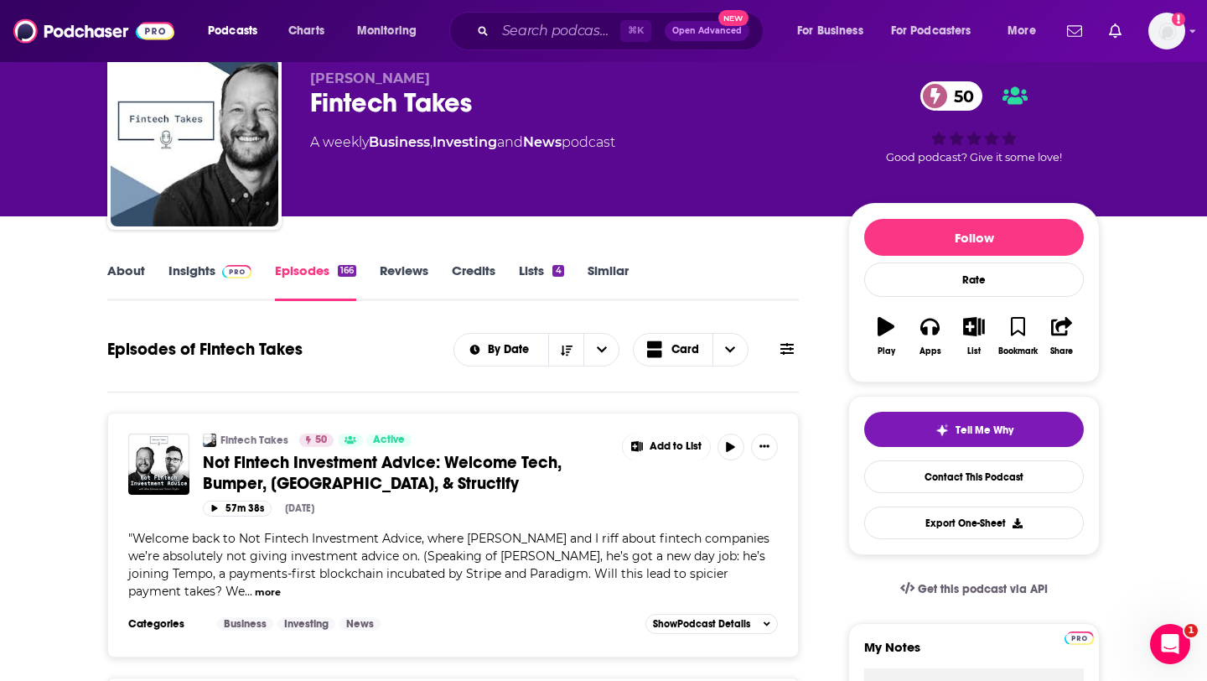
click at [186, 264] on link "Insights" at bounding box center [209, 281] width 83 height 39
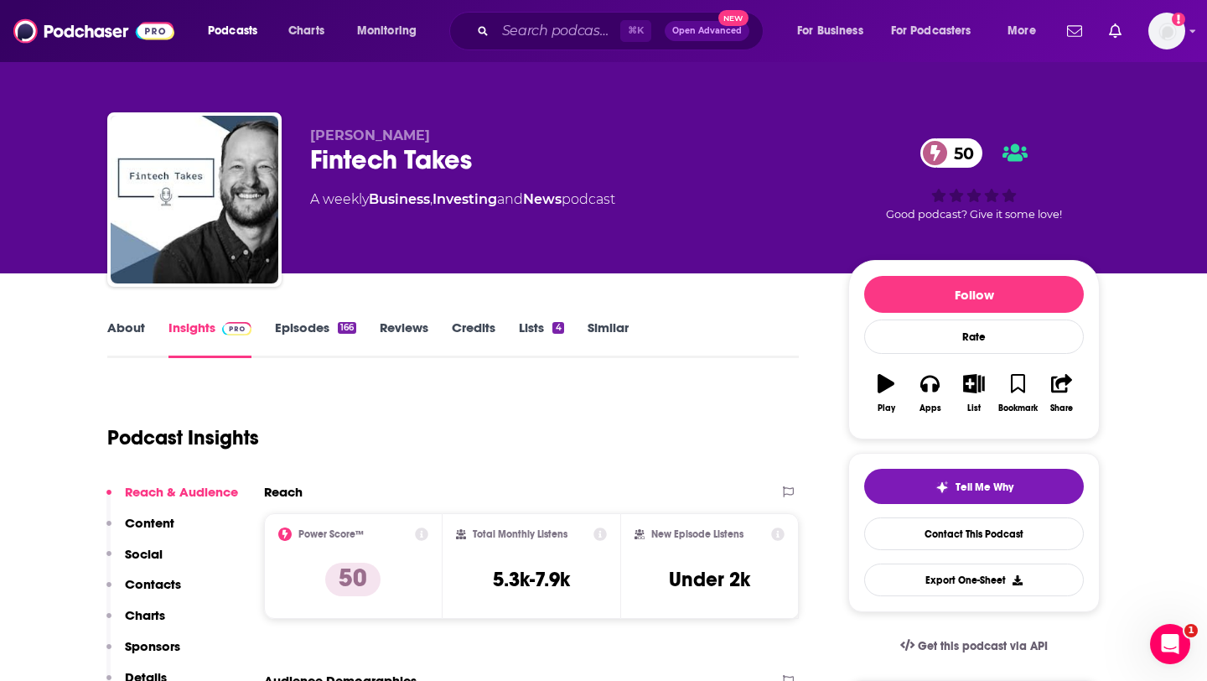
click at [296, 329] on link "Episodes 166" at bounding box center [315, 338] width 81 height 39
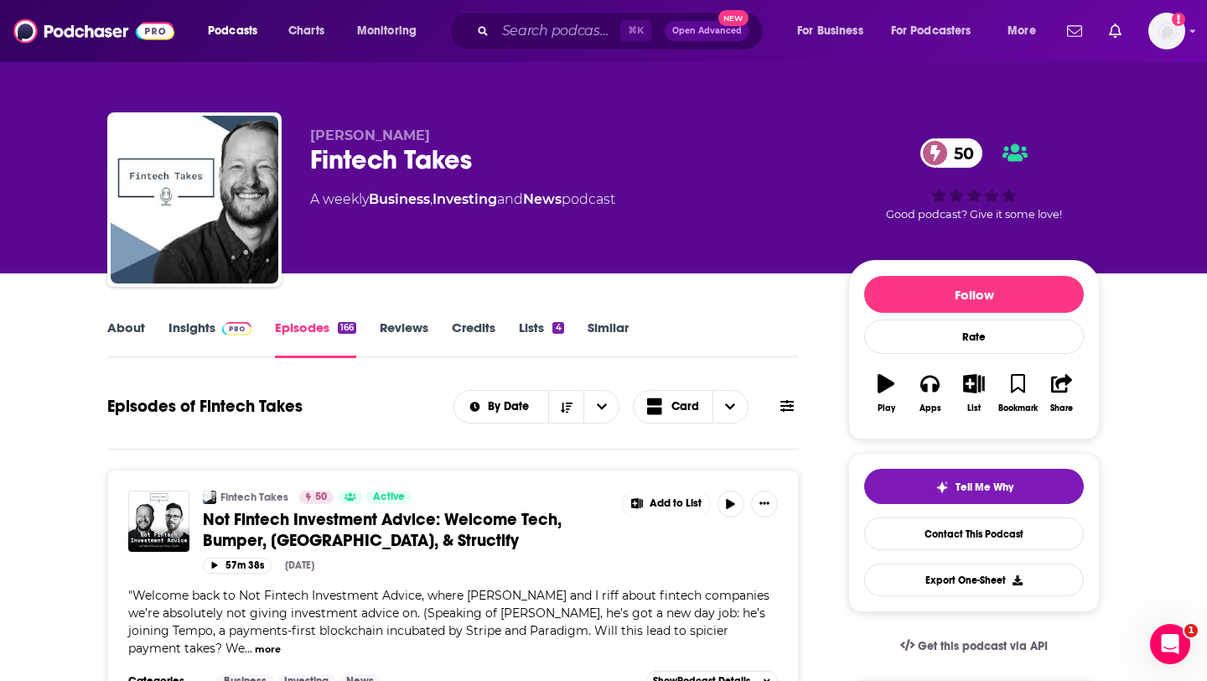
click at [203, 334] on link "Insights" at bounding box center [209, 338] width 83 height 39
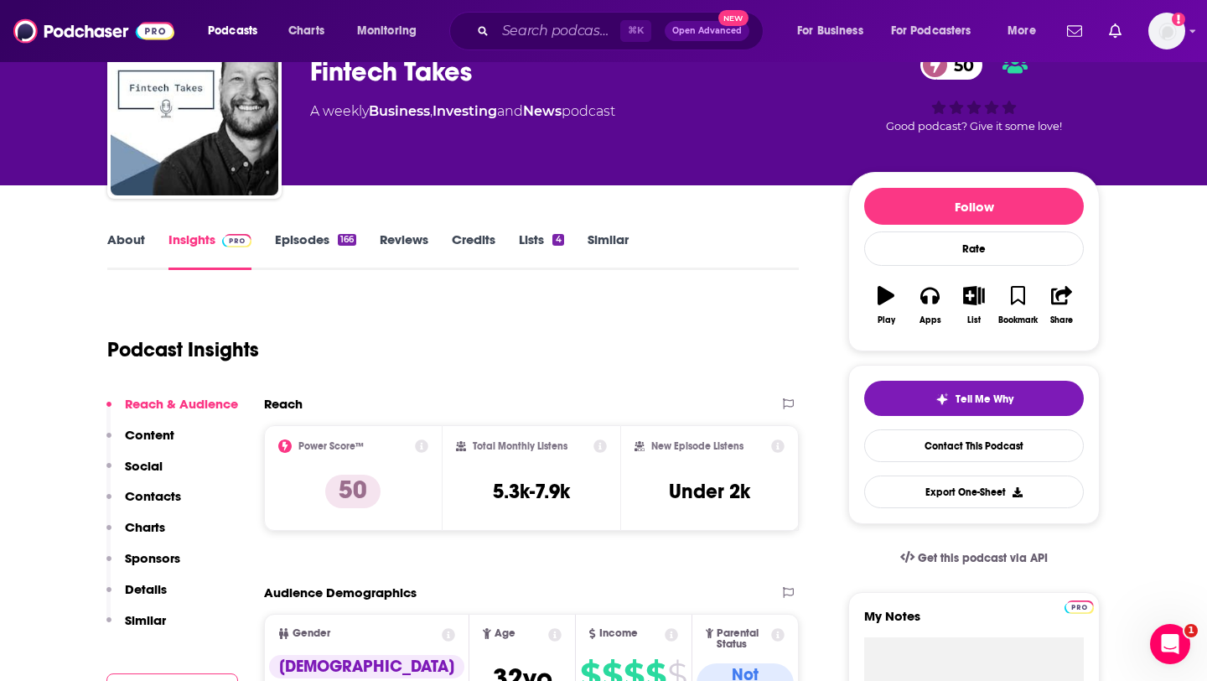
click at [151, 507] on button "Contacts" at bounding box center [143, 503] width 75 height 31
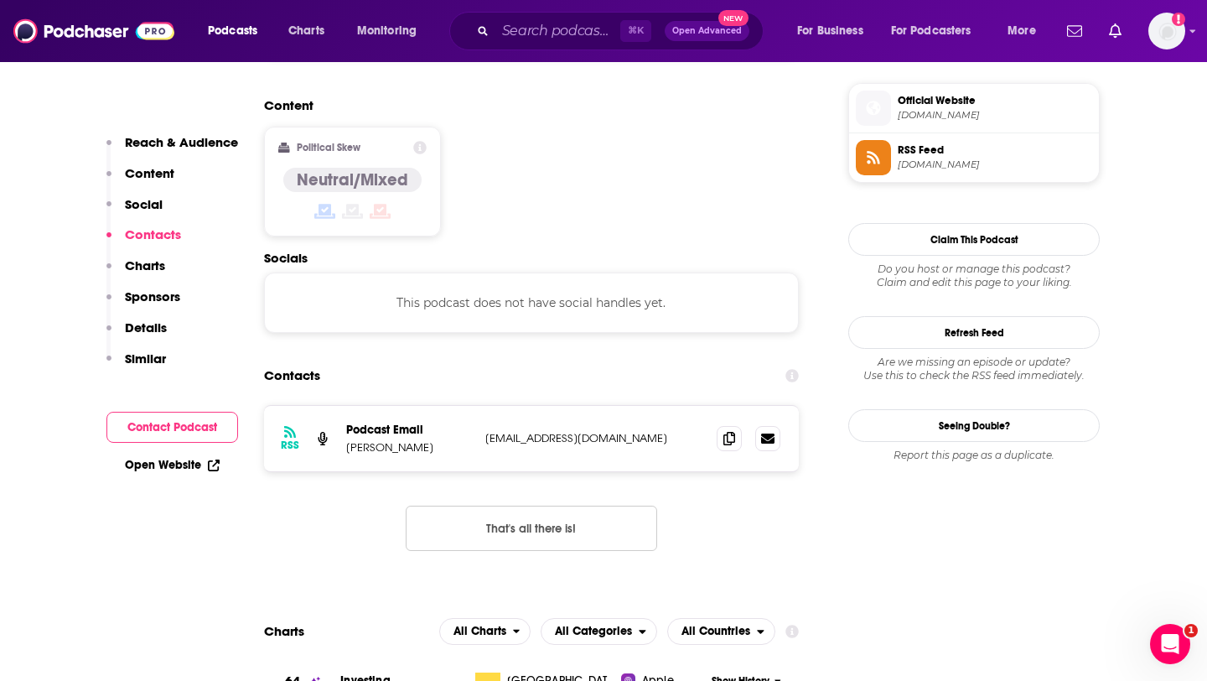
scroll to position [1350, 0]
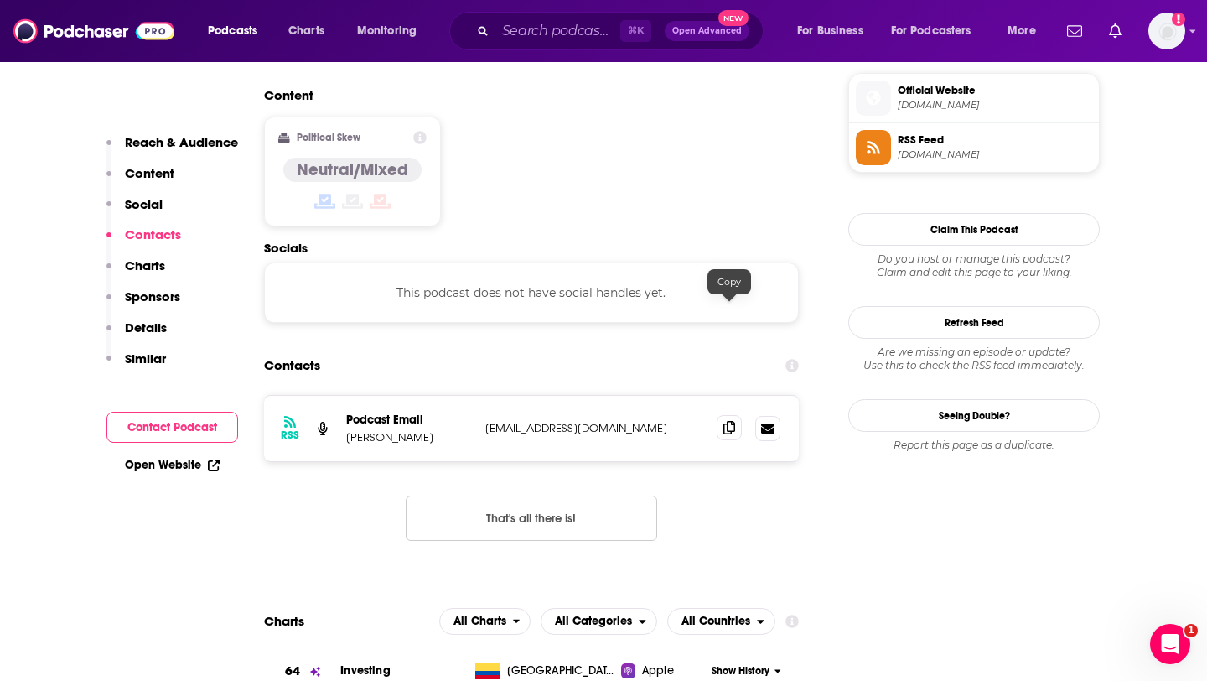
click at [723, 415] on span at bounding box center [729, 427] width 25 height 25
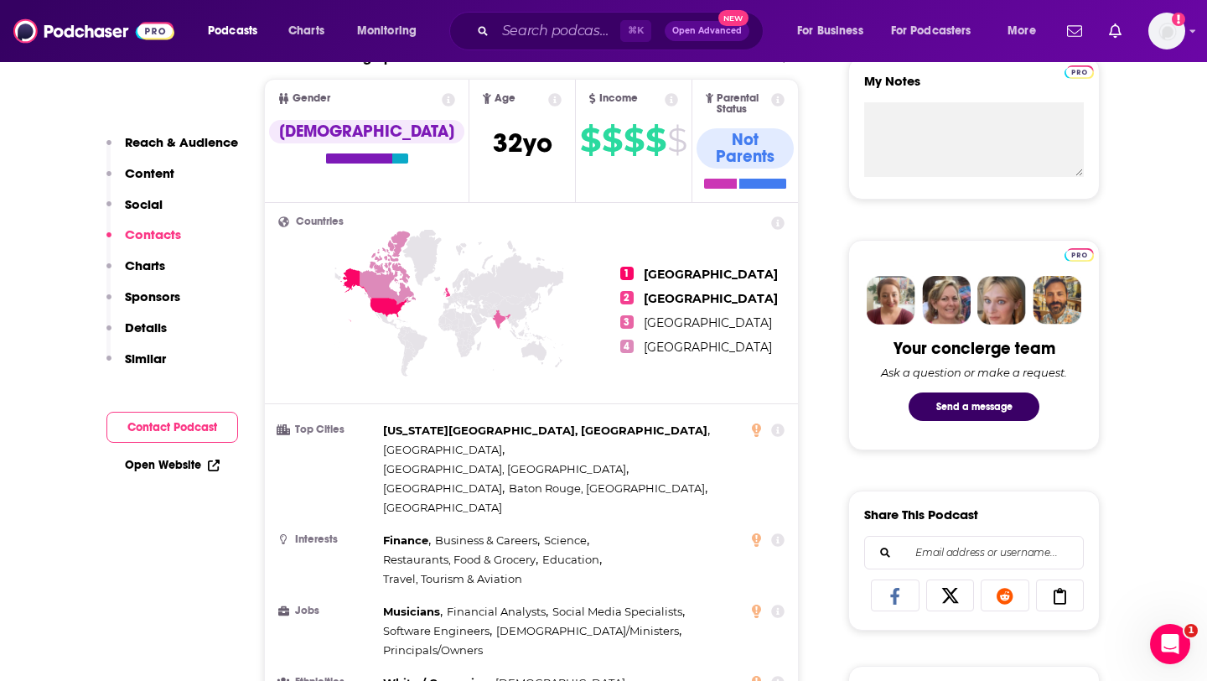
scroll to position [0, 0]
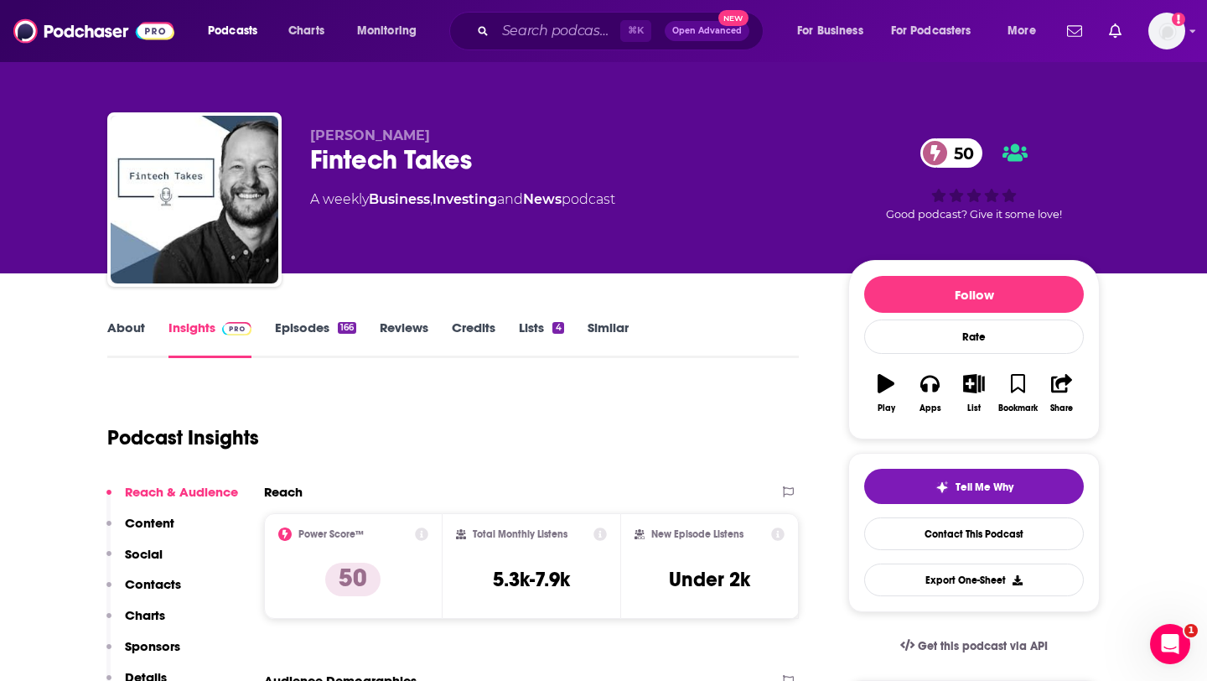
click at [123, 334] on link "About" at bounding box center [126, 338] width 38 height 39
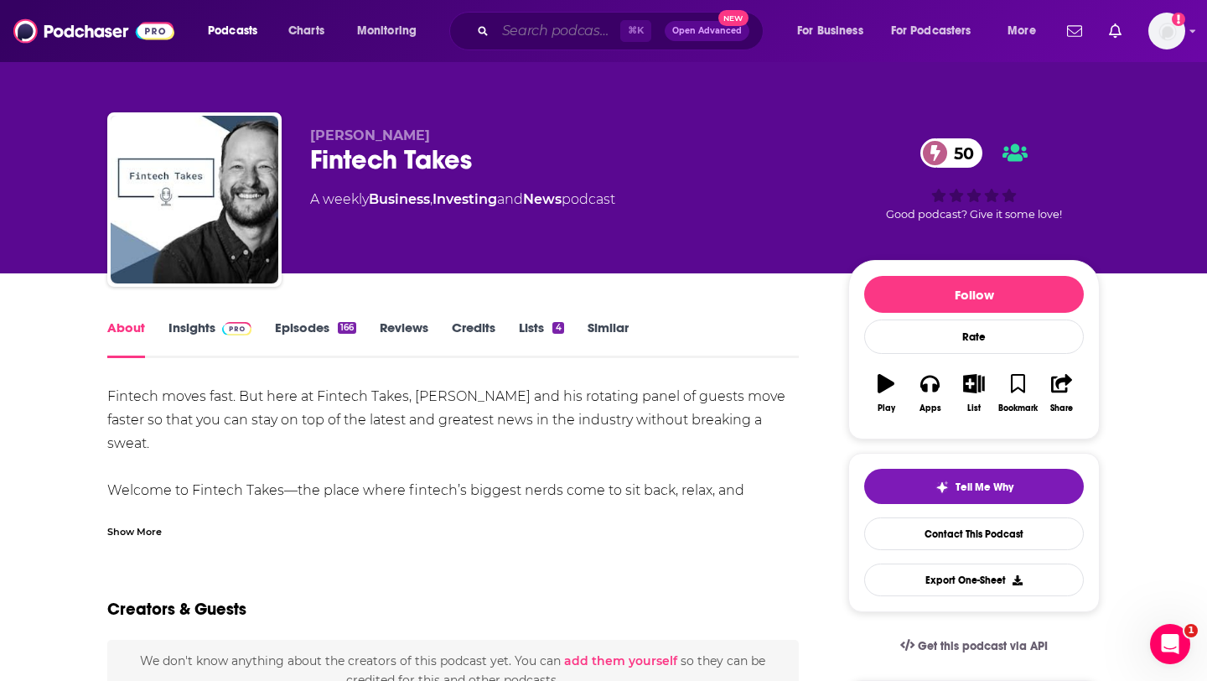
click at [514, 38] on input "Search podcasts, credits, & more..." at bounding box center [557, 31] width 125 height 27
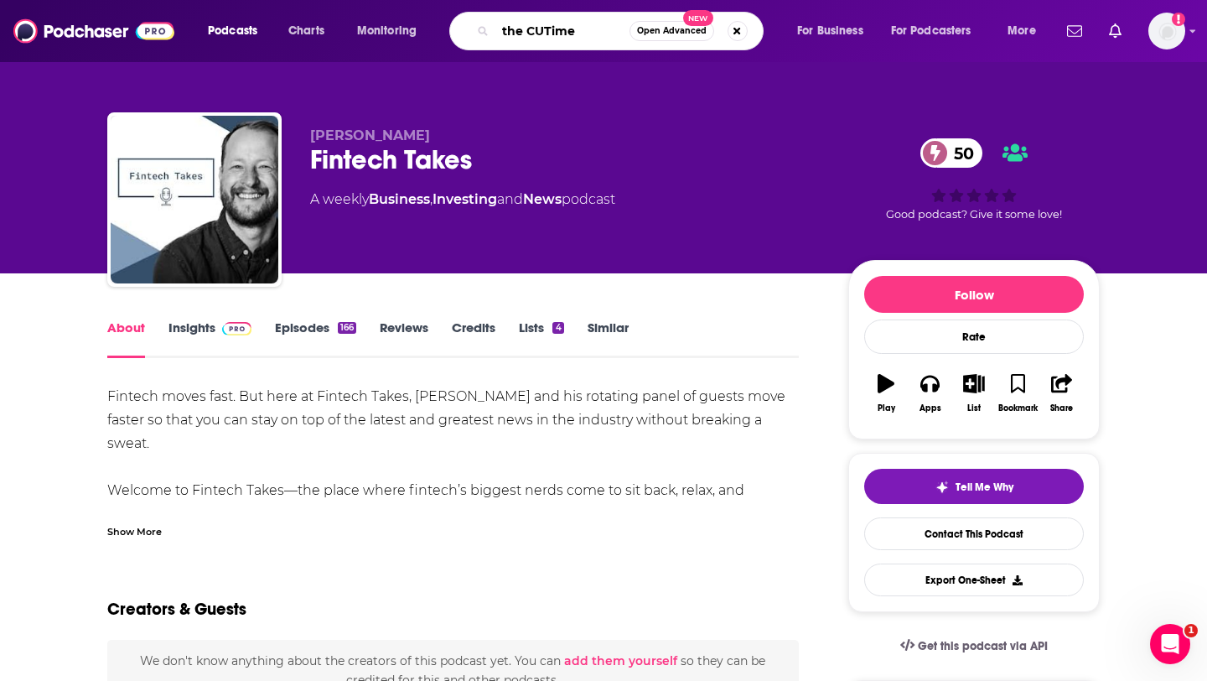
type input "the CUTimes"
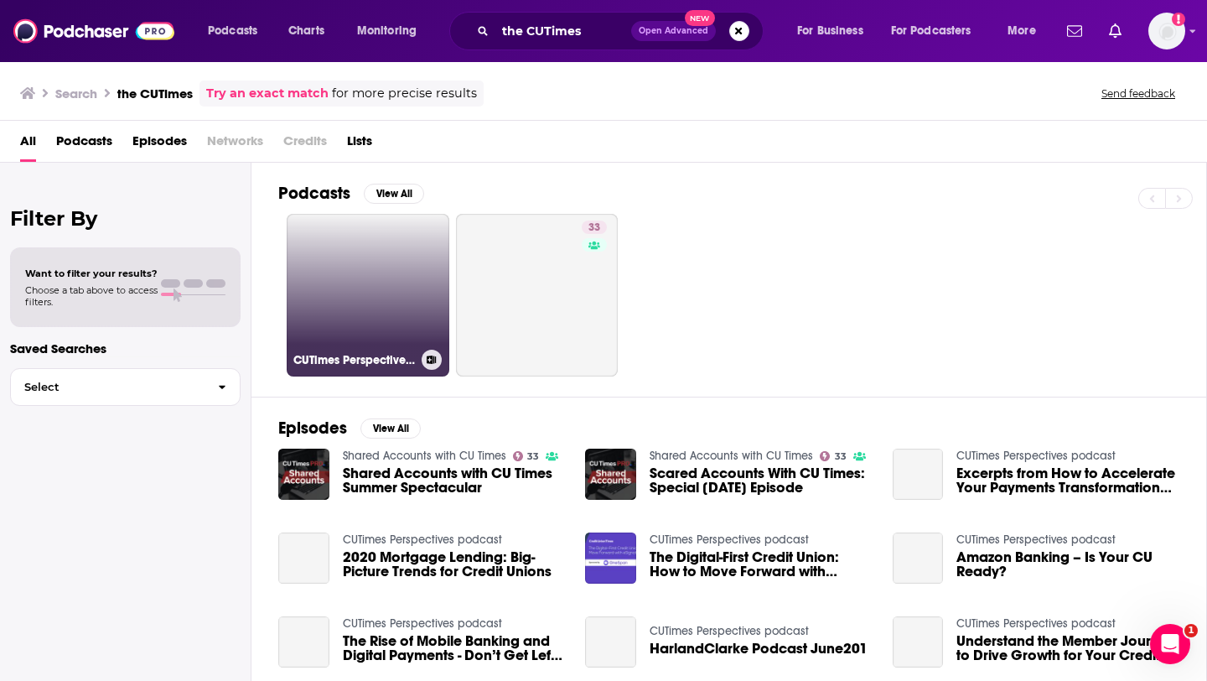
click at [367, 285] on link "CUTimes Perspectives podcast" at bounding box center [368, 295] width 163 height 163
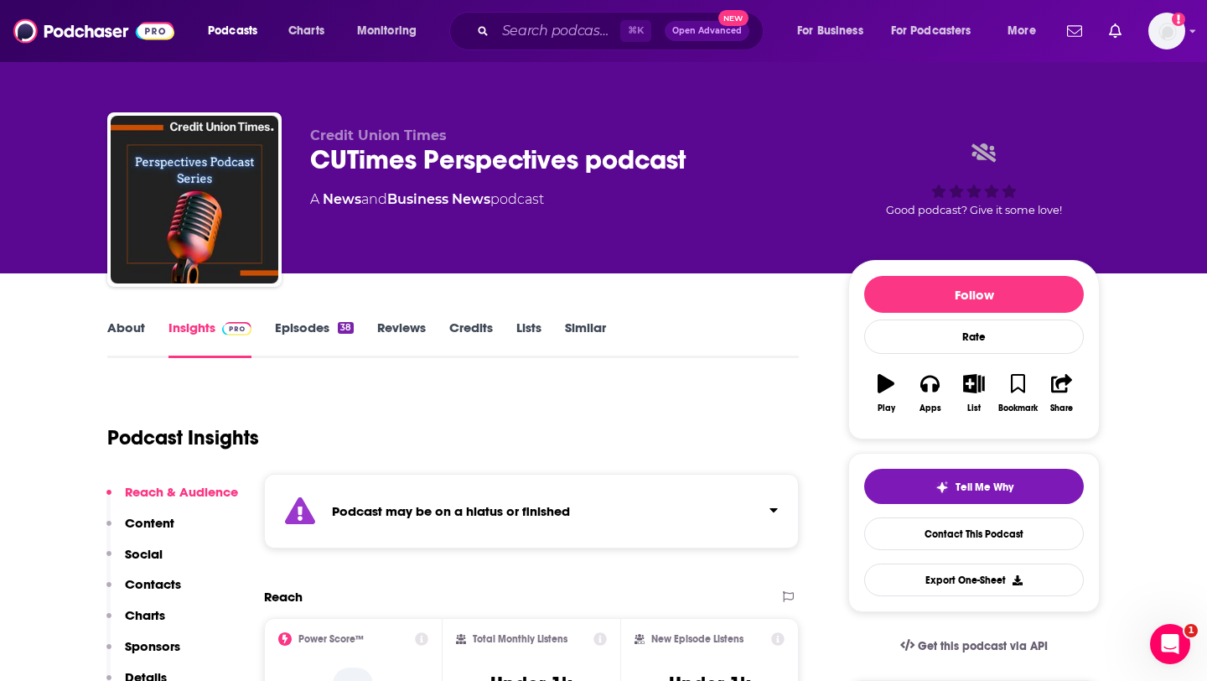
click at [293, 318] on div "About Insights Episodes 38 Reviews Credits Lists Similar" at bounding box center [453, 337] width 692 height 41
click at [293, 321] on link "Episodes 38" at bounding box center [314, 338] width 79 height 39
